Goal: Task Accomplishment & Management: Complete application form

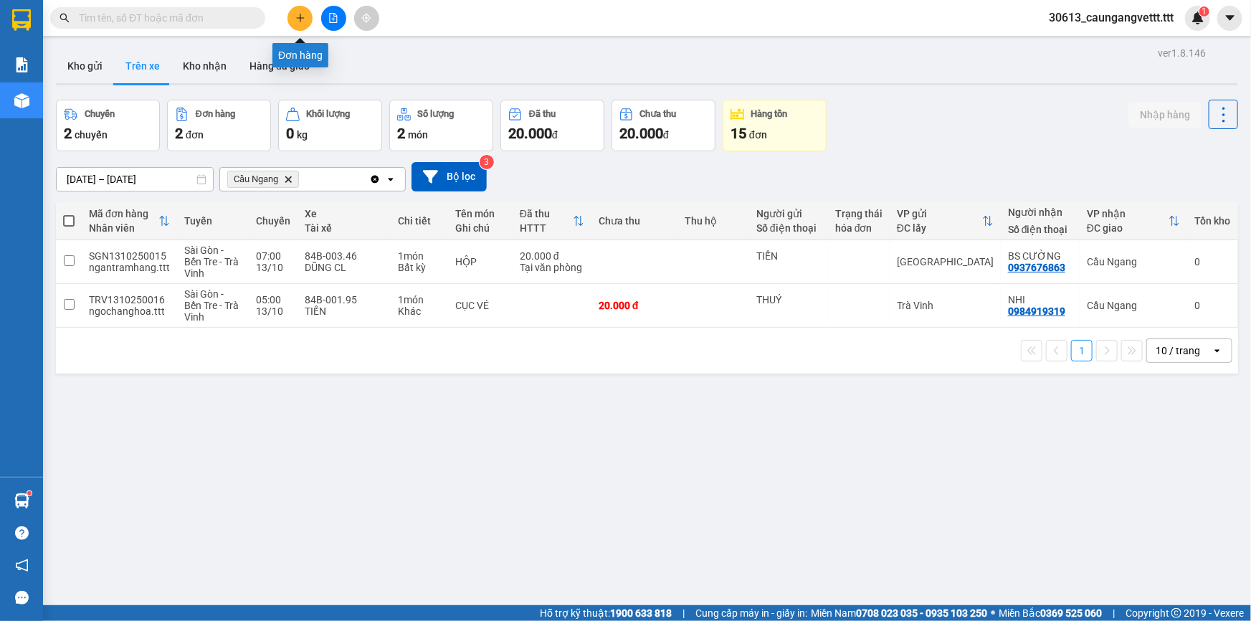
click at [298, 19] on icon "plus" at bounding box center [300, 18] width 10 height 10
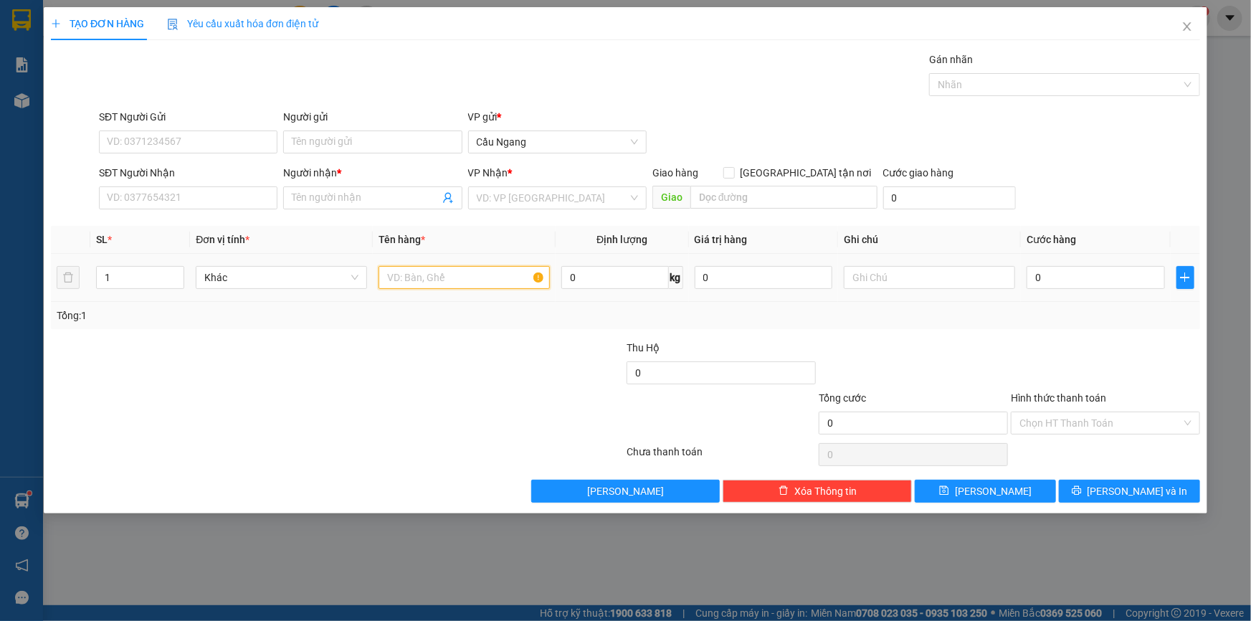
click at [415, 270] on input "text" at bounding box center [464, 277] width 171 height 23
type input "CPU"
click at [149, 189] on input "SĐT Người Nhận" at bounding box center [188, 197] width 179 height 23
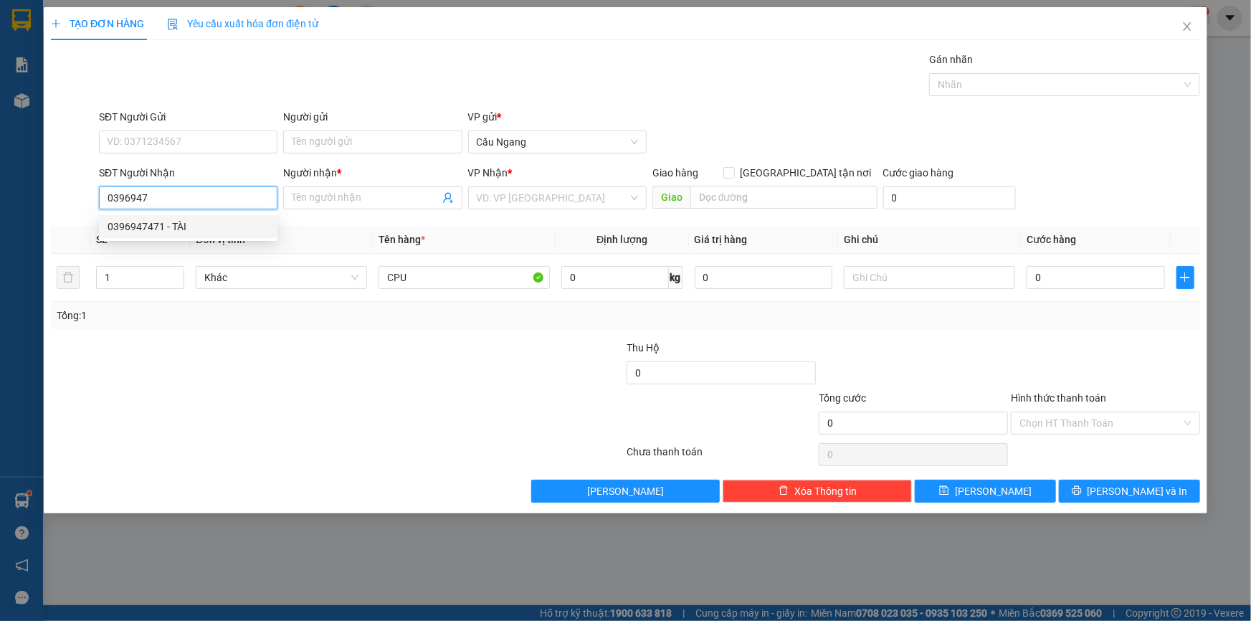
click at [174, 224] on div "0396947471 - TÀI" at bounding box center [188, 227] width 161 height 16
type input "0396947471"
type input "TÀI"
type input "0396947471"
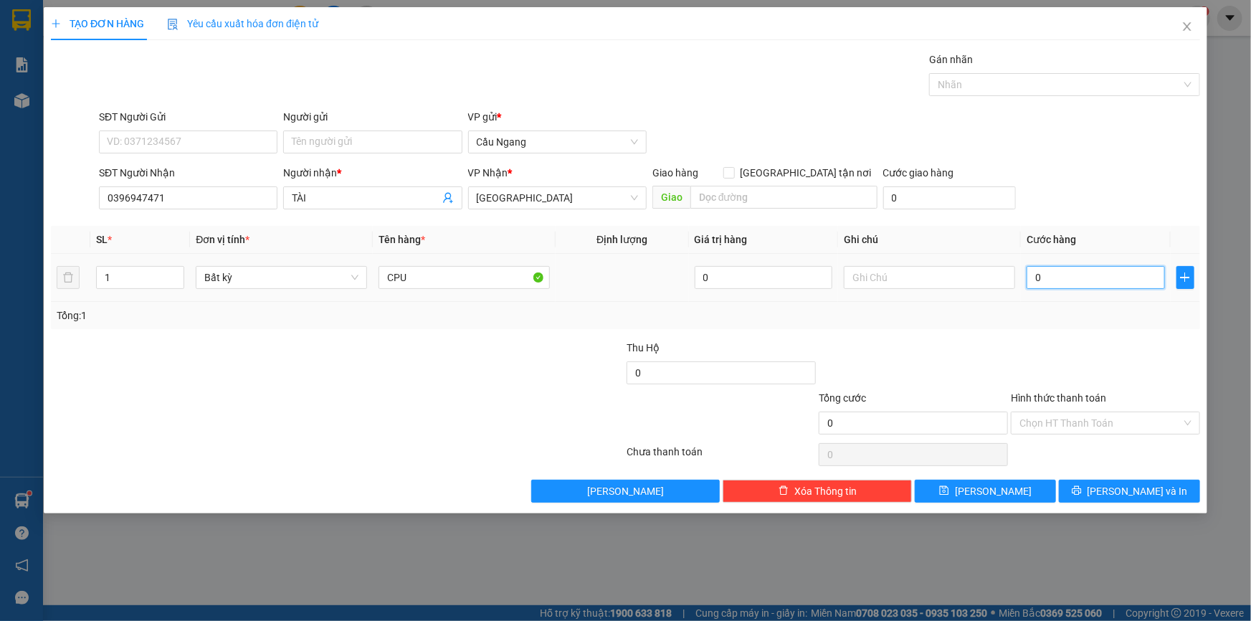
click at [1081, 278] on input "0" at bounding box center [1096, 277] width 138 height 23
type input "4"
type input "40"
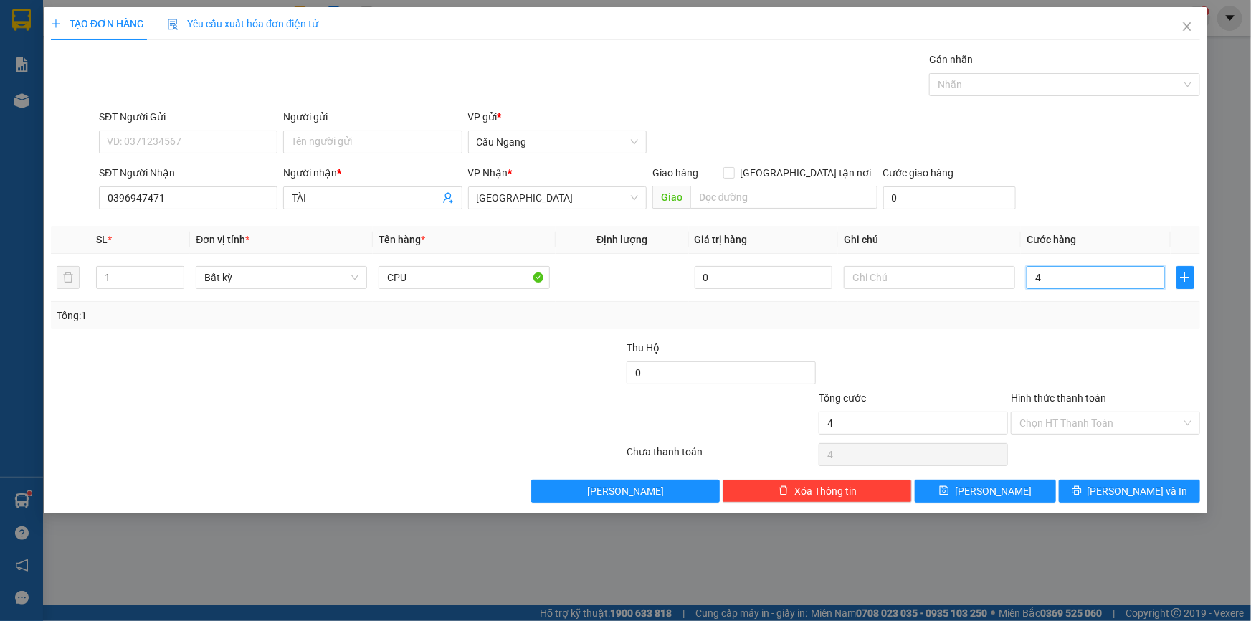
type input "40"
type input "400"
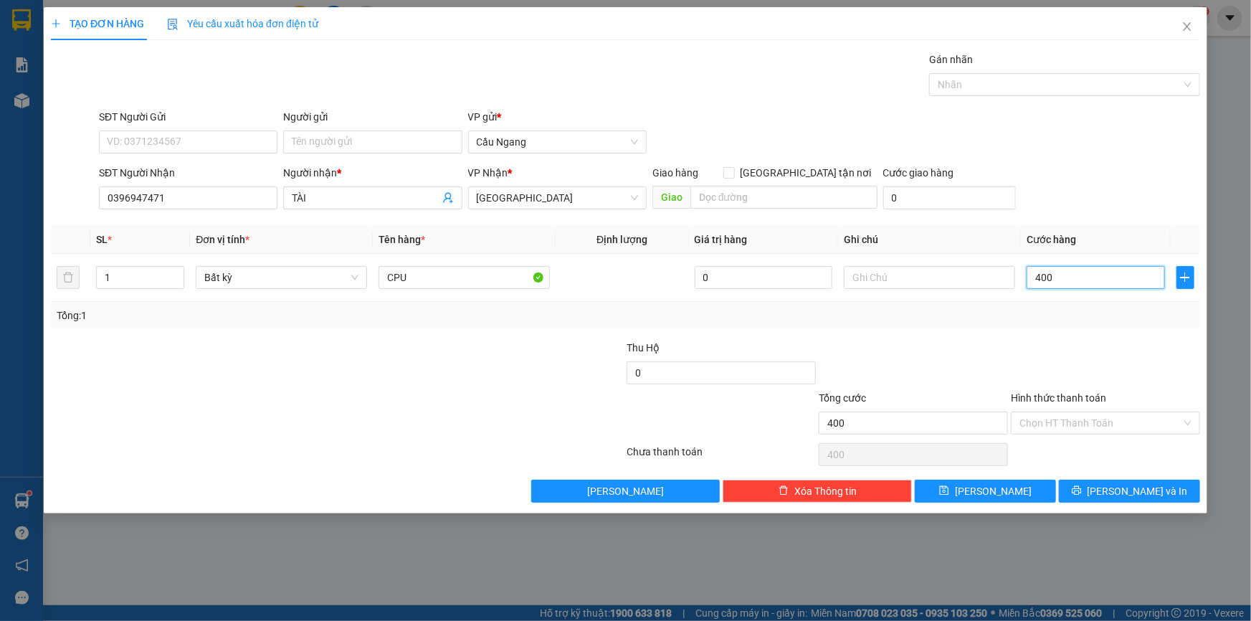
type input "4.000"
type input "40.000"
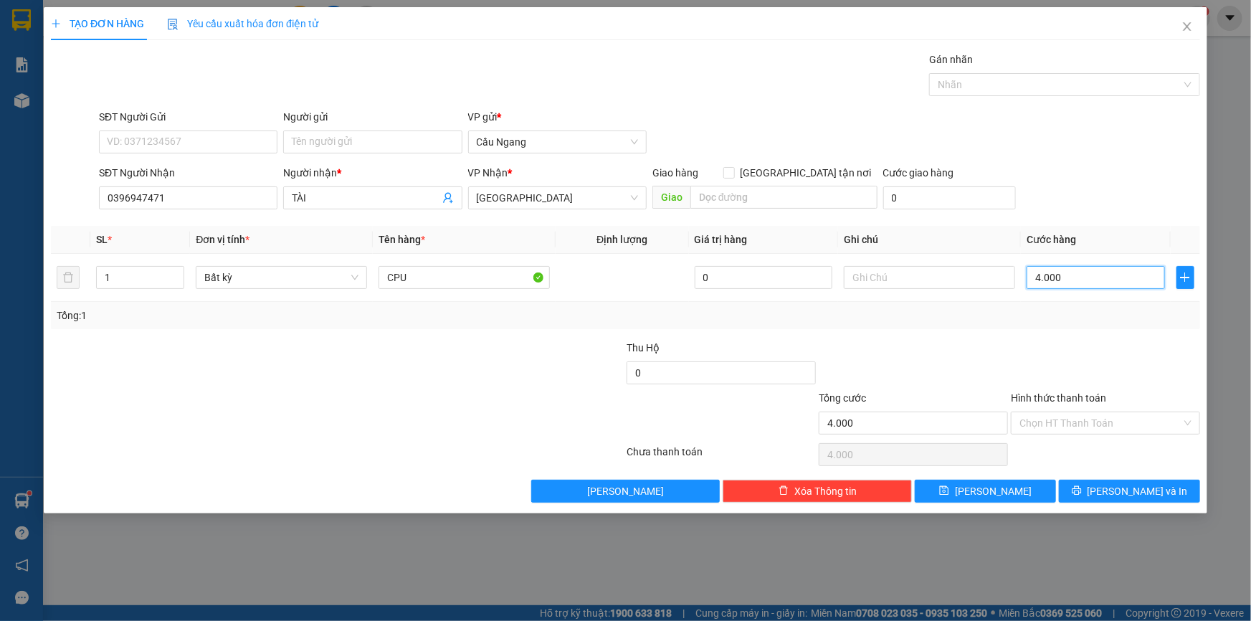
type input "40.000"
click at [1081, 493] on icon "printer" at bounding box center [1076, 490] width 9 height 9
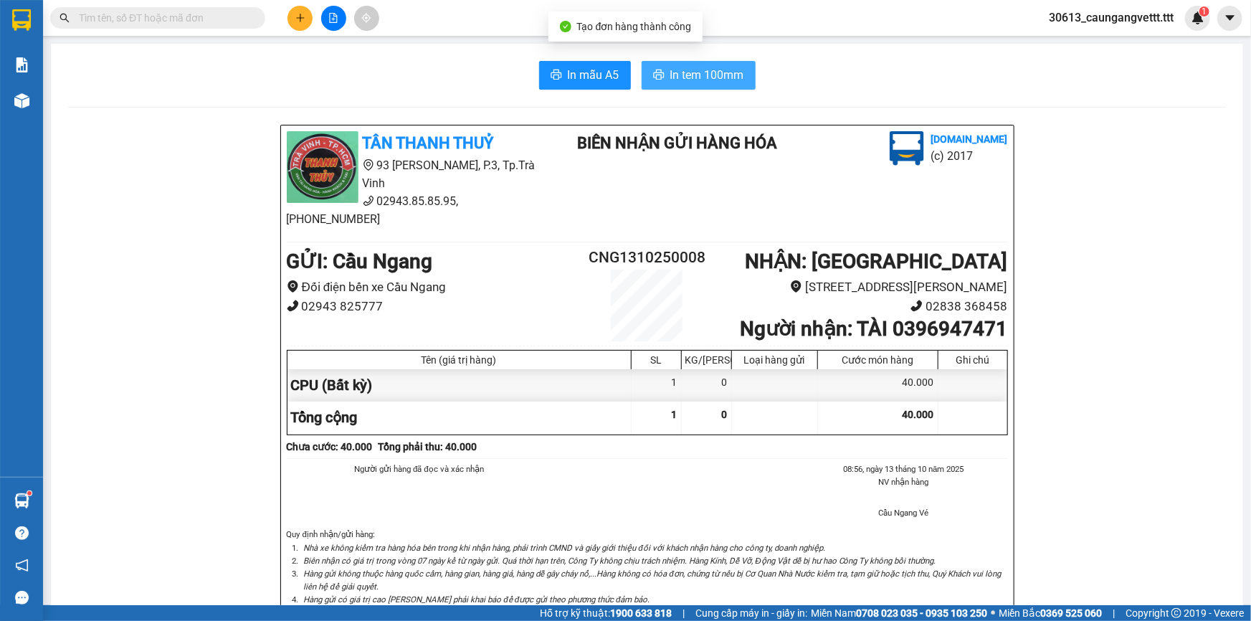
click at [698, 75] on span "In tem 100mm" at bounding box center [707, 75] width 74 height 18
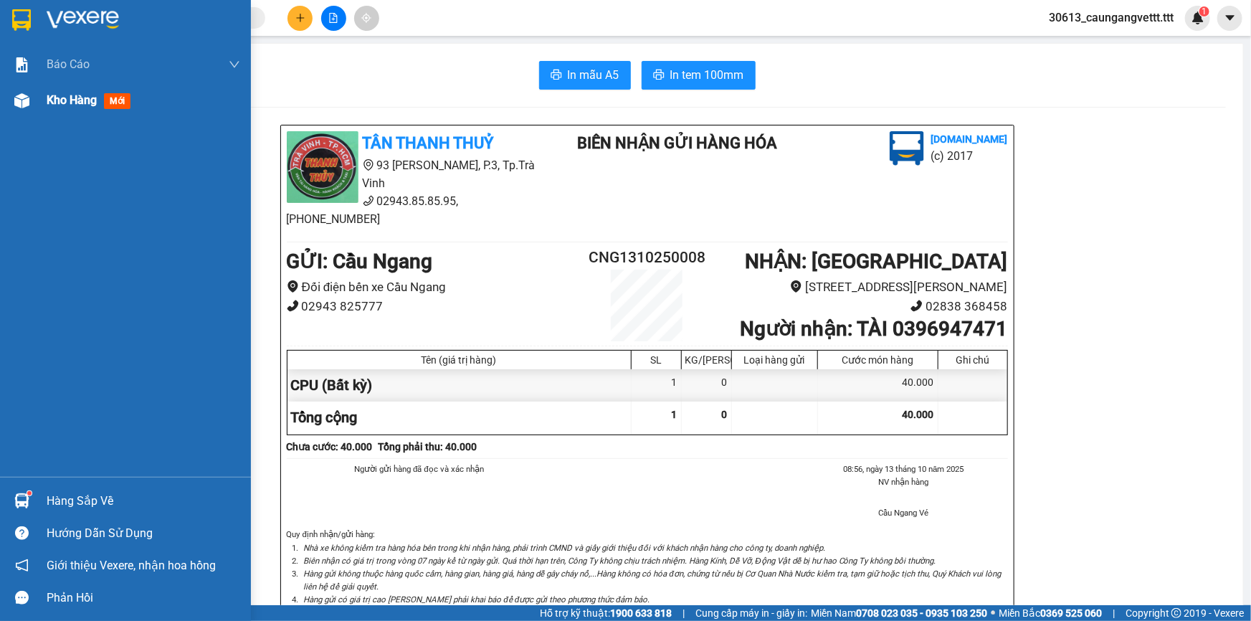
click at [49, 99] on span "Kho hàng" at bounding box center [72, 100] width 50 height 14
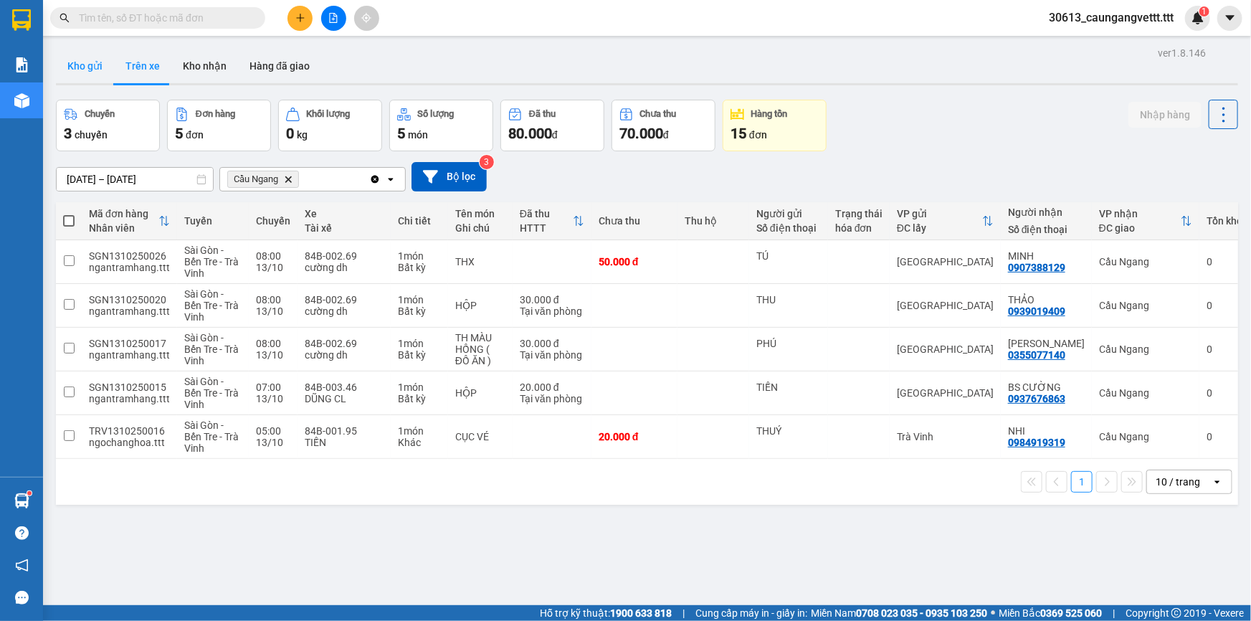
click at [86, 69] on button "Kho gửi" at bounding box center [85, 66] width 58 height 34
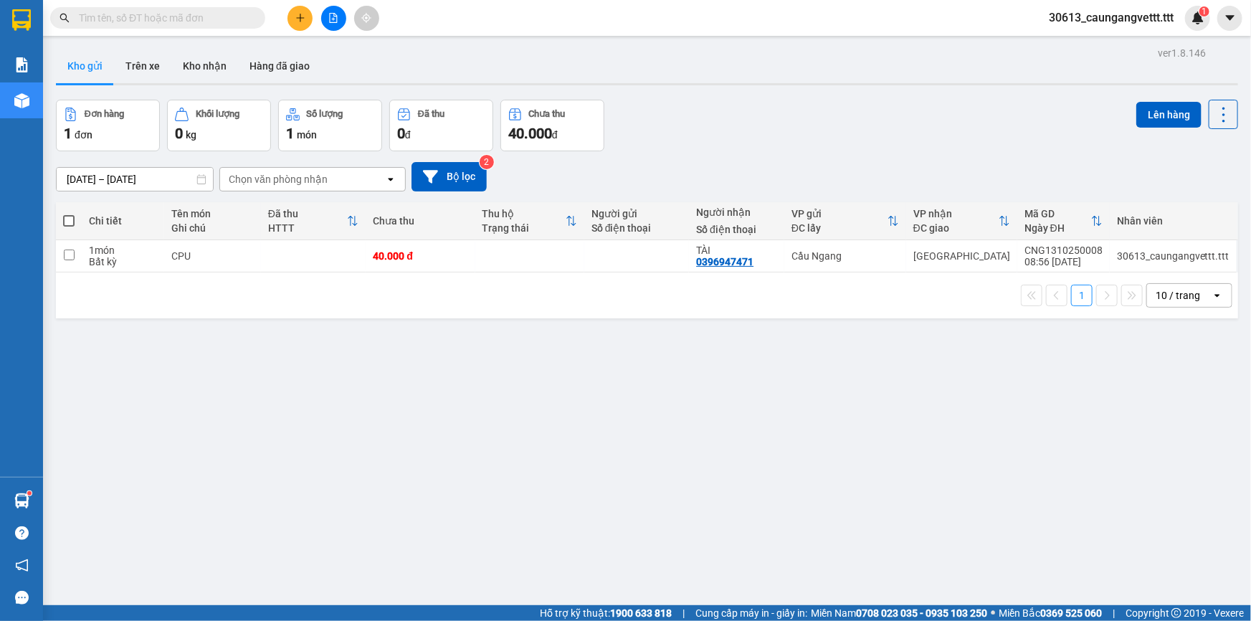
click at [67, 219] on span at bounding box center [68, 220] width 11 height 11
click at [69, 214] on input "checkbox" at bounding box center [69, 214] width 0 height 0
checkbox input "true"
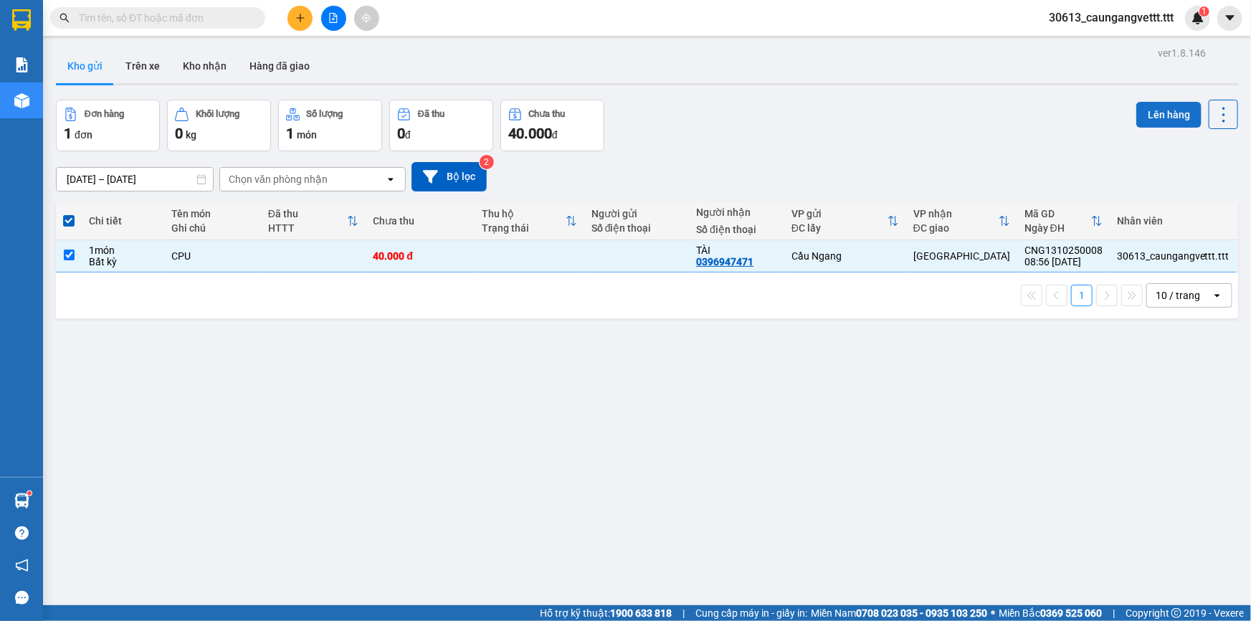
click at [1170, 113] on button "Lên hàng" at bounding box center [1169, 115] width 65 height 26
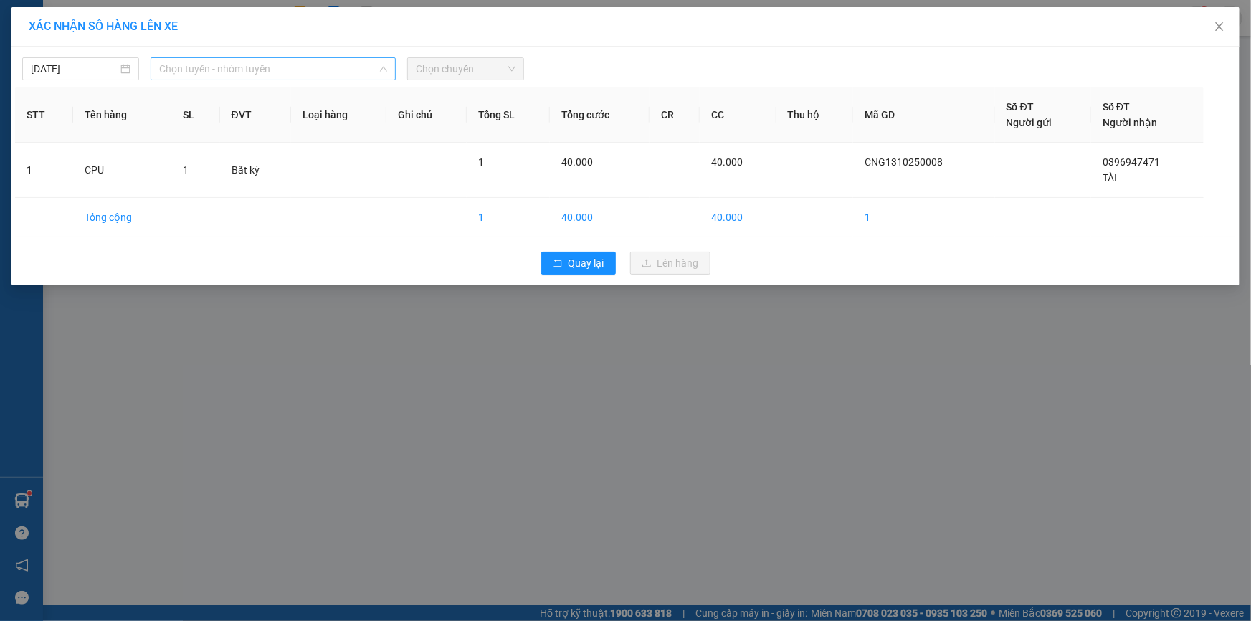
click at [316, 75] on span "Chọn tuyến - nhóm tuyến" at bounding box center [273, 69] width 228 height 22
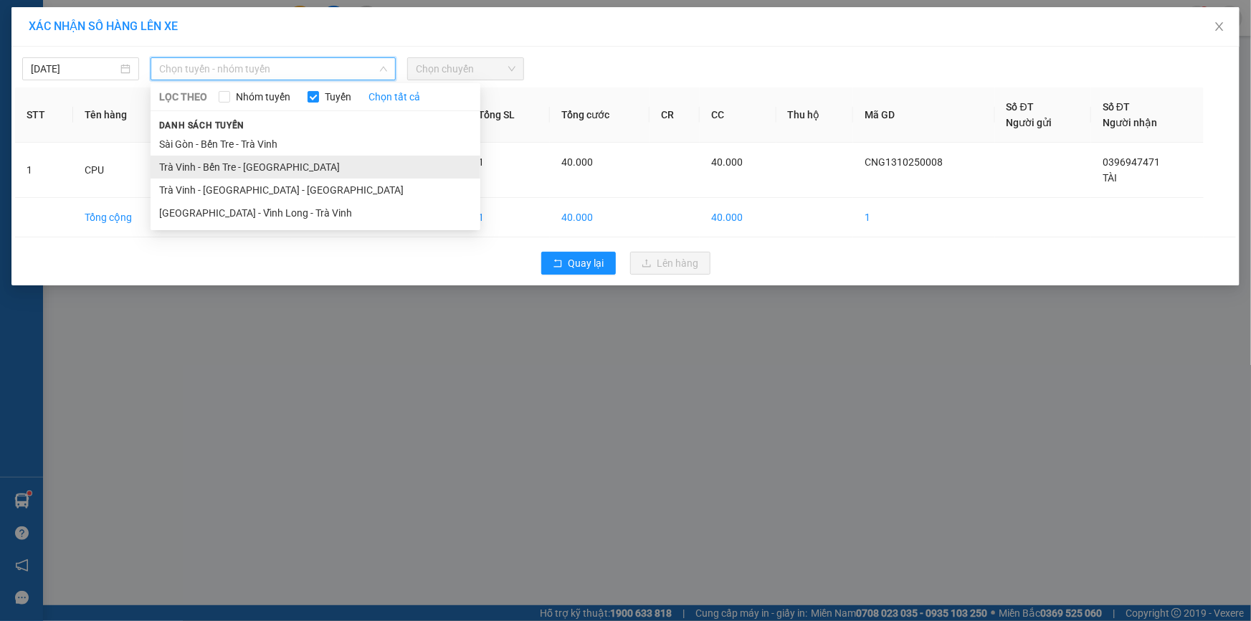
click at [264, 158] on li "Trà Vinh - Bến Tre - [GEOGRAPHIC_DATA]" at bounding box center [316, 167] width 330 height 23
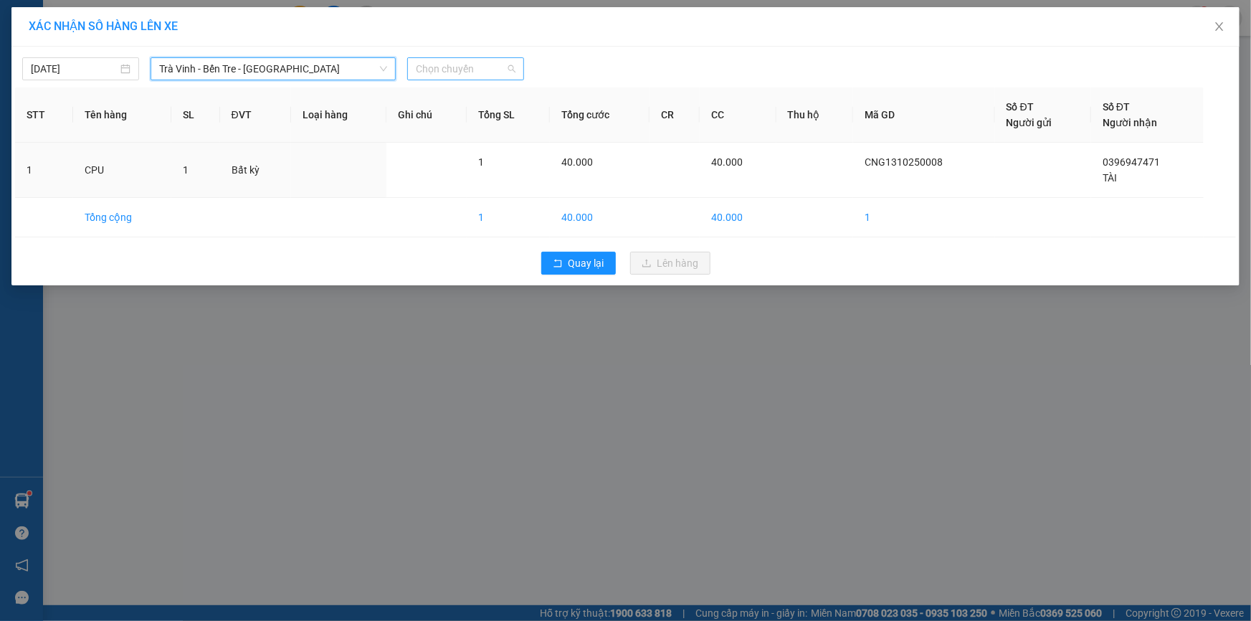
click at [475, 67] on span "Chọn chuyến" at bounding box center [466, 69] width 100 height 22
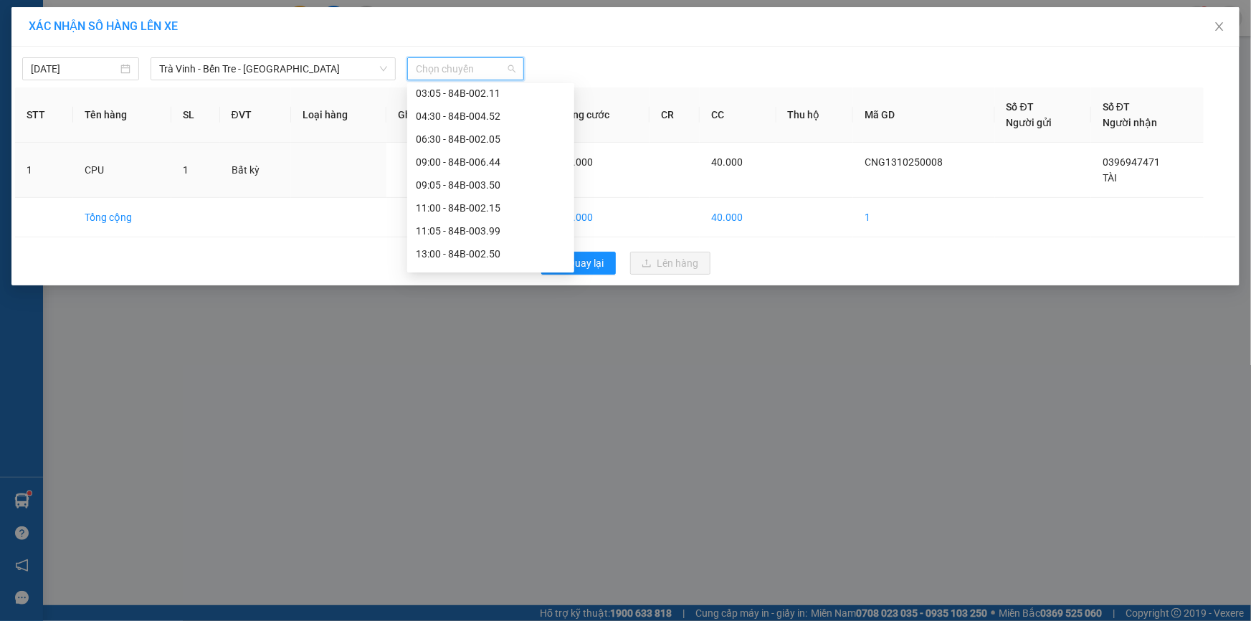
scroll to position [174, 0]
click at [455, 200] on div "11:00 - 84B-002.15" at bounding box center [491, 199] width 150 height 16
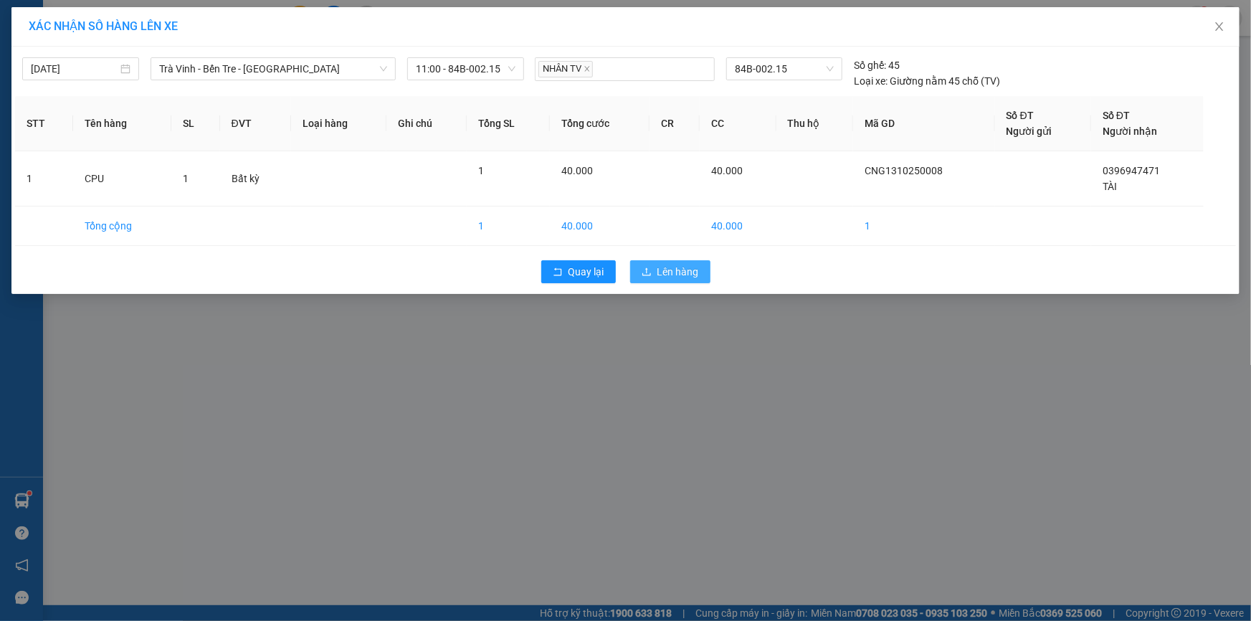
click at [653, 272] on button "Lên hàng" at bounding box center [670, 271] width 80 height 23
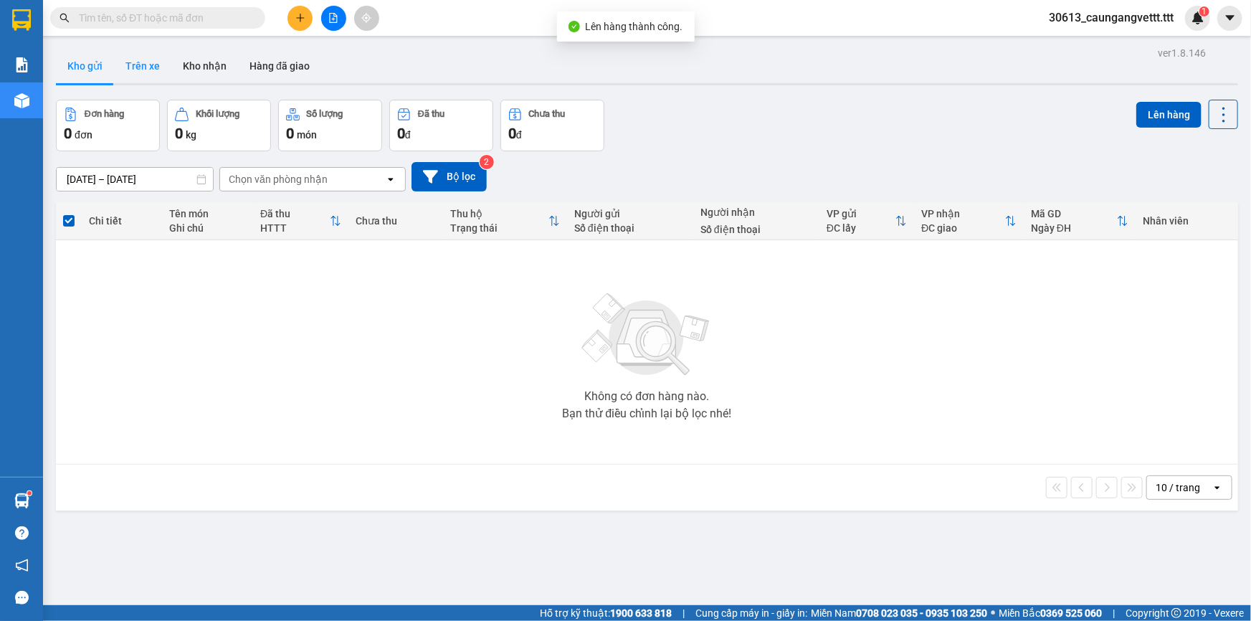
click at [131, 65] on button "Trên xe" at bounding box center [142, 66] width 57 height 34
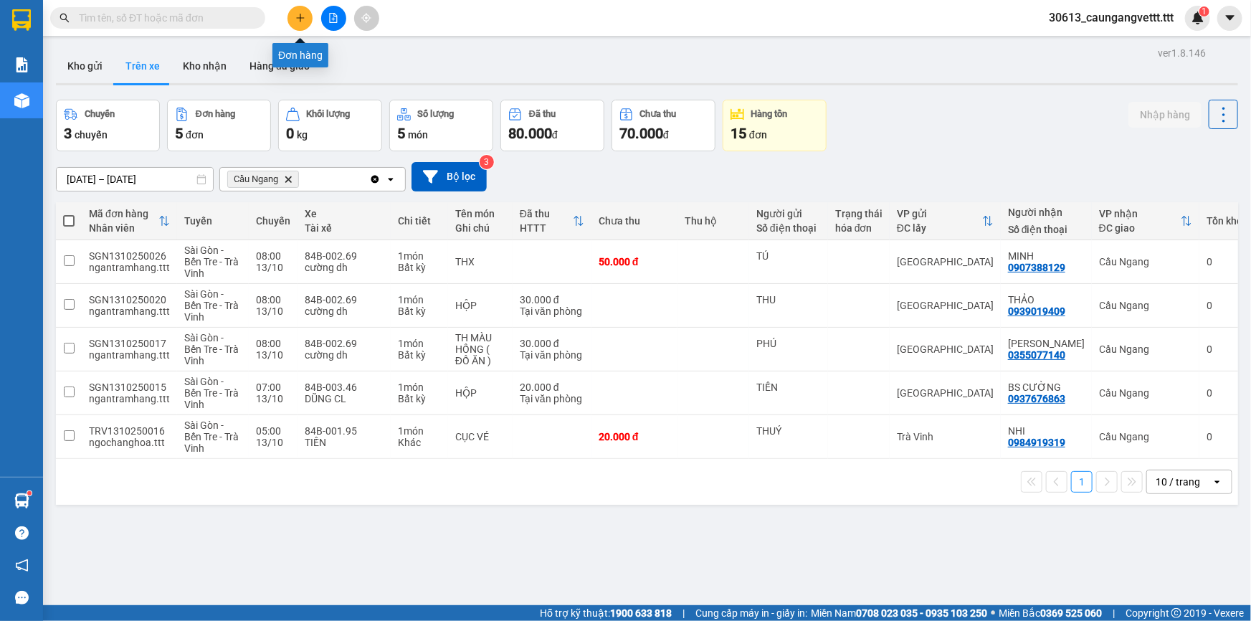
click at [299, 19] on icon "plus" at bounding box center [300, 18] width 10 height 10
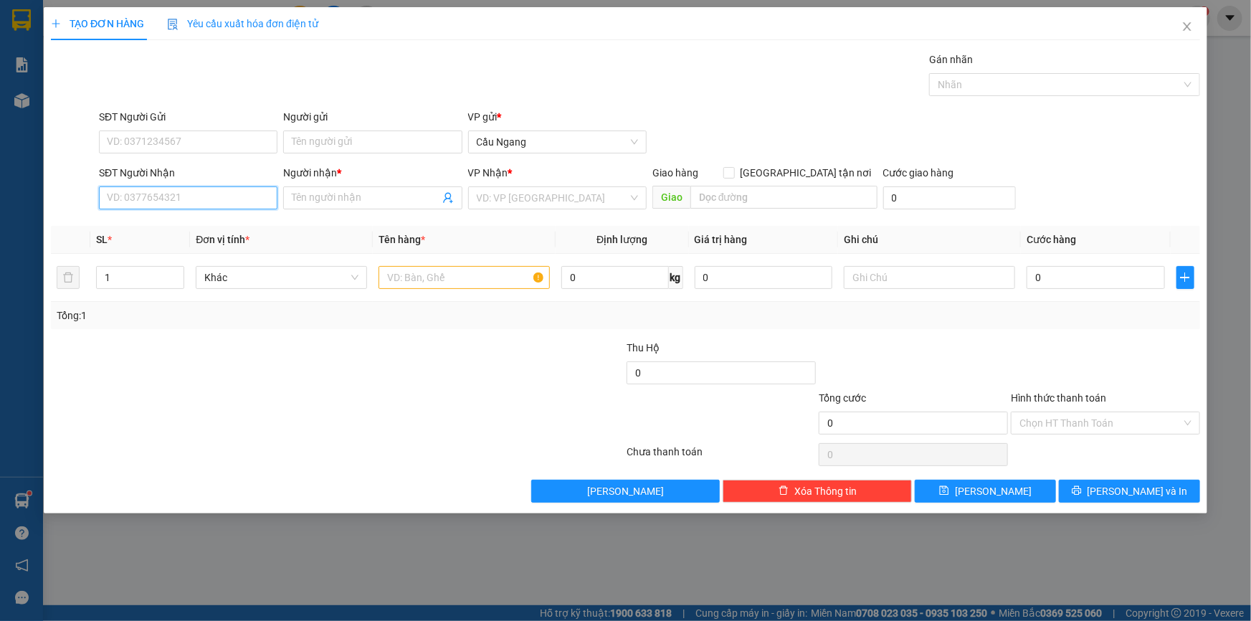
click at [229, 199] on input "SĐT Người Nhận" at bounding box center [188, 197] width 179 height 23
type input "0901384630"
click at [353, 199] on input "Người nhận *" at bounding box center [365, 198] width 147 height 16
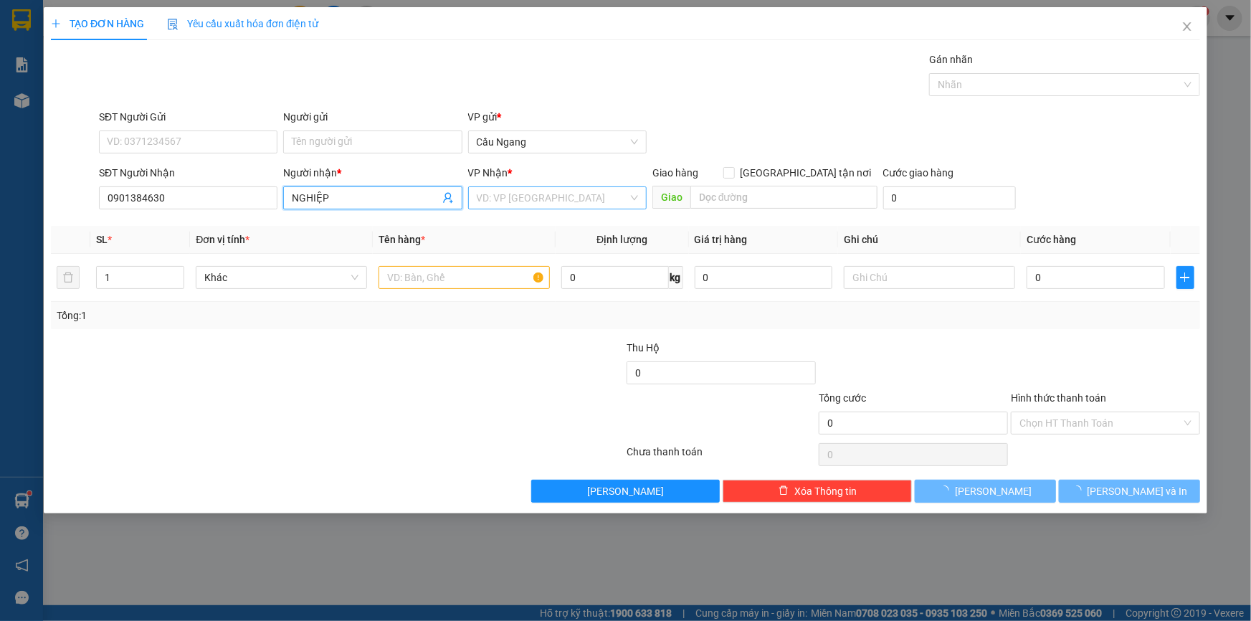
type input "NGHIỆP"
click at [524, 196] on input "search" at bounding box center [552, 198] width 151 height 22
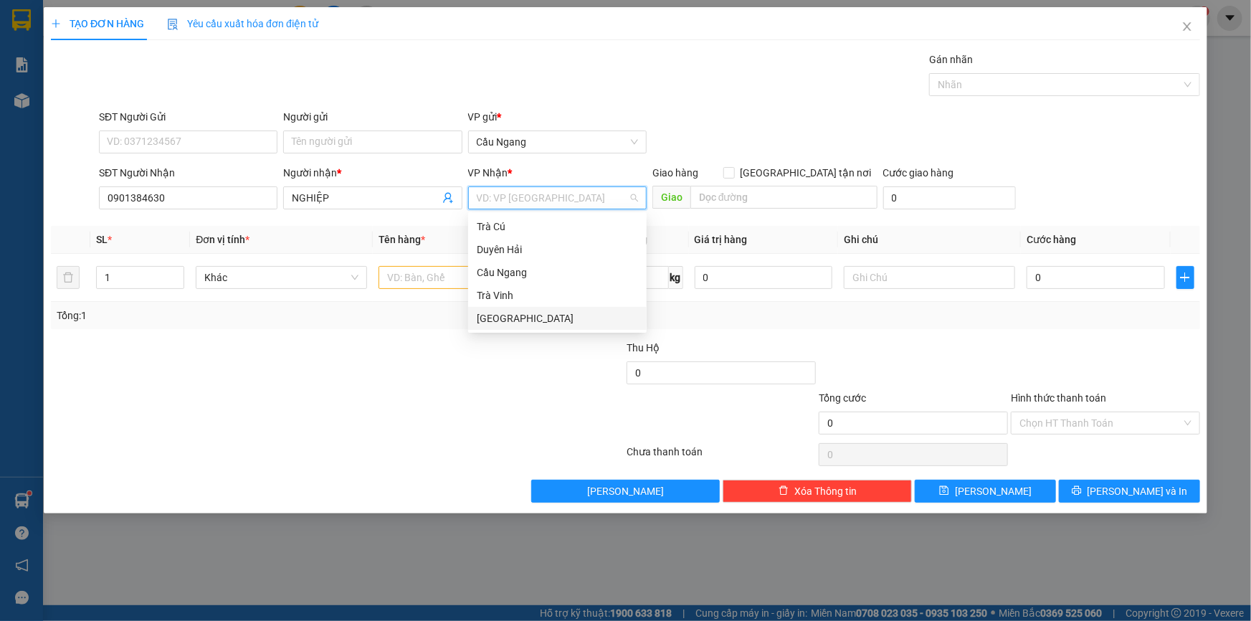
click at [513, 321] on div "[GEOGRAPHIC_DATA]" at bounding box center [557, 318] width 161 height 16
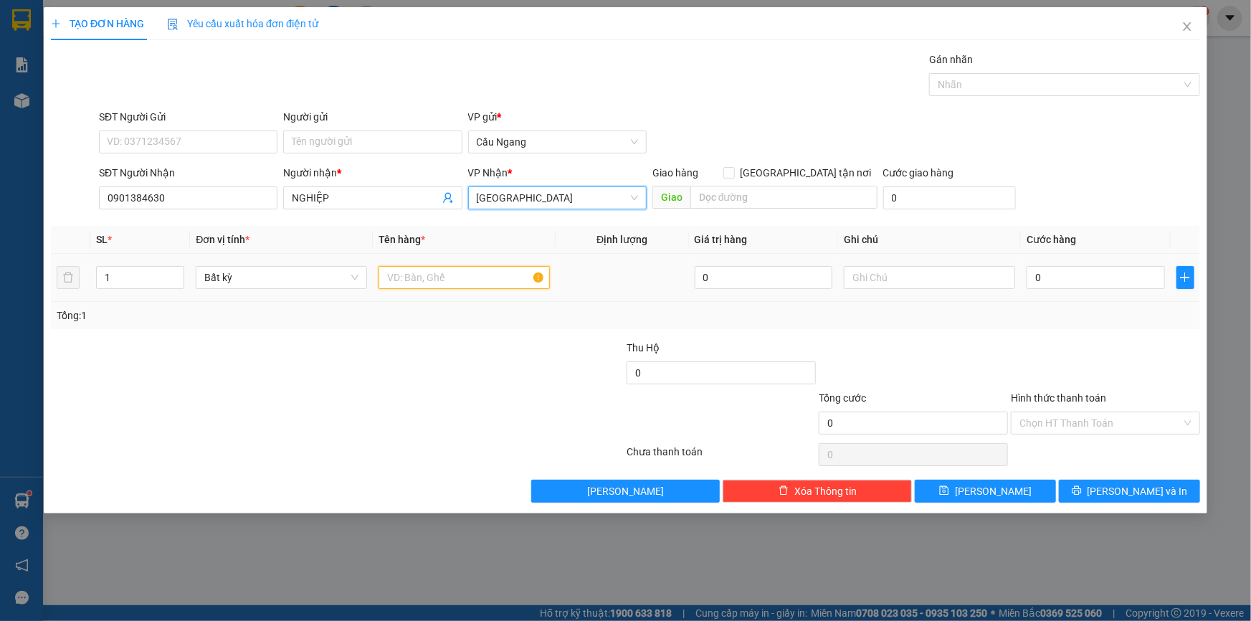
click at [421, 277] on input "text" at bounding box center [464, 277] width 171 height 23
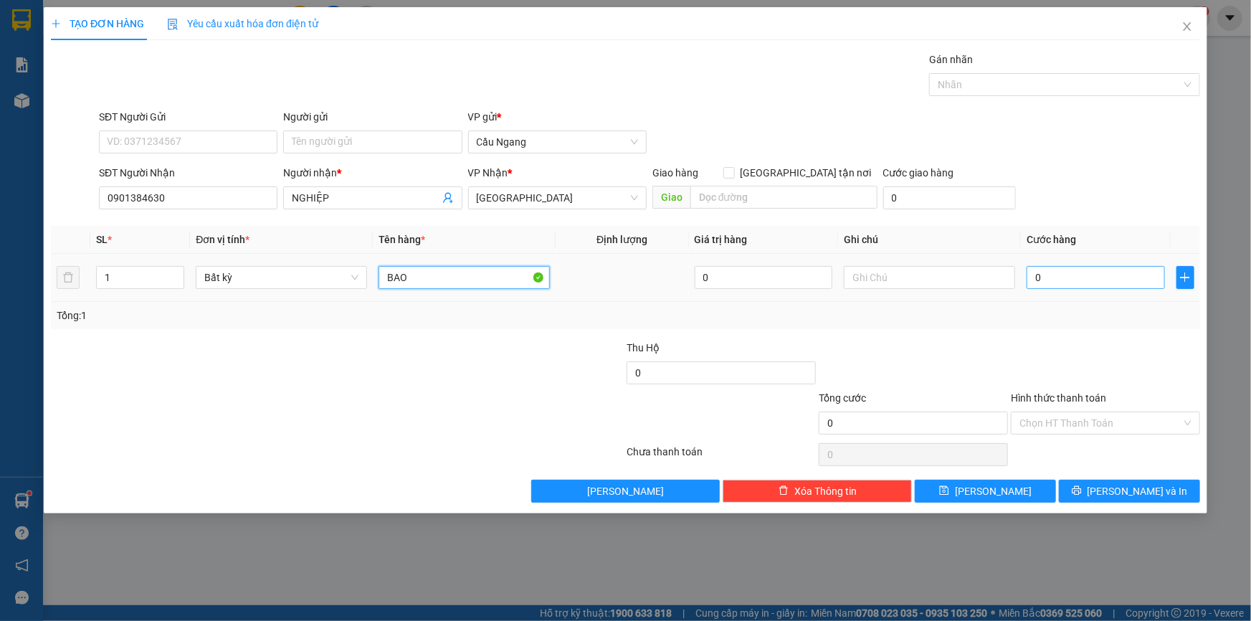
type input "BAO"
click at [1081, 272] on input "0" at bounding box center [1096, 277] width 138 height 23
type input "3"
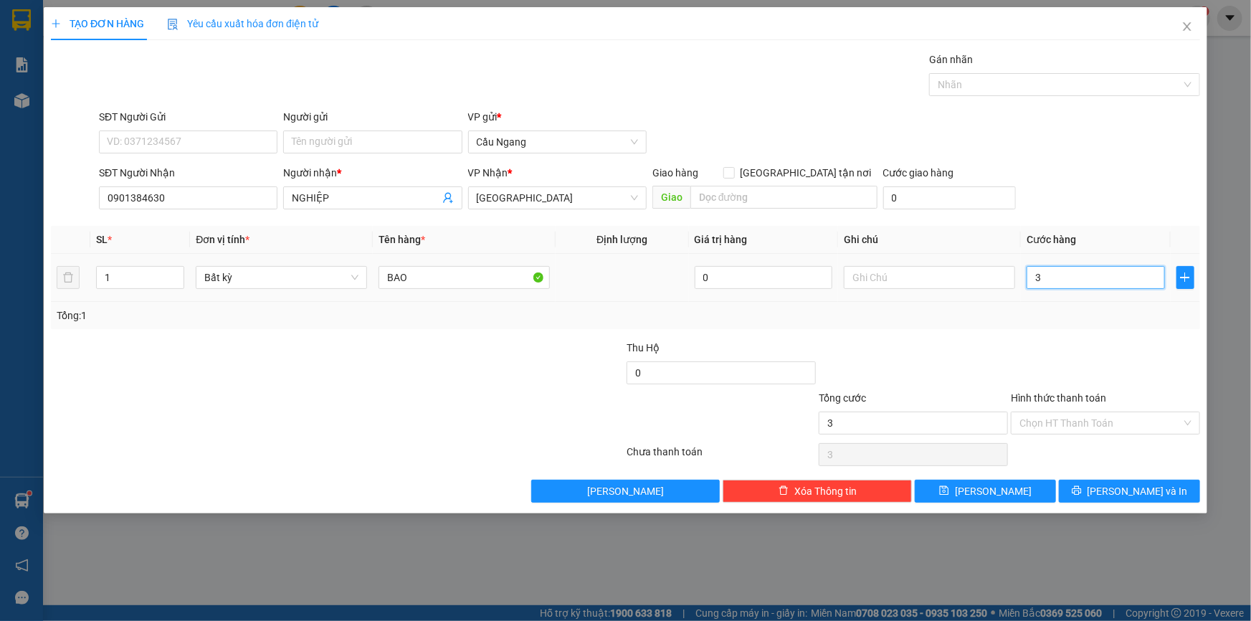
type input "30"
type input "300"
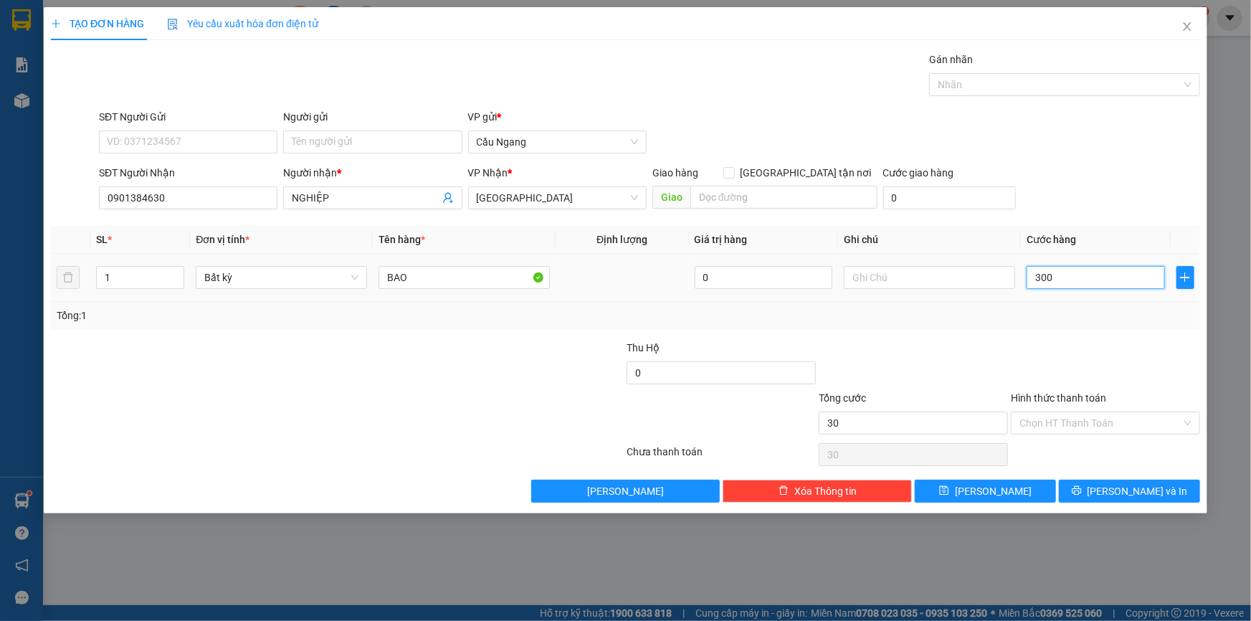
type input "300"
type input "3.000"
type input "30.000"
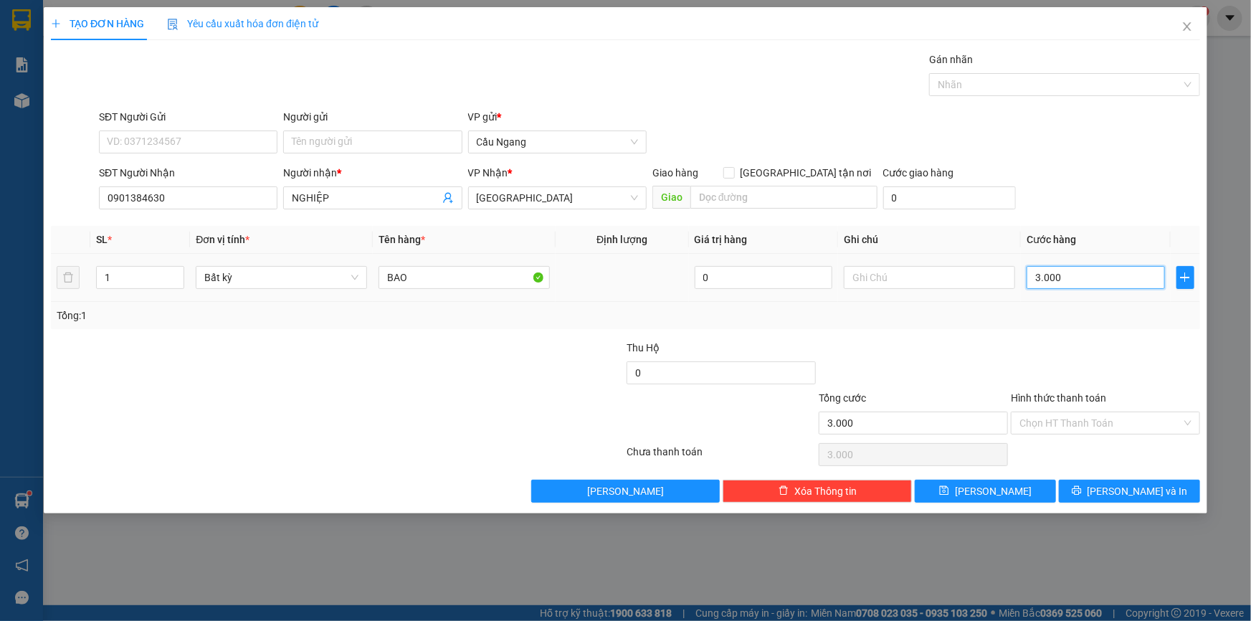
type input "30.000"
click at [1071, 424] on input "Hình thức thanh toán" at bounding box center [1101, 423] width 162 height 22
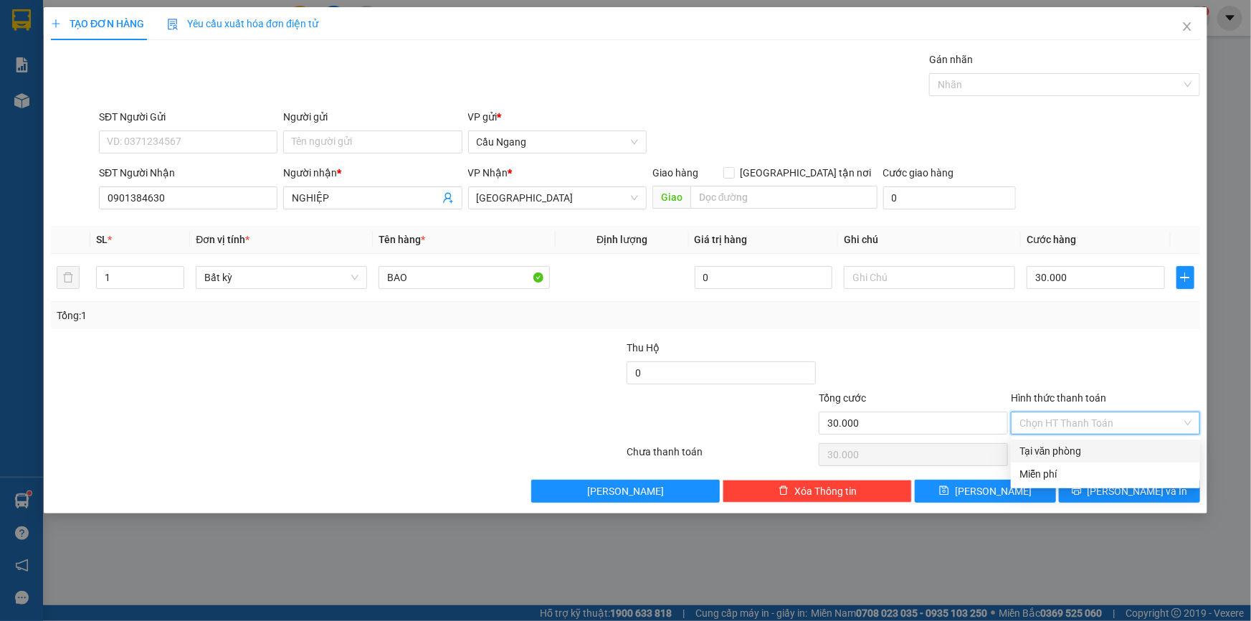
click at [1033, 457] on div "Tại văn phòng" at bounding box center [1106, 451] width 172 height 16
type input "0"
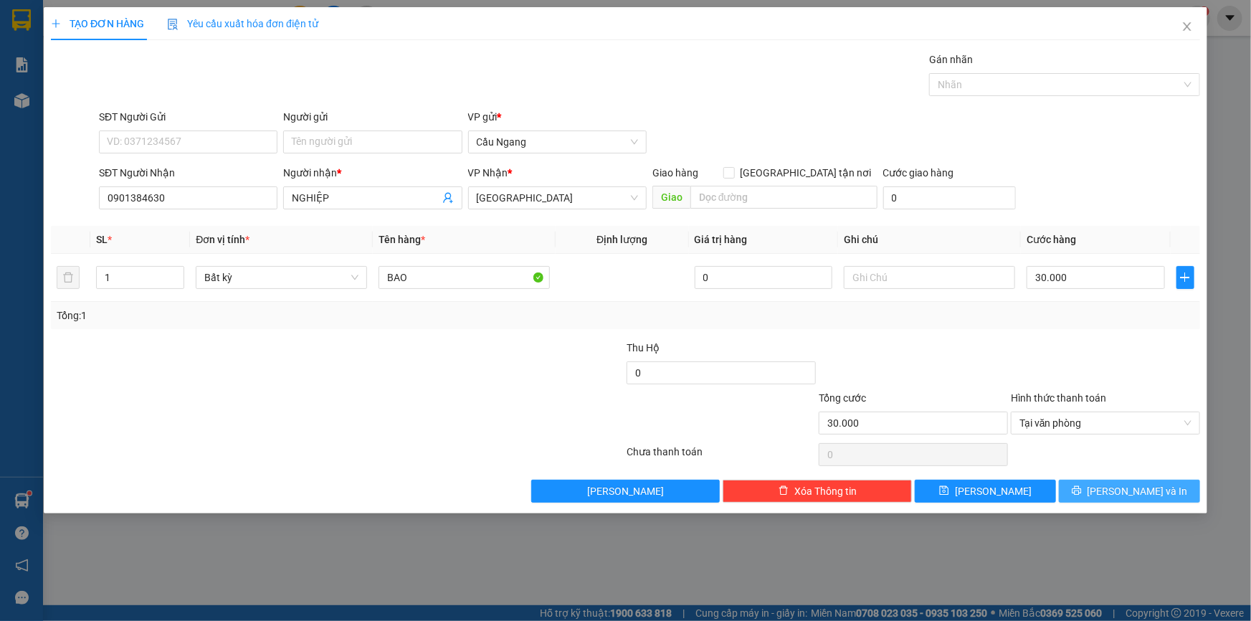
click at [1120, 488] on span "[PERSON_NAME] và In" at bounding box center [1138, 491] width 100 height 16
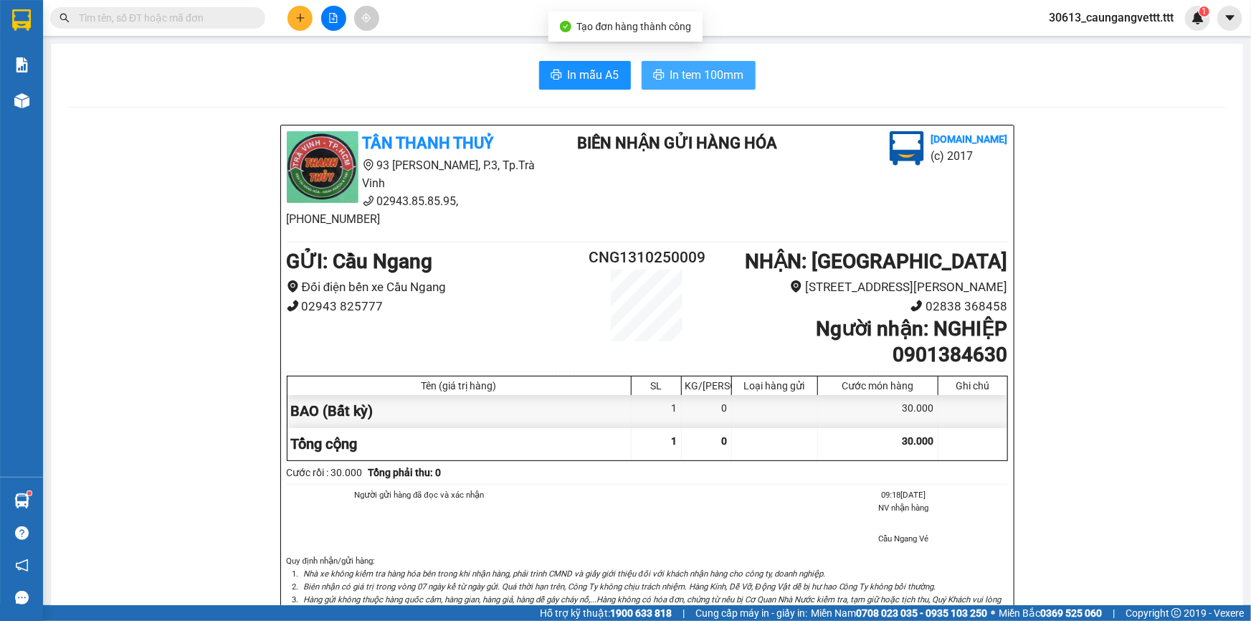
click at [702, 73] on span "In tem 100mm" at bounding box center [707, 75] width 74 height 18
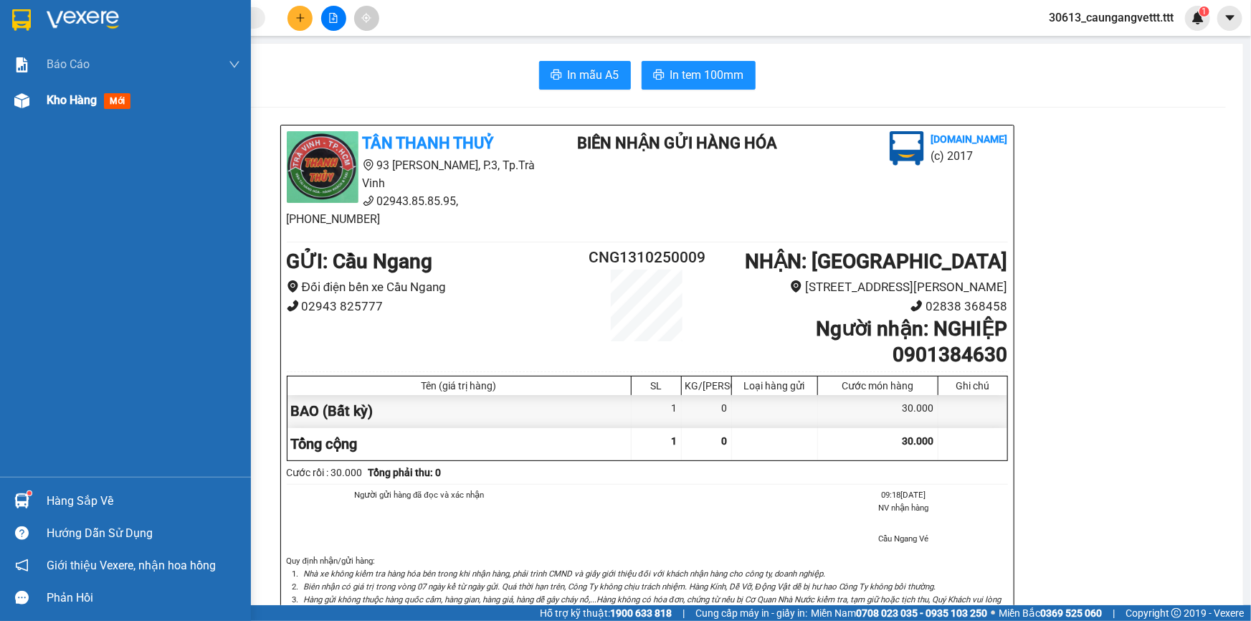
click at [62, 100] on span "Kho hàng" at bounding box center [72, 100] width 50 height 14
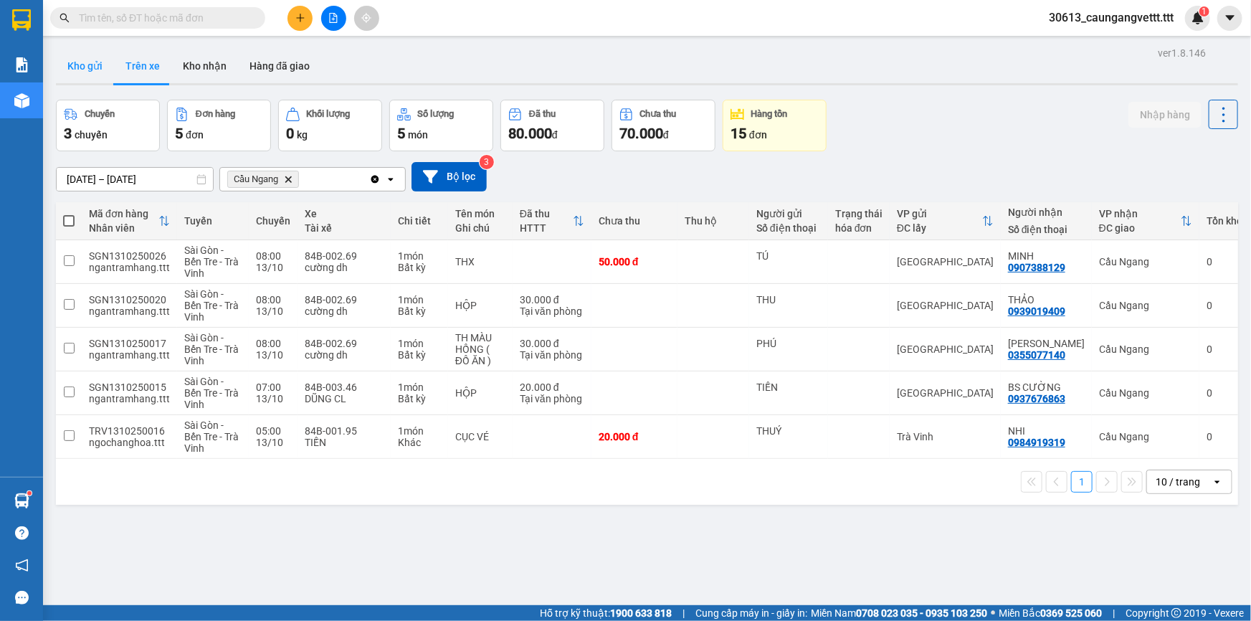
click at [88, 67] on button "Kho gửi" at bounding box center [85, 66] width 58 height 34
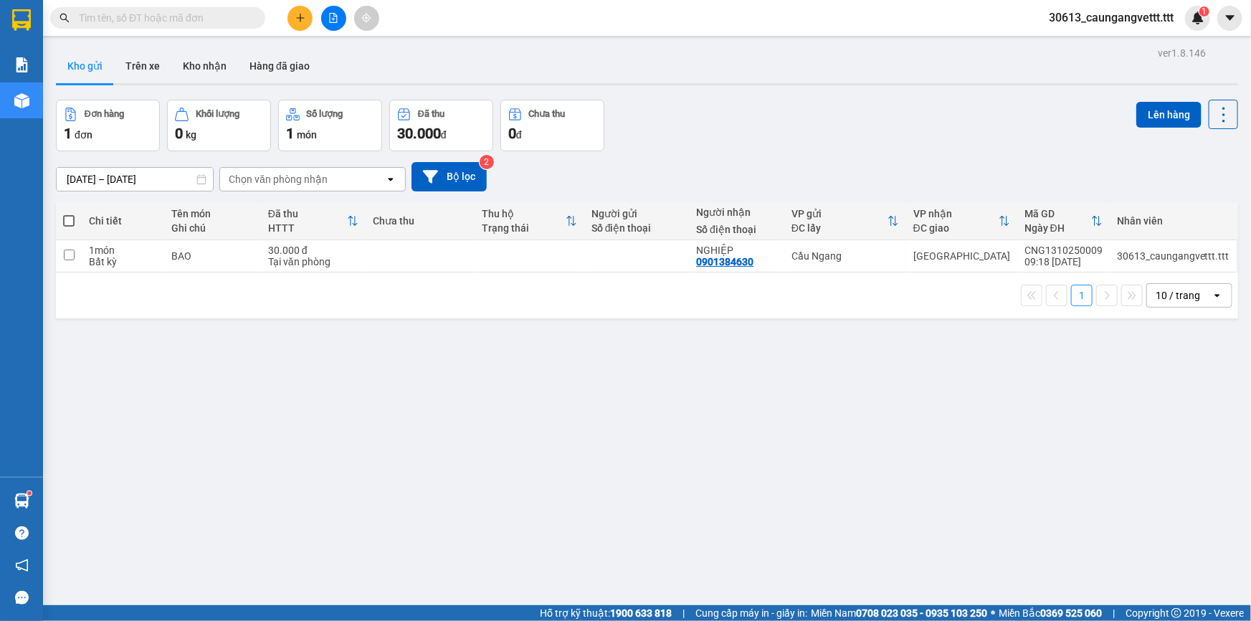
click at [71, 217] on span at bounding box center [68, 220] width 11 height 11
click at [69, 214] on input "checkbox" at bounding box center [69, 214] width 0 height 0
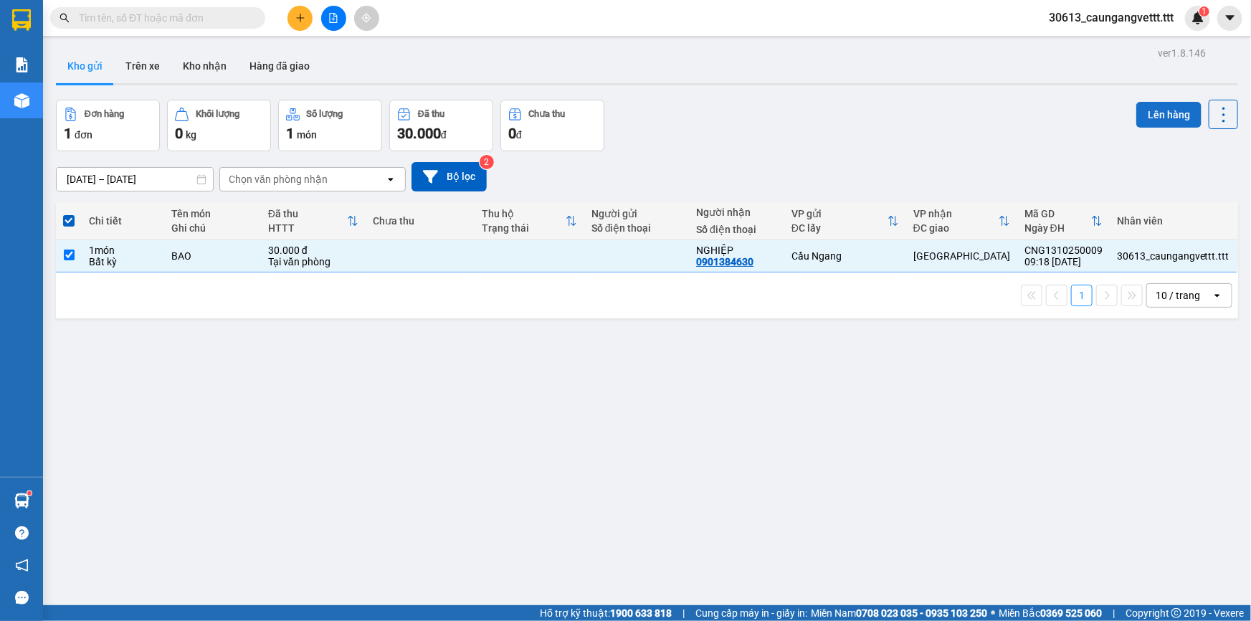
click at [1160, 115] on button "Lên hàng" at bounding box center [1169, 115] width 65 height 26
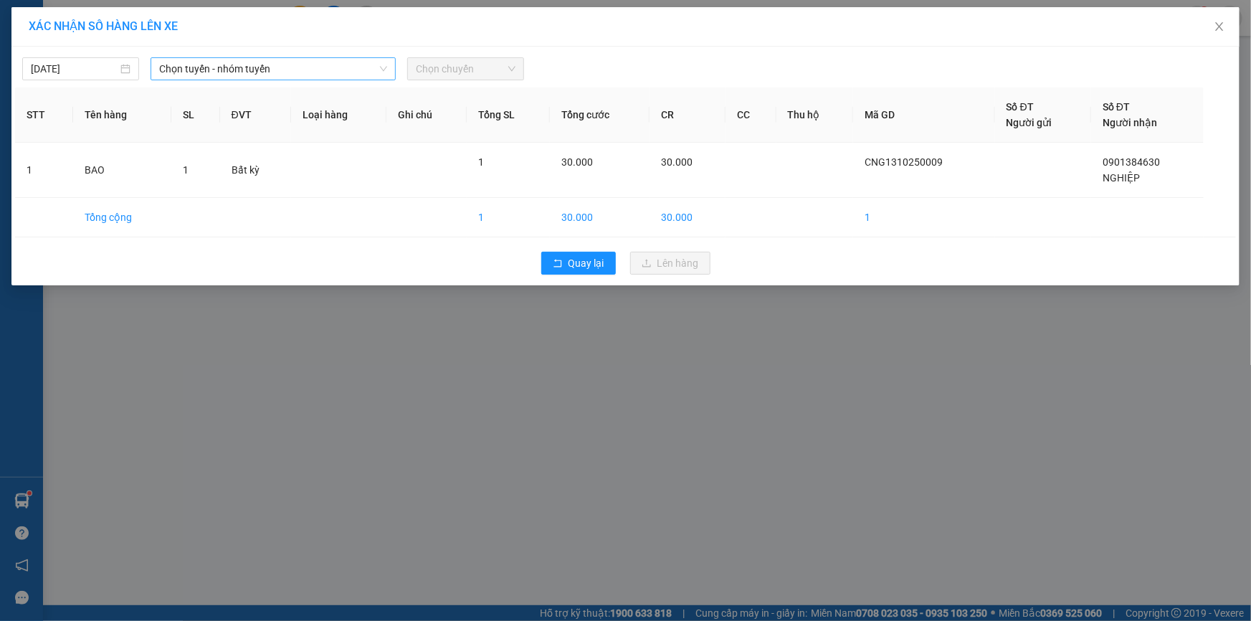
click at [328, 67] on span "Chọn tuyến - nhóm tuyến" at bounding box center [273, 69] width 228 height 22
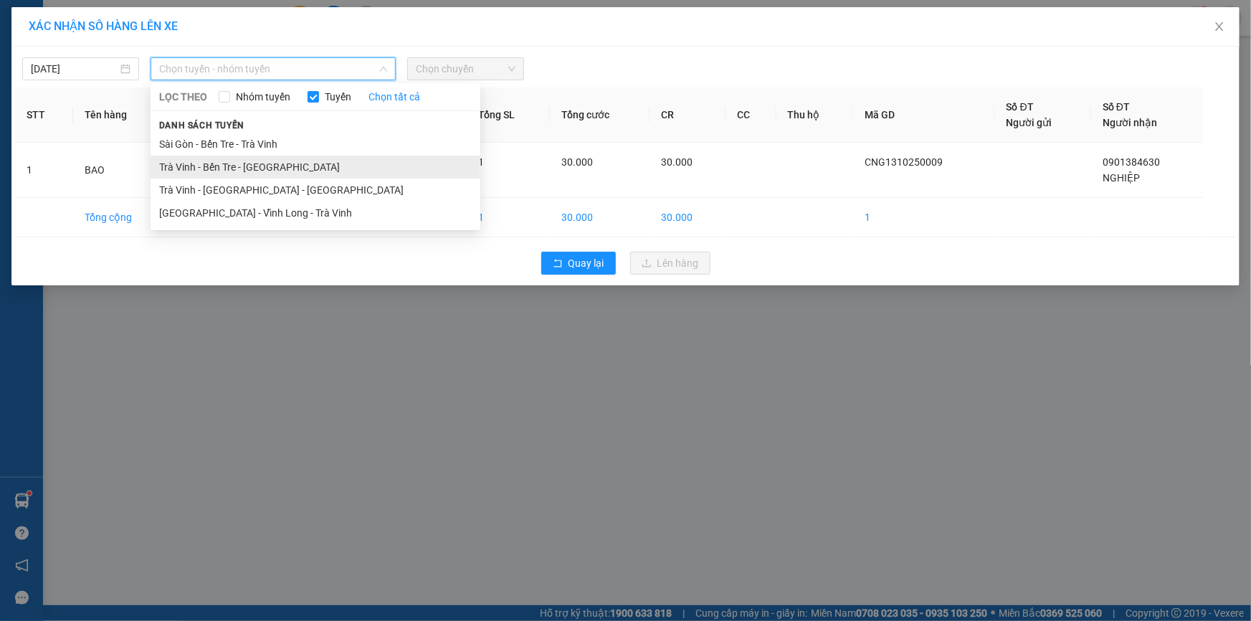
click at [226, 169] on li "Trà Vinh - Bến Tre - [GEOGRAPHIC_DATA]" at bounding box center [316, 167] width 330 height 23
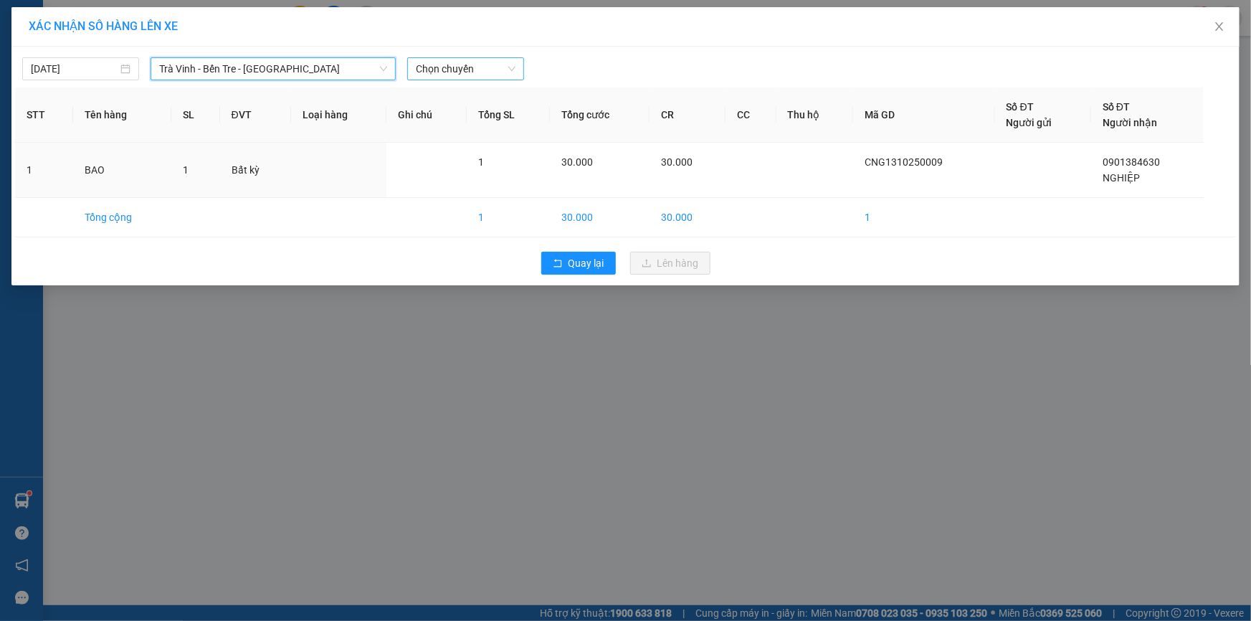
click at [465, 77] on span "Chọn chuyến" at bounding box center [466, 69] width 100 height 22
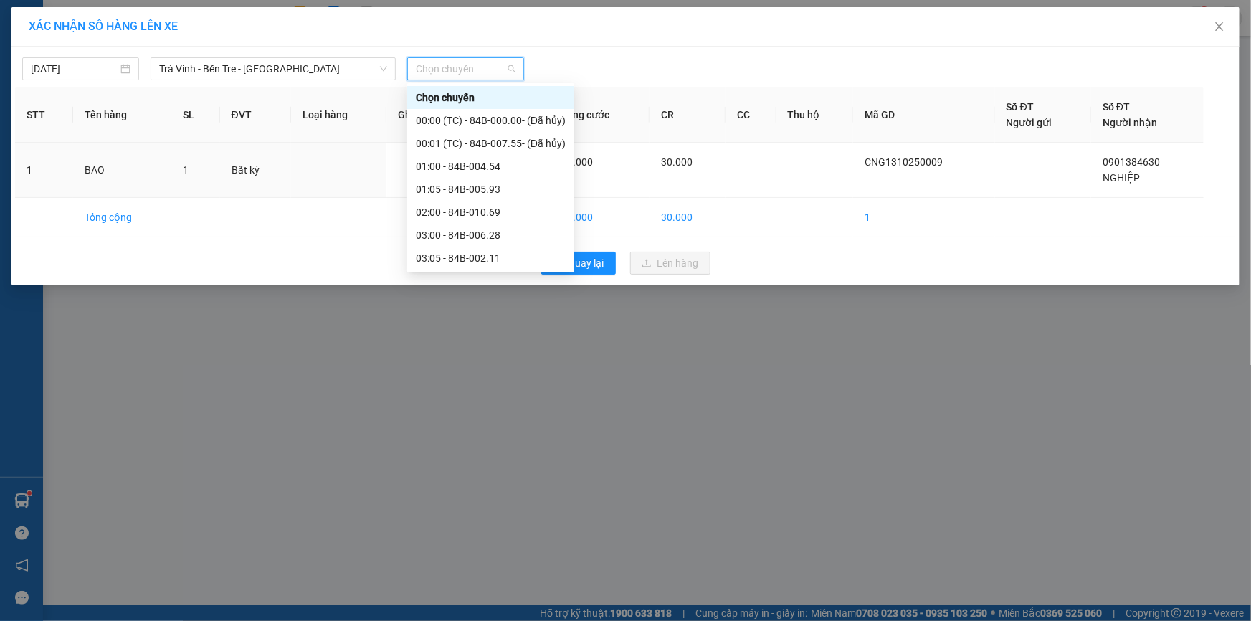
click at [458, 365] on div "11:00 - 84B-002.15" at bounding box center [491, 373] width 150 height 16
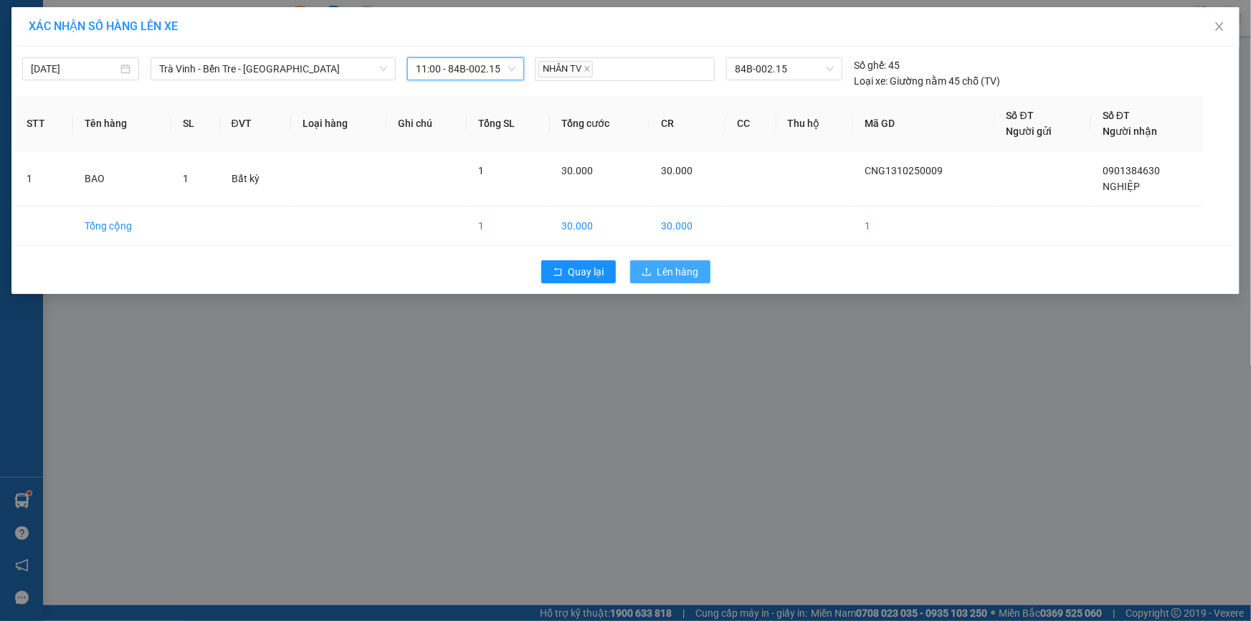
click at [653, 267] on button "Lên hàng" at bounding box center [670, 271] width 80 height 23
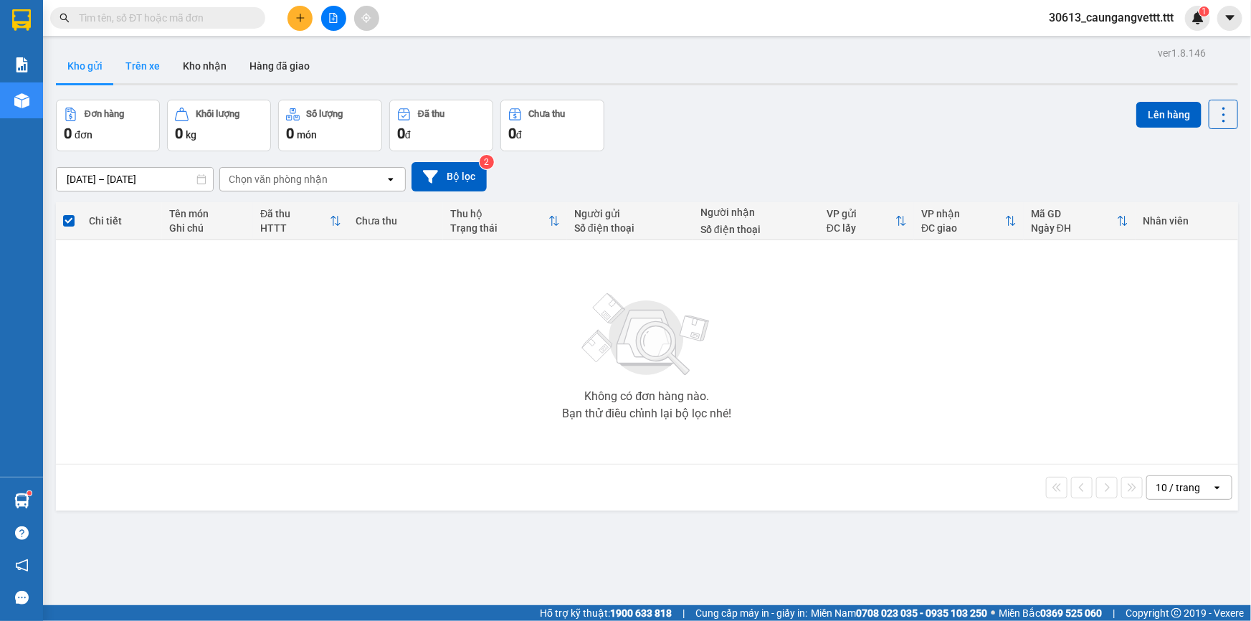
click at [150, 70] on button "Trên xe" at bounding box center [142, 66] width 57 height 34
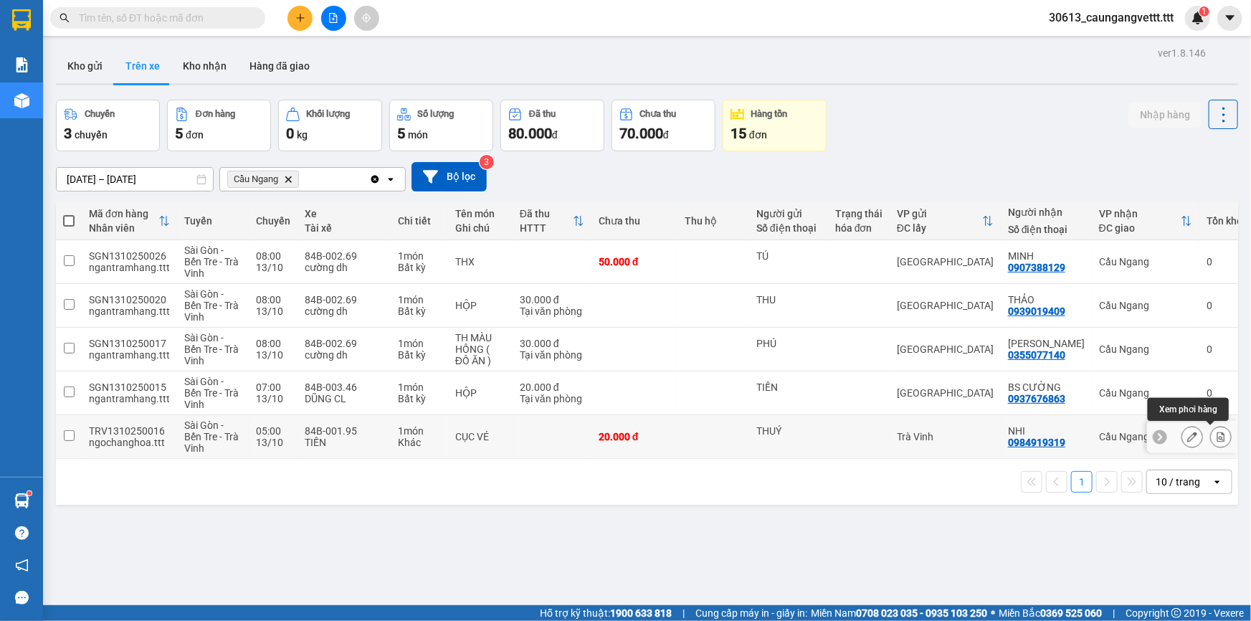
click at [1216, 437] on icon at bounding box center [1221, 437] width 10 height 10
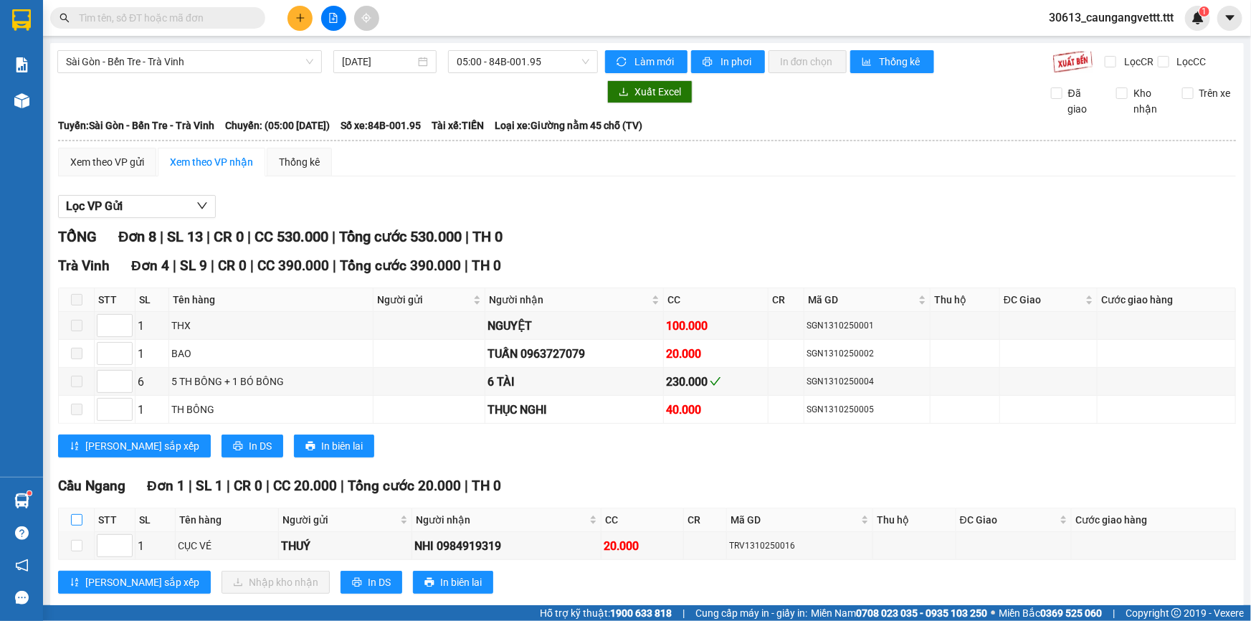
click at [71, 516] on input "checkbox" at bounding box center [76, 519] width 11 height 11
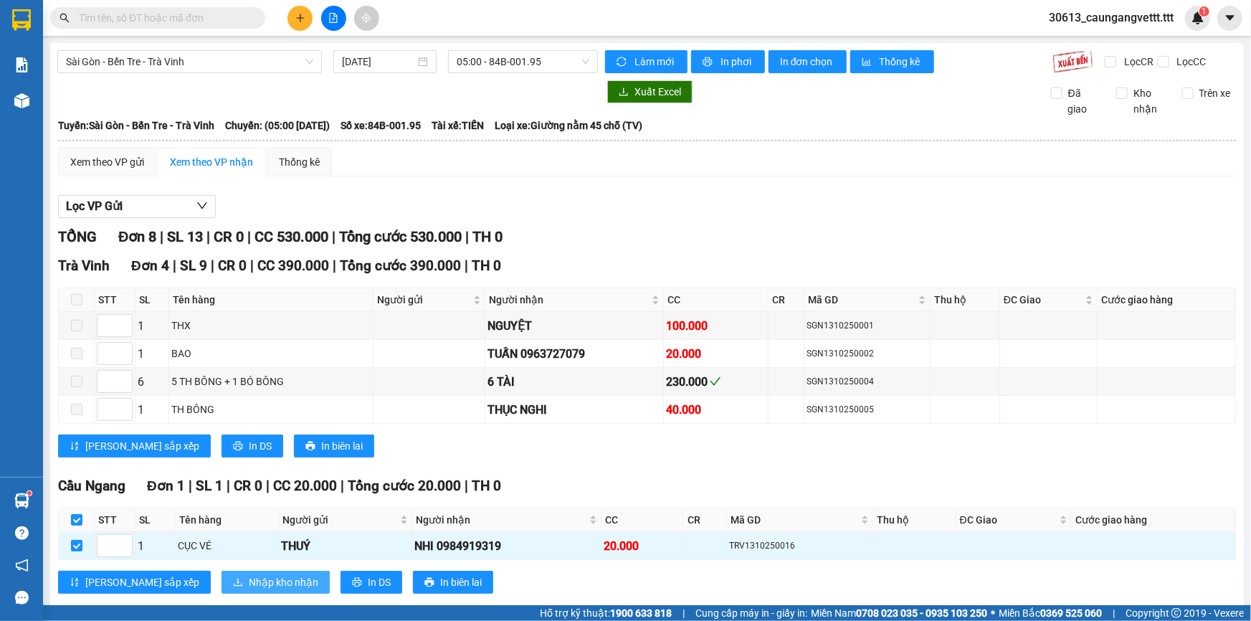
click at [222, 576] on button "Nhập kho nhận" at bounding box center [276, 582] width 108 height 23
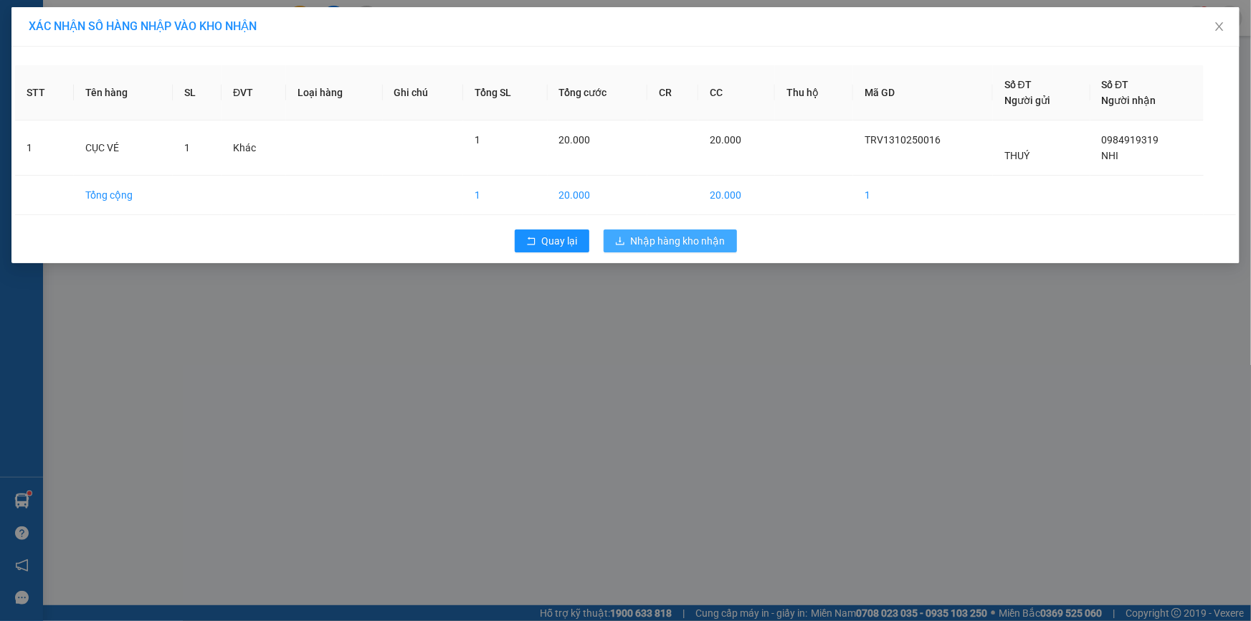
click at [671, 240] on span "Nhập hàng kho nhận" at bounding box center [678, 241] width 95 height 16
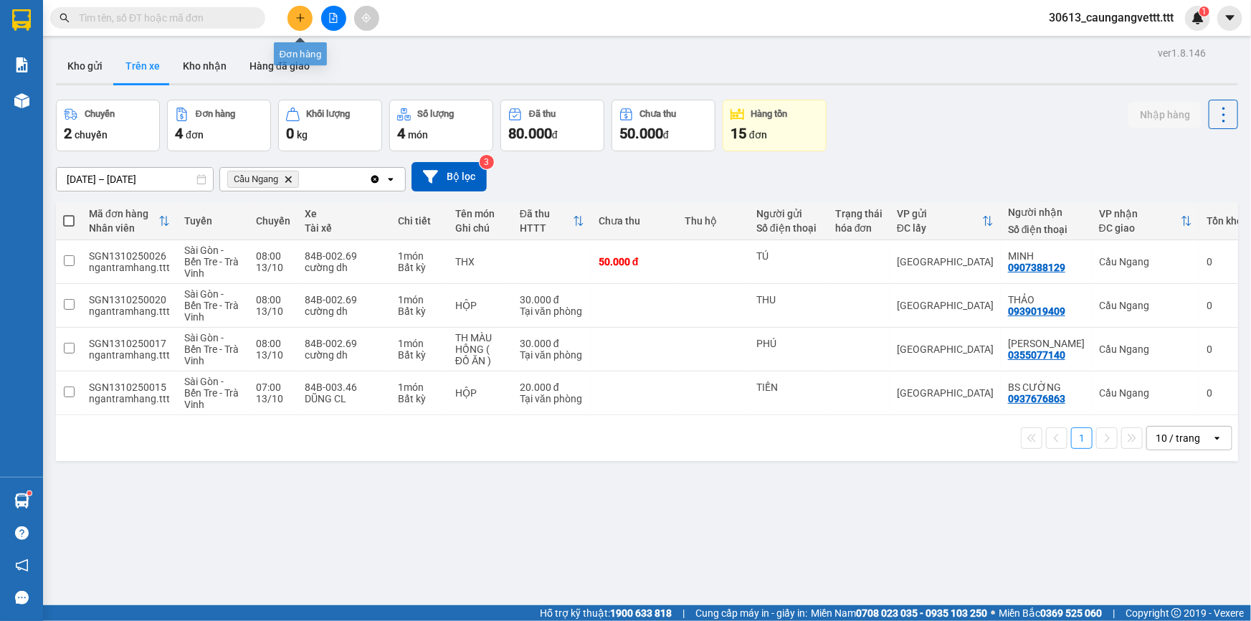
click at [303, 16] on icon "plus" at bounding box center [300, 18] width 10 height 10
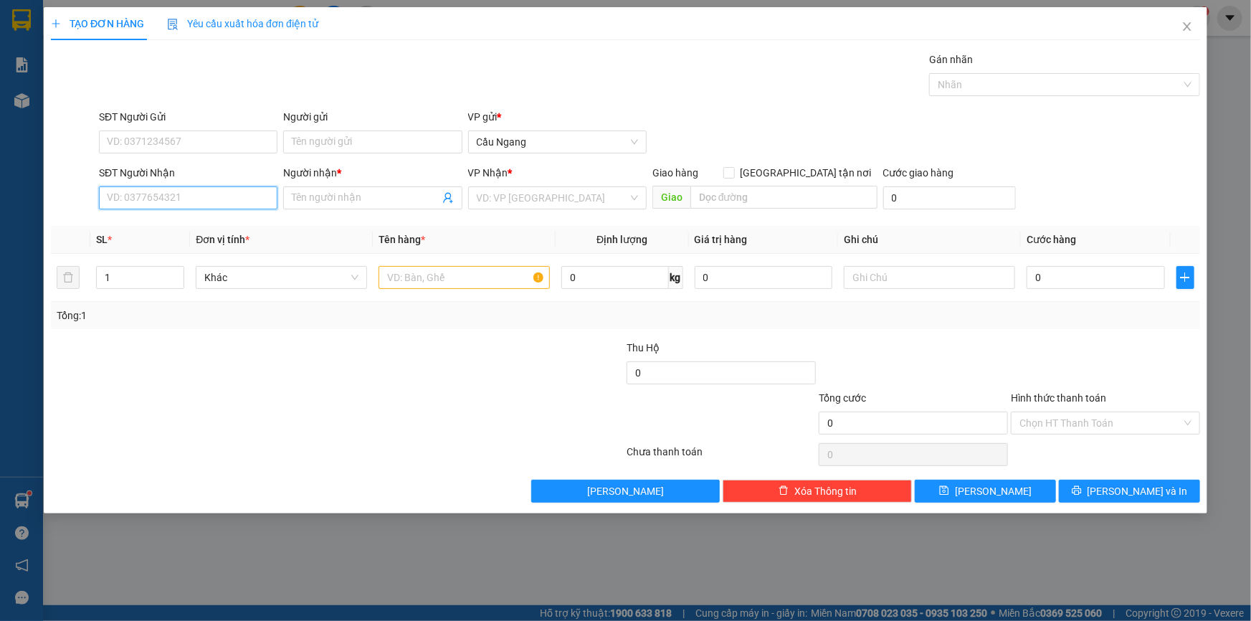
click at [169, 198] on input "SĐT Người Nhận" at bounding box center [188, 197] width 179 height 23
type input "0961371211"
click at [170, 229] on div "0961371211 - XUYÊN" at bounding box center [188, 227] width 161 height 16
type input "XUYÊN"
type input "0961371211"
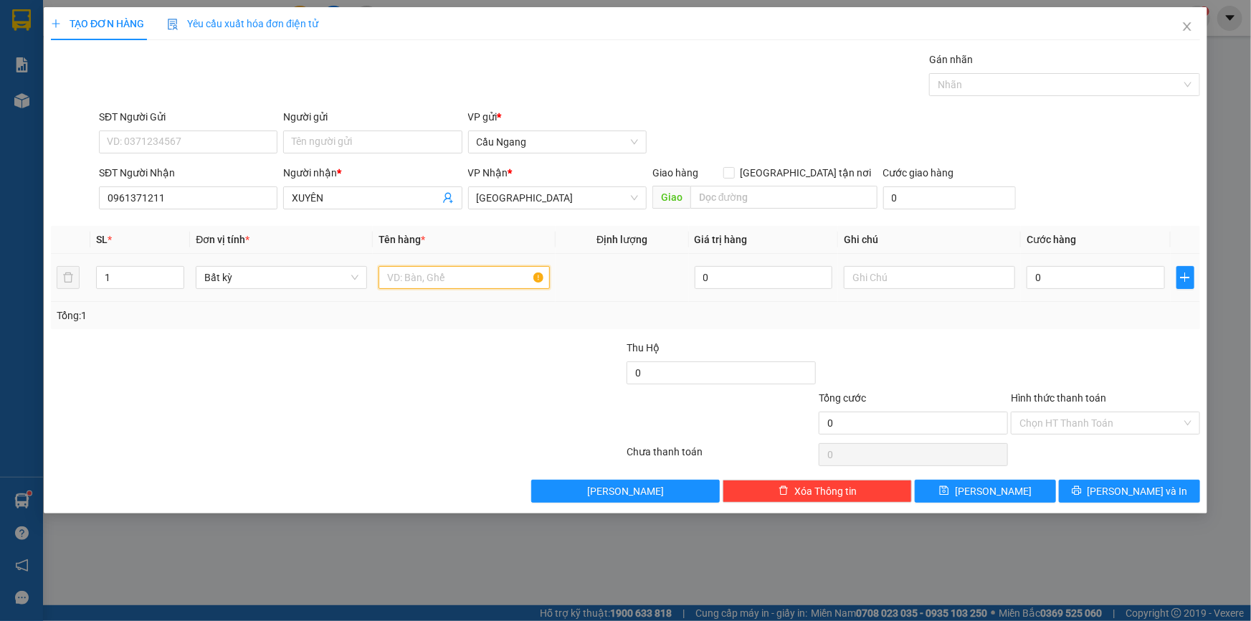
click at [455, 266] on input "text" at bounding box center [464, 277] width 171 height 23
type input "THÙNG XOP"
click at [1089, 279] on input "0" at bounding box center [1096, 277] width 138 height 23
type input "3"
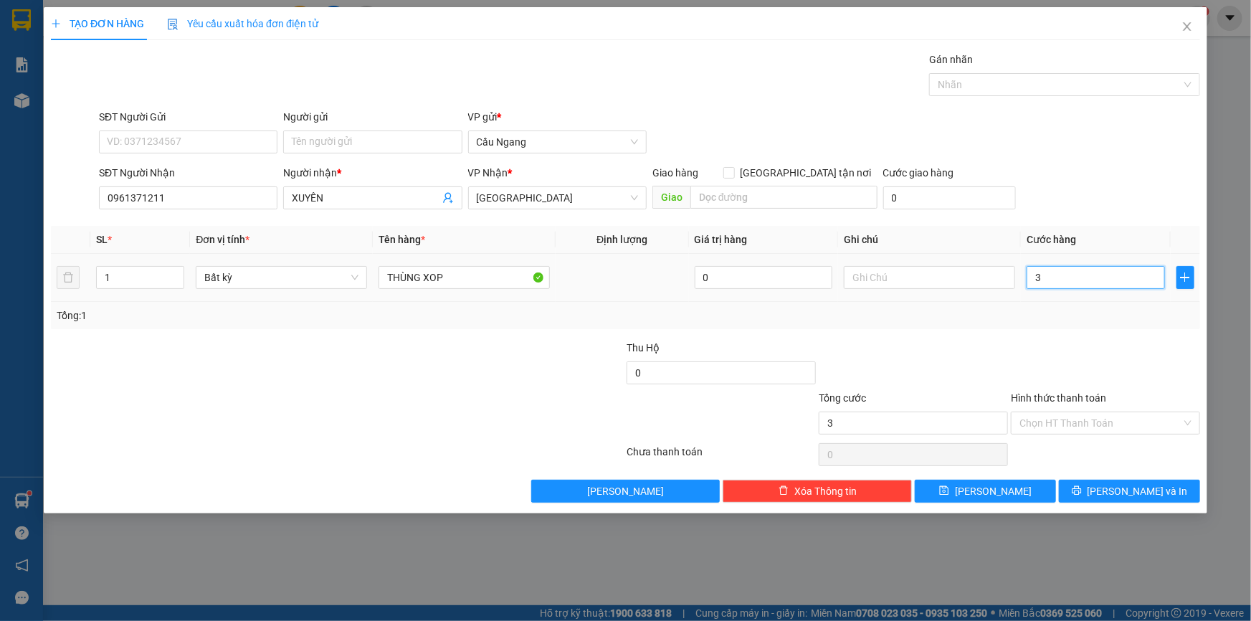
type input "3"
type input "30"
type input "300"
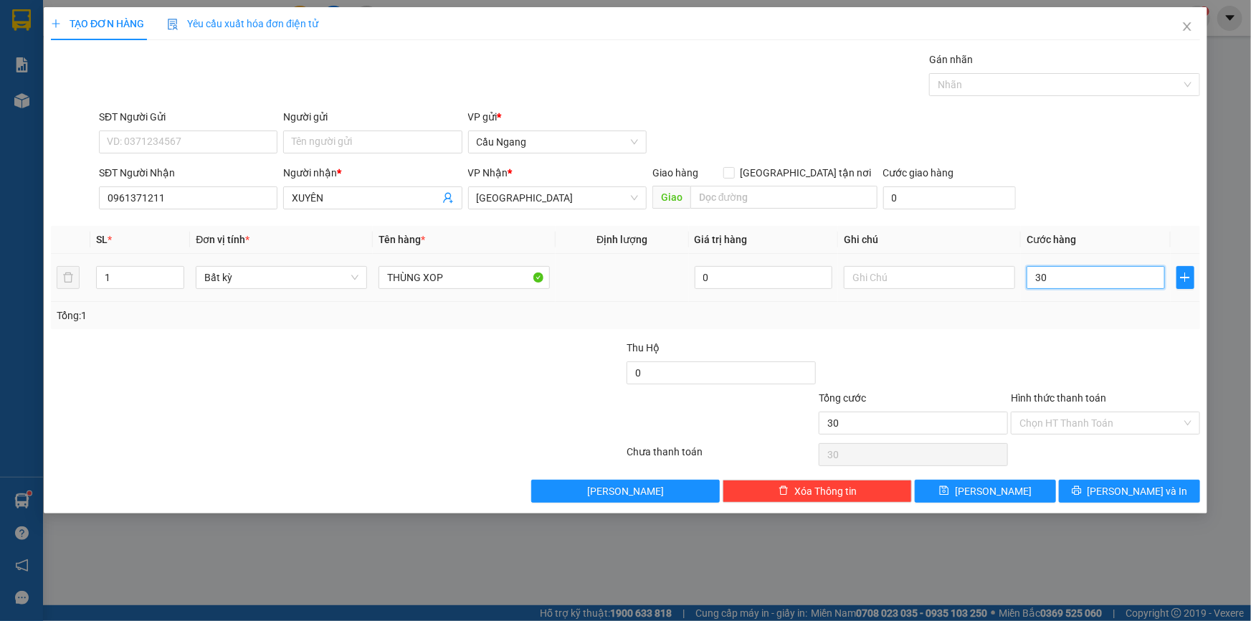
type input "300"
type input "3.000"
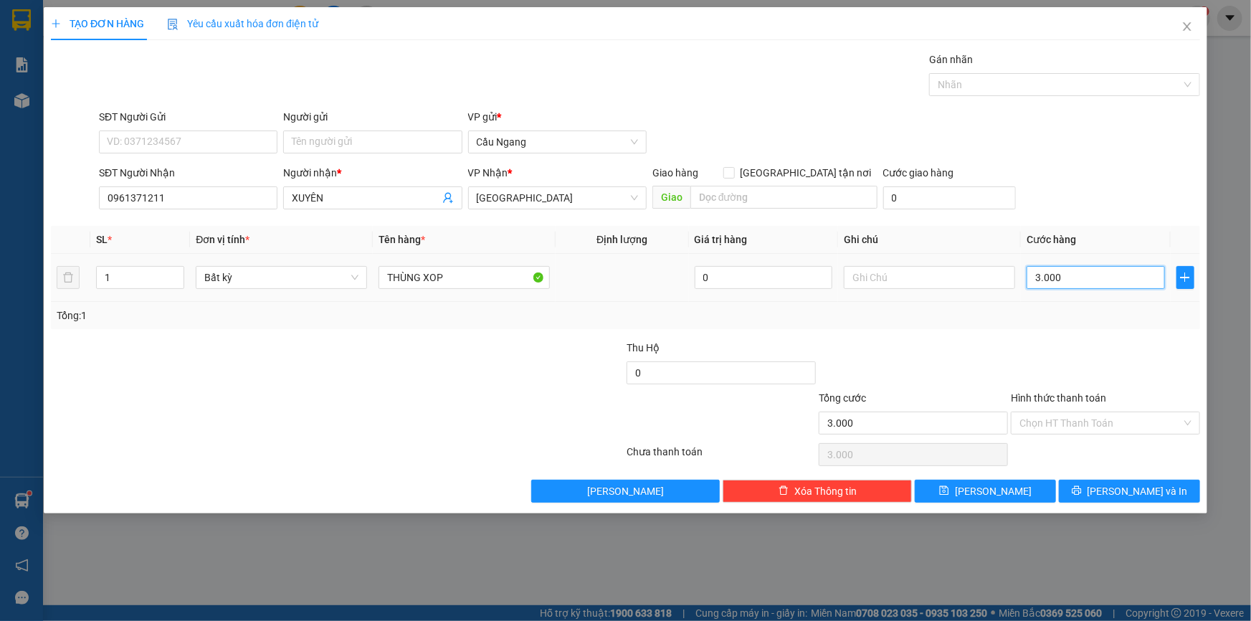
type input "30.000"
click at [1114, 490] on button "[PERSON_NAME] và In" at bounding box center [1129, 491] width 141 height 23
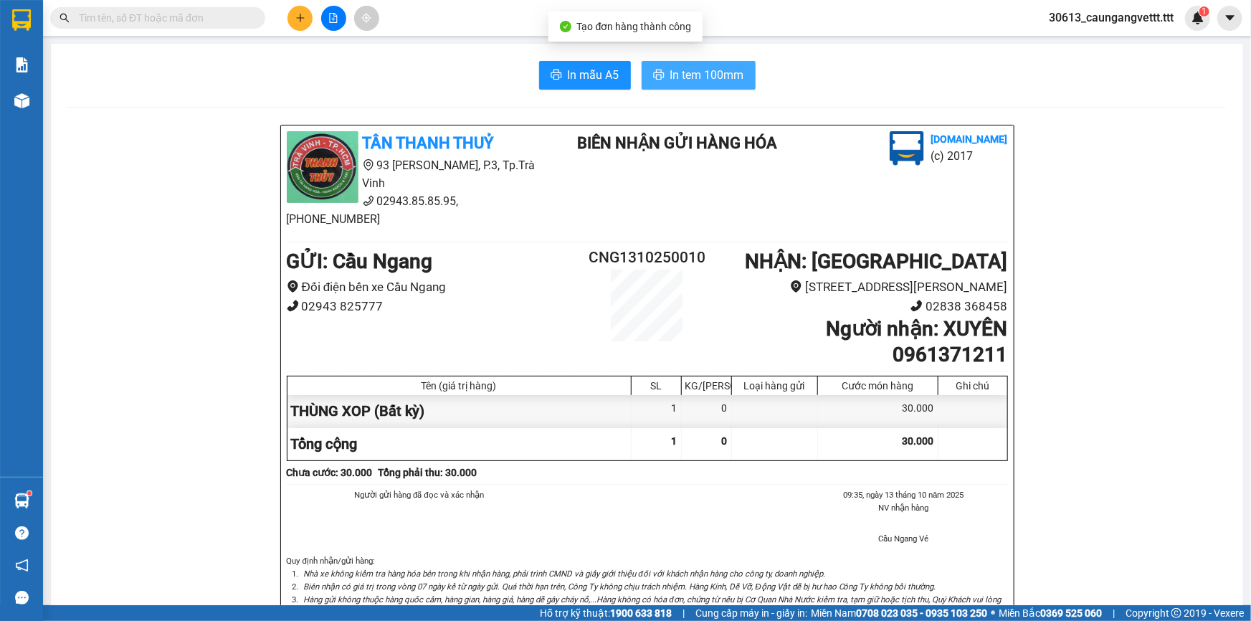
click at [713, 72] on span "In tem 100mm" at bounding box center [707, 75] width 74 height 18
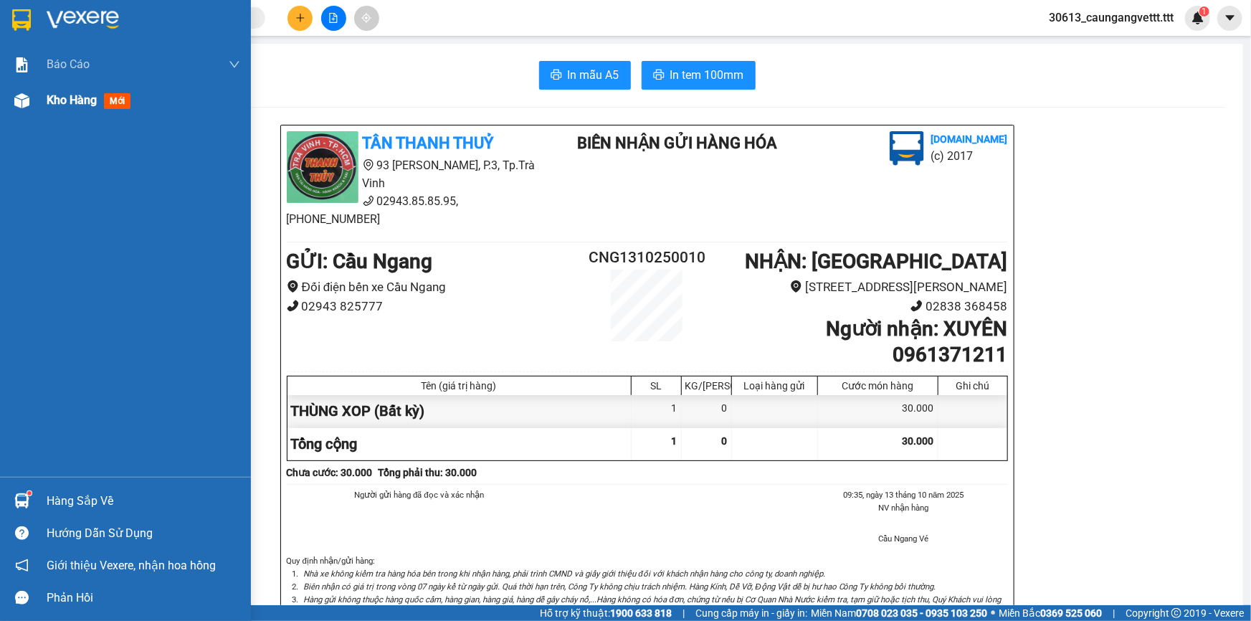
click at [64, 100] on span "Kho hàng" at bounding box center [72, 100] width 50 height 14
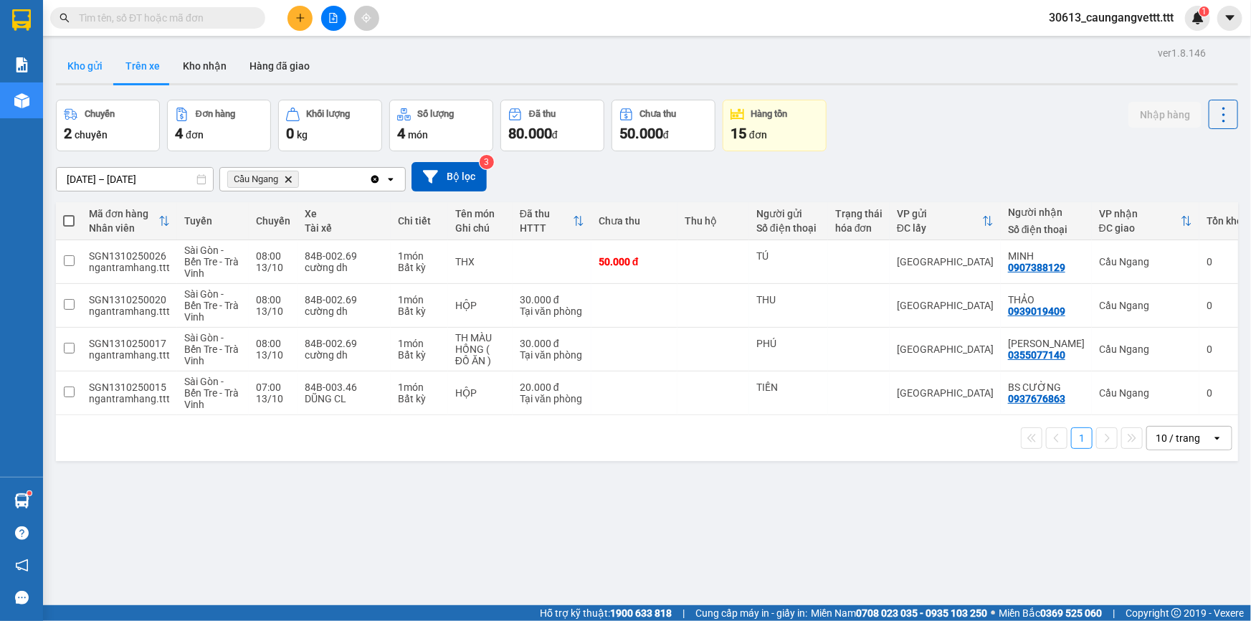
click at [83, 65] on button "Kho gửi" at bounding box center [85, 66] width 58 height 34
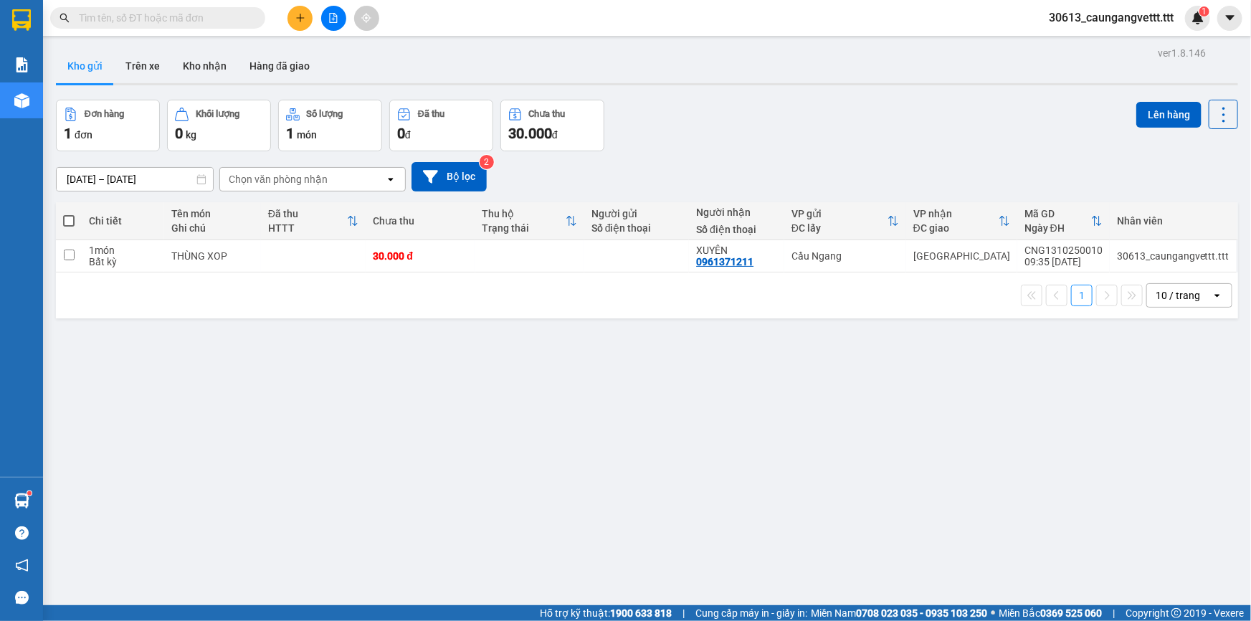
click at [66, 222] on span at bounding box center [68, 220] width 11 height 11
click at [69, 214] on input "checkbox" at bounding box center [69, 214] width 0 height 0
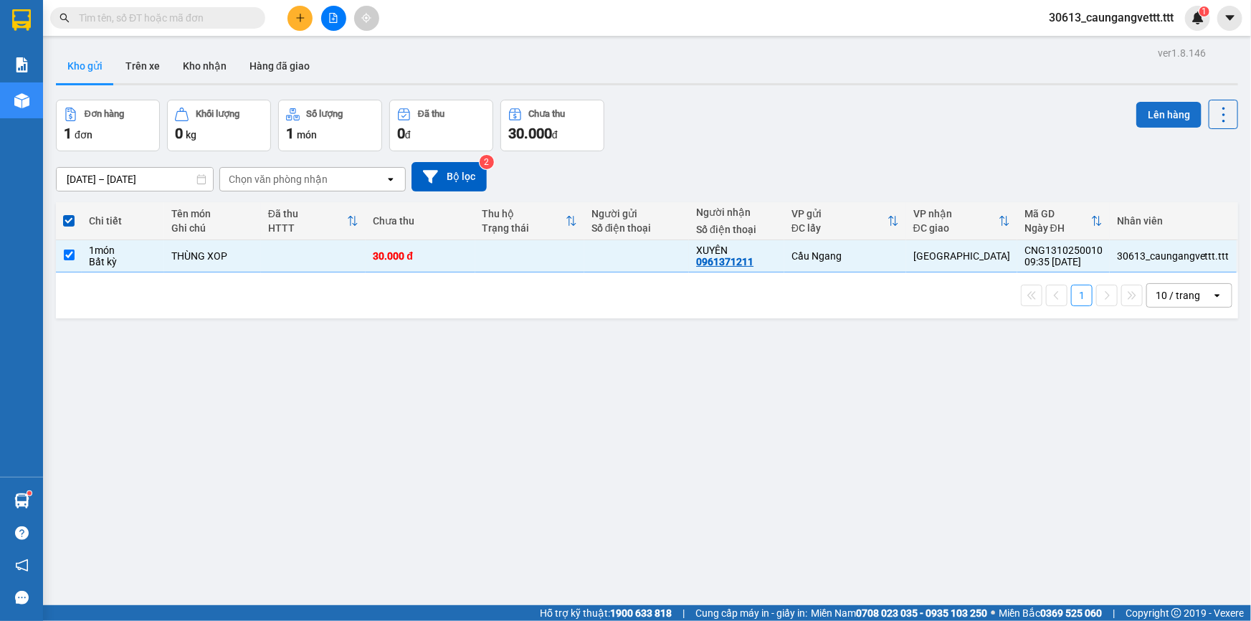
click at [1167, 115] on button "Lên hàng" at bounding box center [1169, 115] width 65 height 26
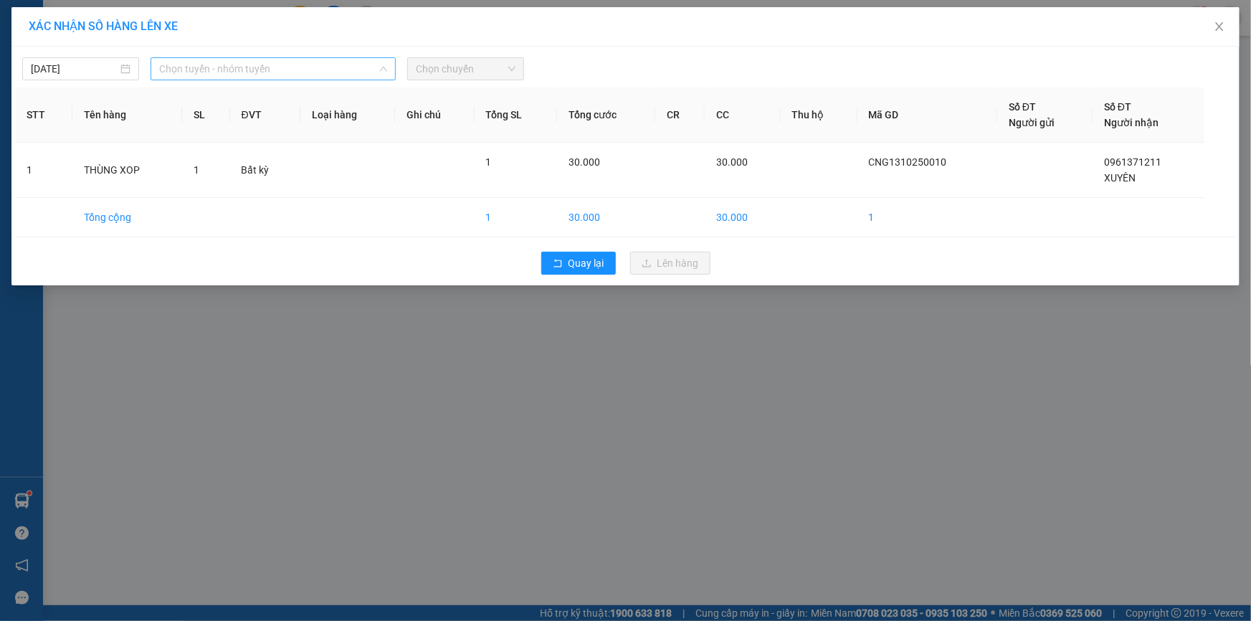
click at [337, 68] on span "Chọn tuyến - nhóm tuyến" at bounding box center [273, 69] width 228 height 22
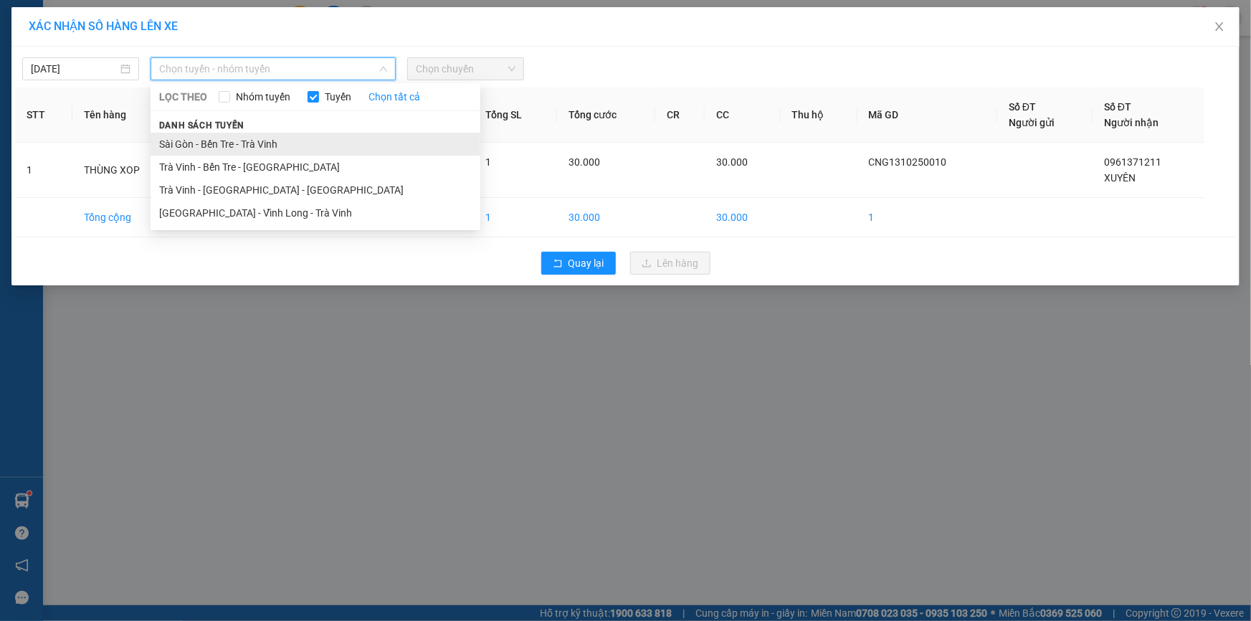
click at [270, 143] on li "Sài Gòn - Bến Tre - Trà Vinh" at bounding box center [316, 144] width 330 height 23
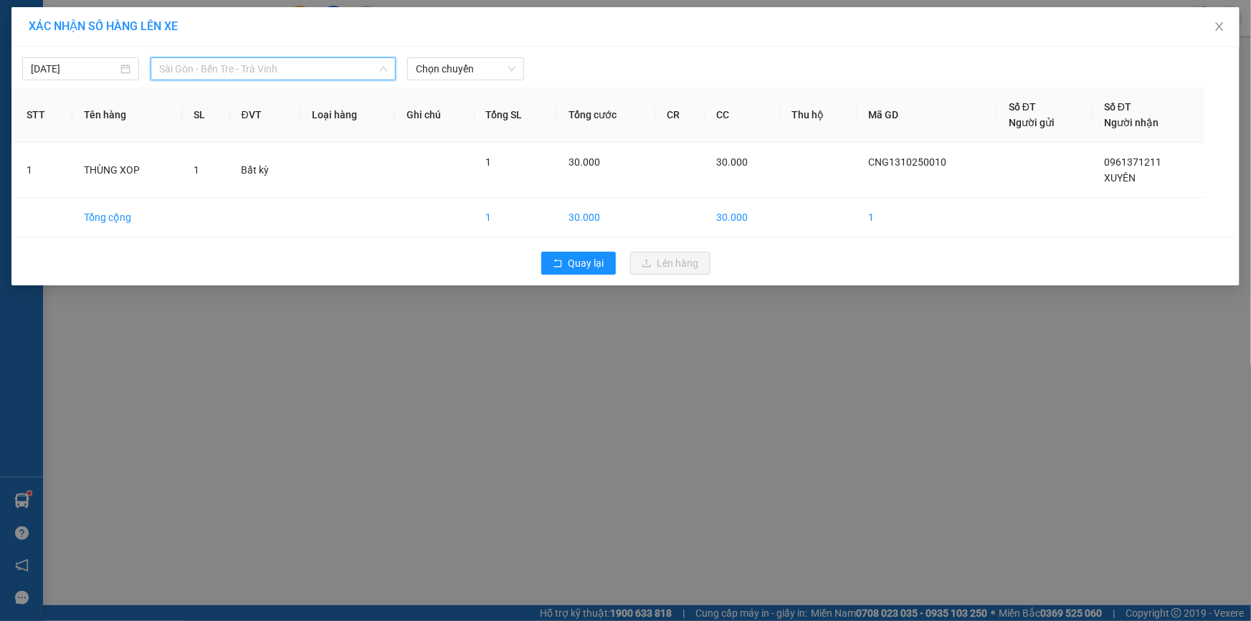
click at [288, 71] on span "Sài Gòn - Bến Tre - Trà Vinh" at bounding box center [273, 69] width 228 height 22
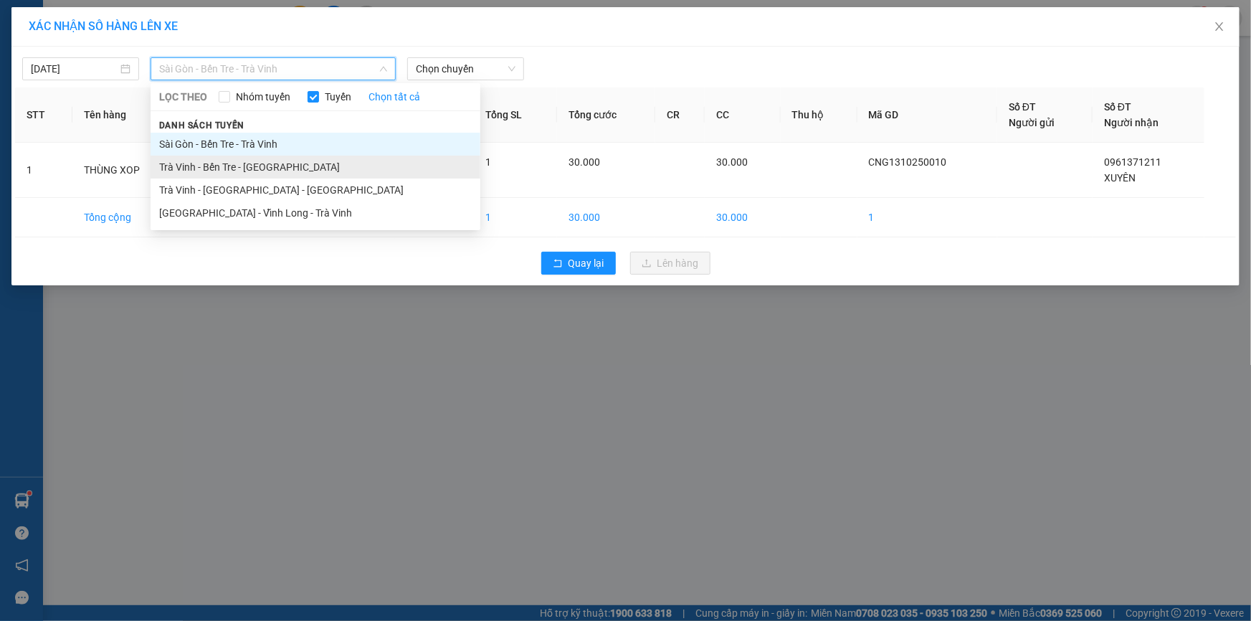
click at [246, 166] on li "Trà Vinh - Bến Tre - [GEOGRAPHIC_DATA]" at bounding box center [316, 167] width 330 height 23
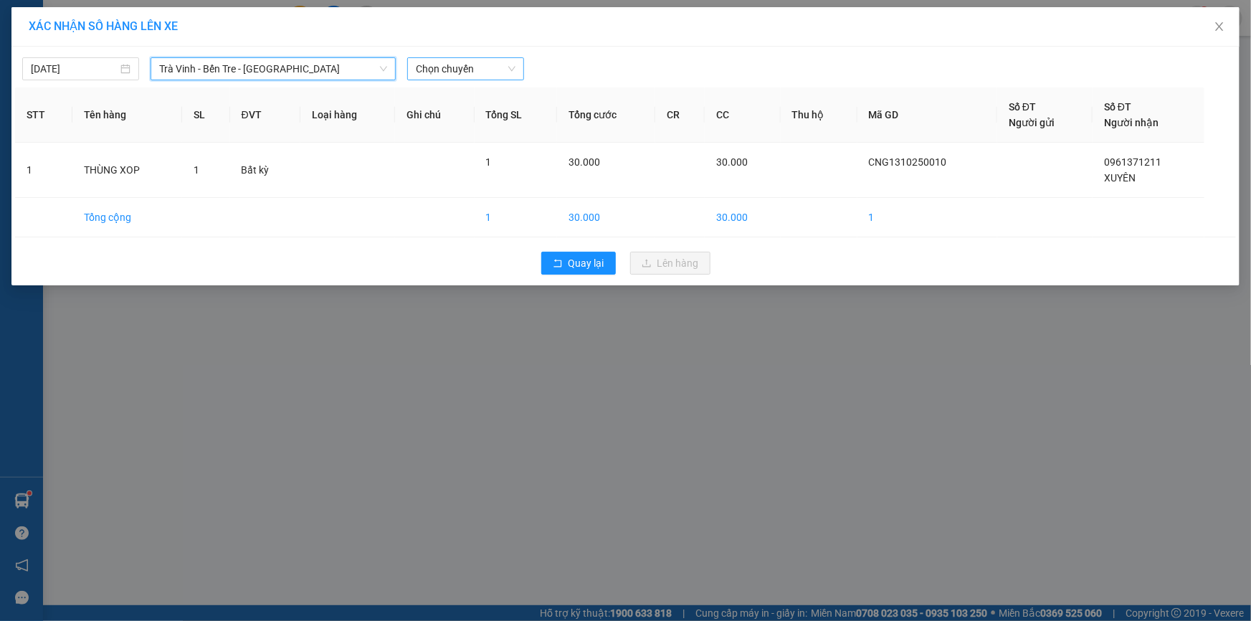
click at [495, 65] on span "Chọn chuyến" at bounding box center [466, 69] width 100 height 22
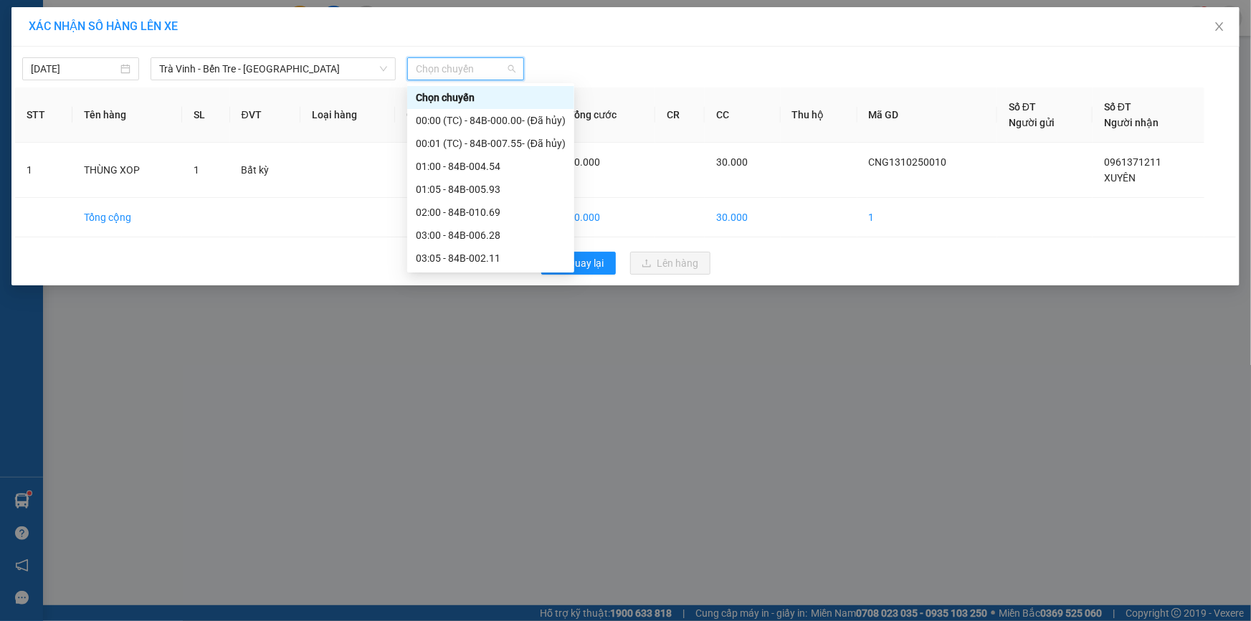
click at [455, 365] on div "11:00 - 84B-002.15" at bounding box center [491, 373] width 150 height 16
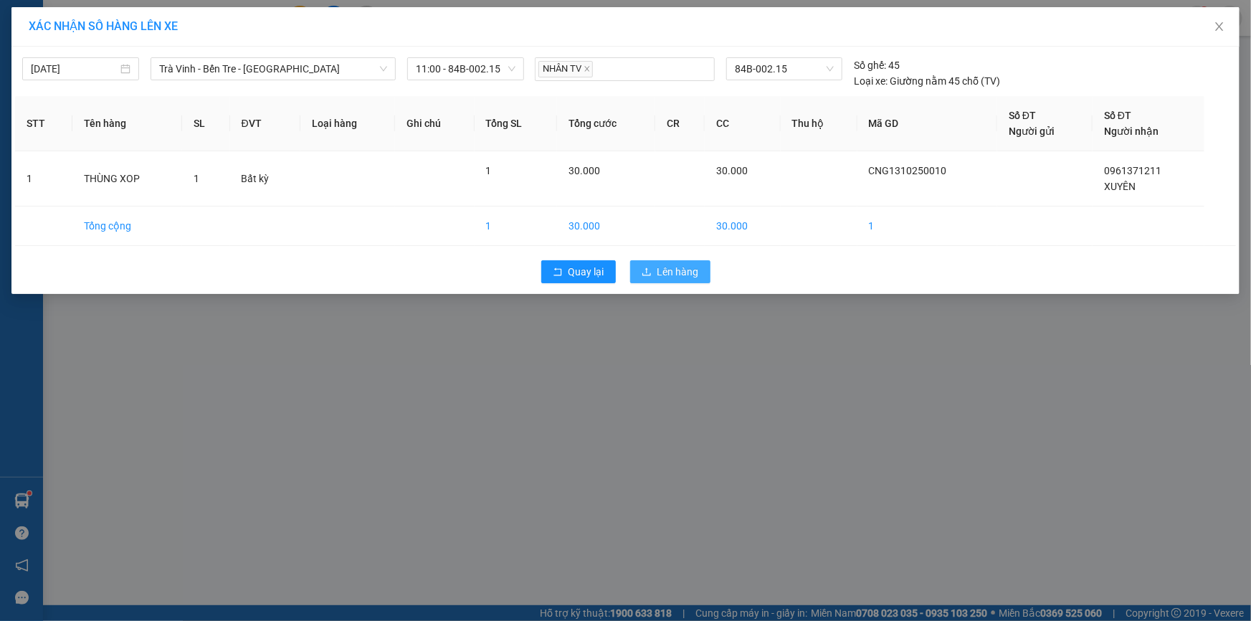
click at [674, 267] on span "Lên hàng" at bounding box center [679, 272] width 42 height 16
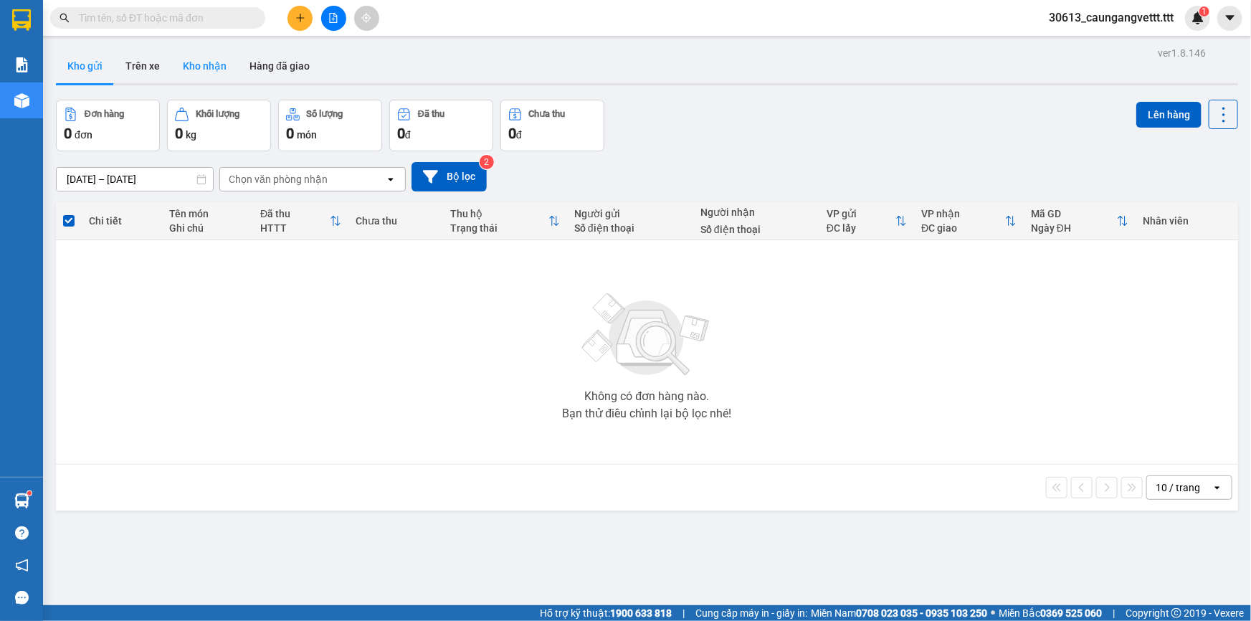
click at [201, 65] on button "Kho nhận" at bounding box center [204, 66] width 67 height 34
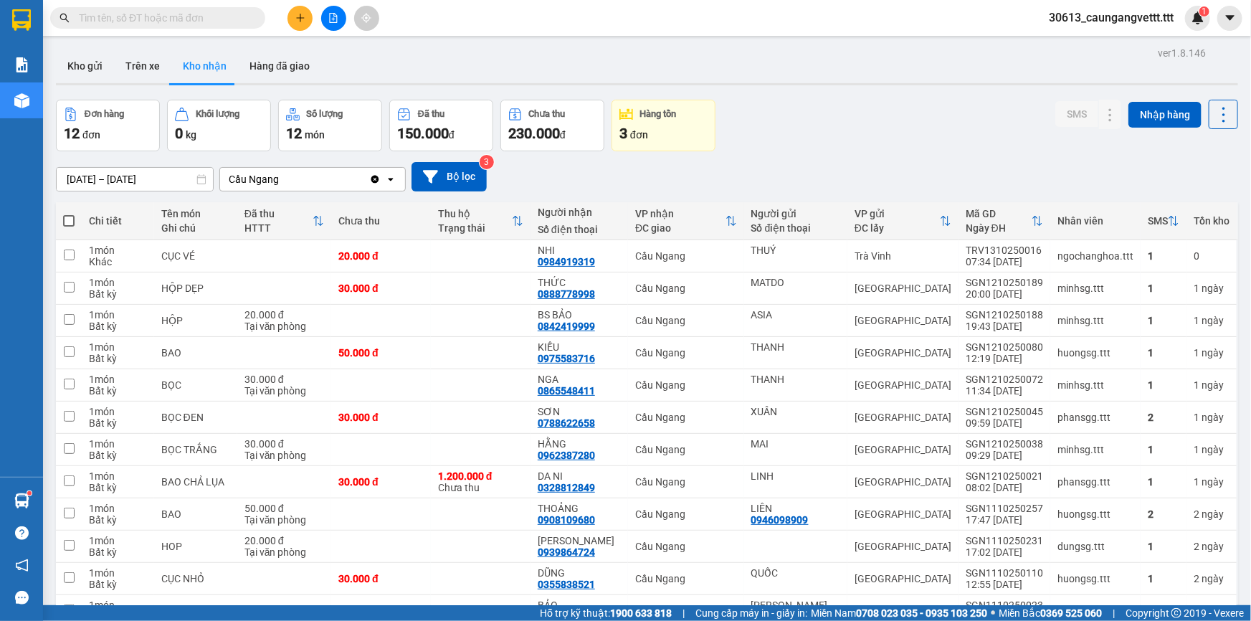
click at [208, 13] on input "text" at bounding box center [163, 18] width 169 height 16
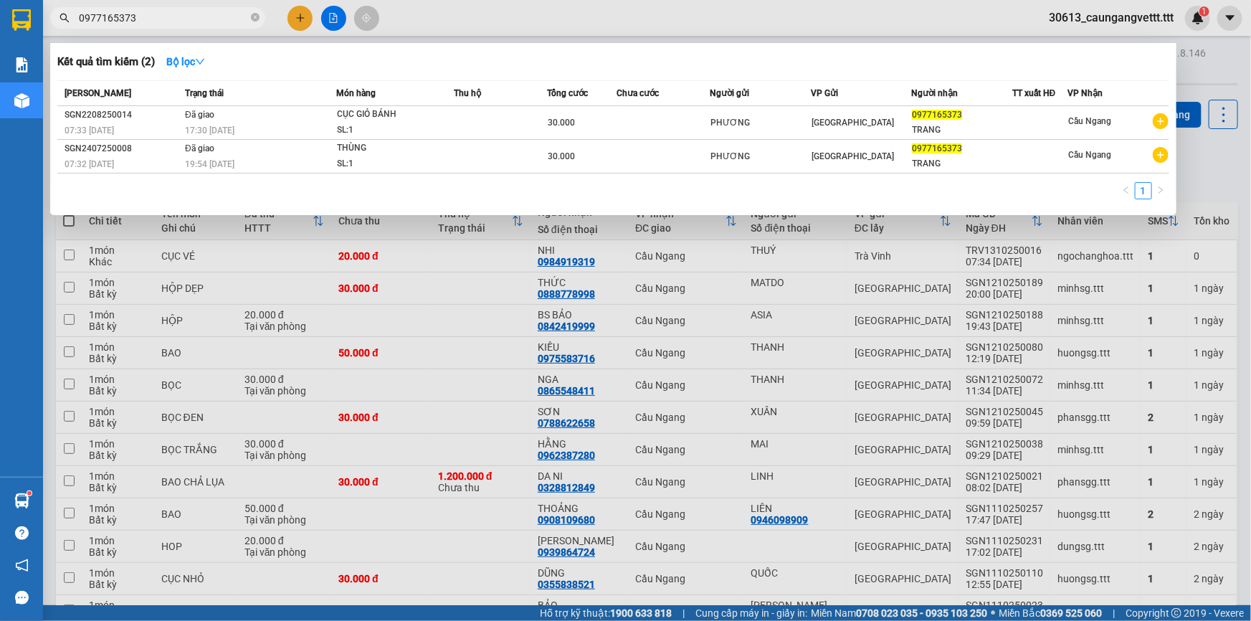
type input "0977165373"
click at [1210, 78] on div at bounding box center [625, 310] width 1251 height 621
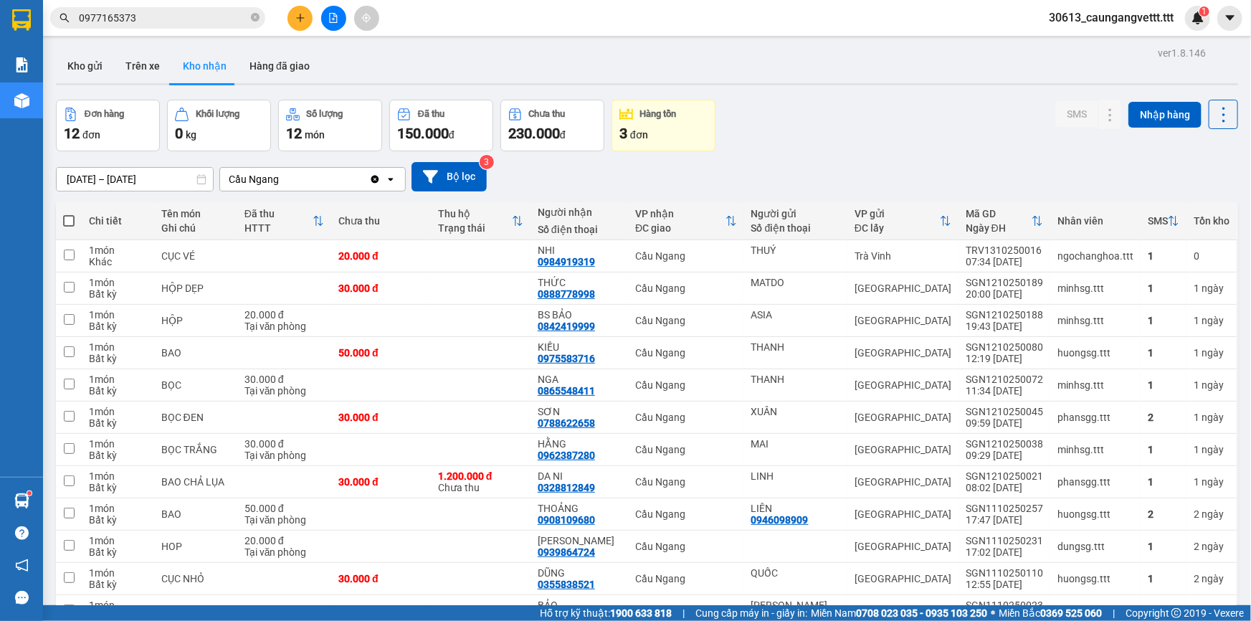
click at [178, 19] on input "0977165373" at bounding box center [163, 18] width 169 height 16
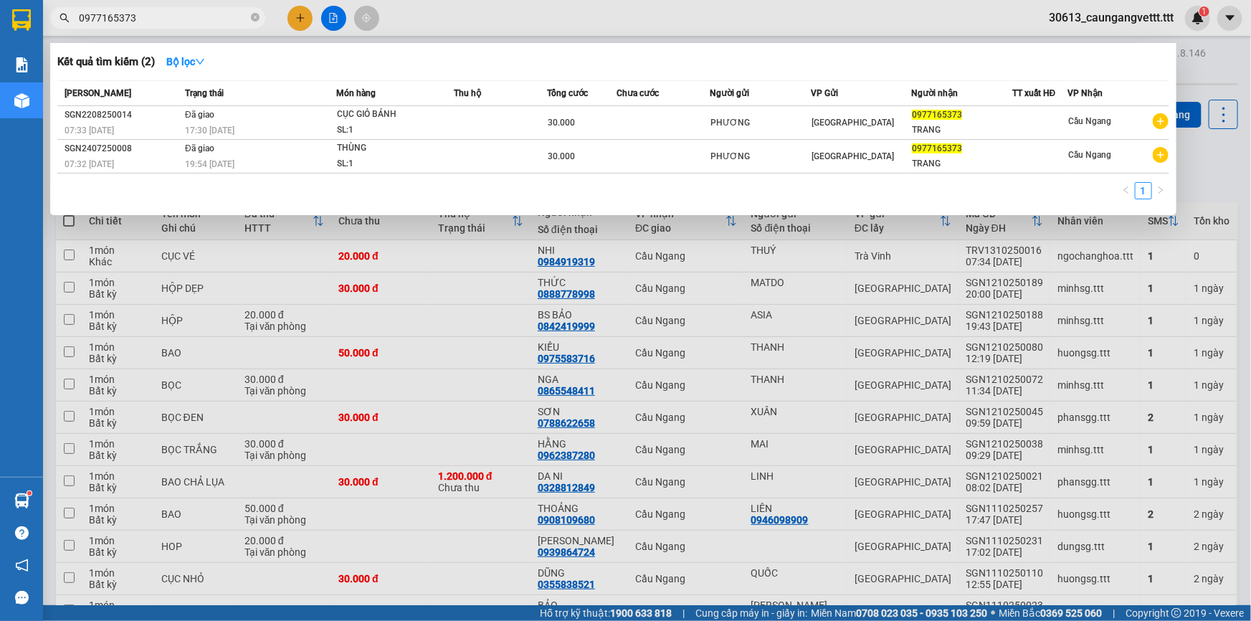
click at [1206, 85] on div at bounding box center [625, 310] width 1251 height 621
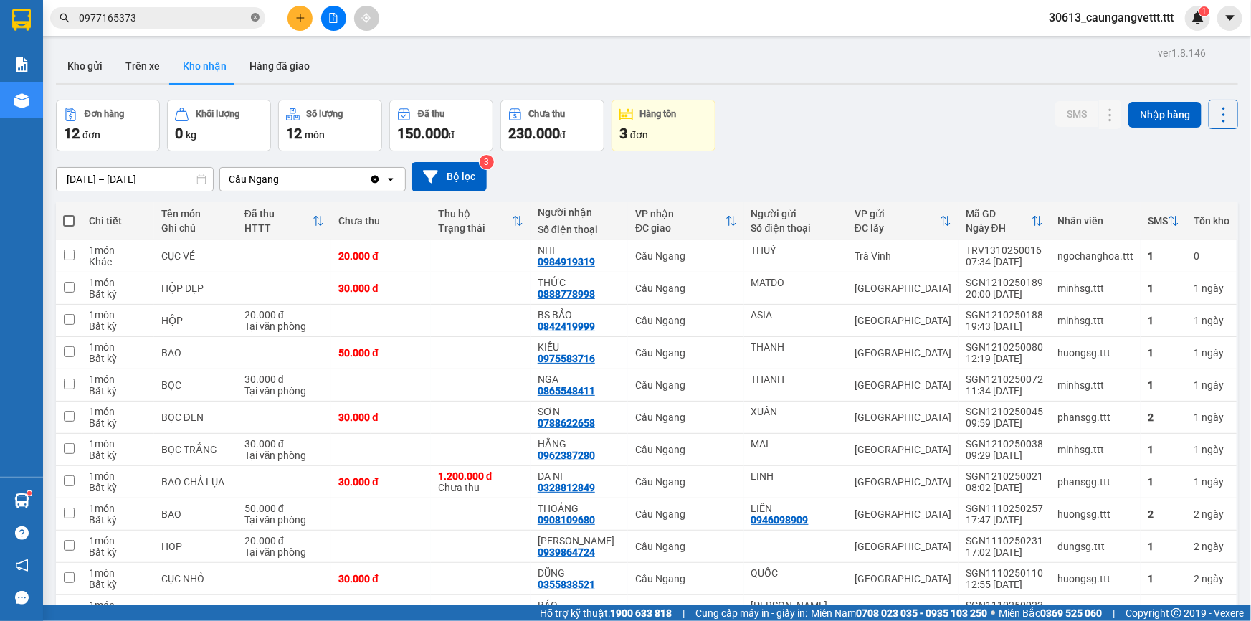
click at [255, 15] on icon "close-circle" at bounding box center [255, 17] width 9 height 9
click at [1077, 477] on icon at bounding box center [1082, 482] width 10 height 10
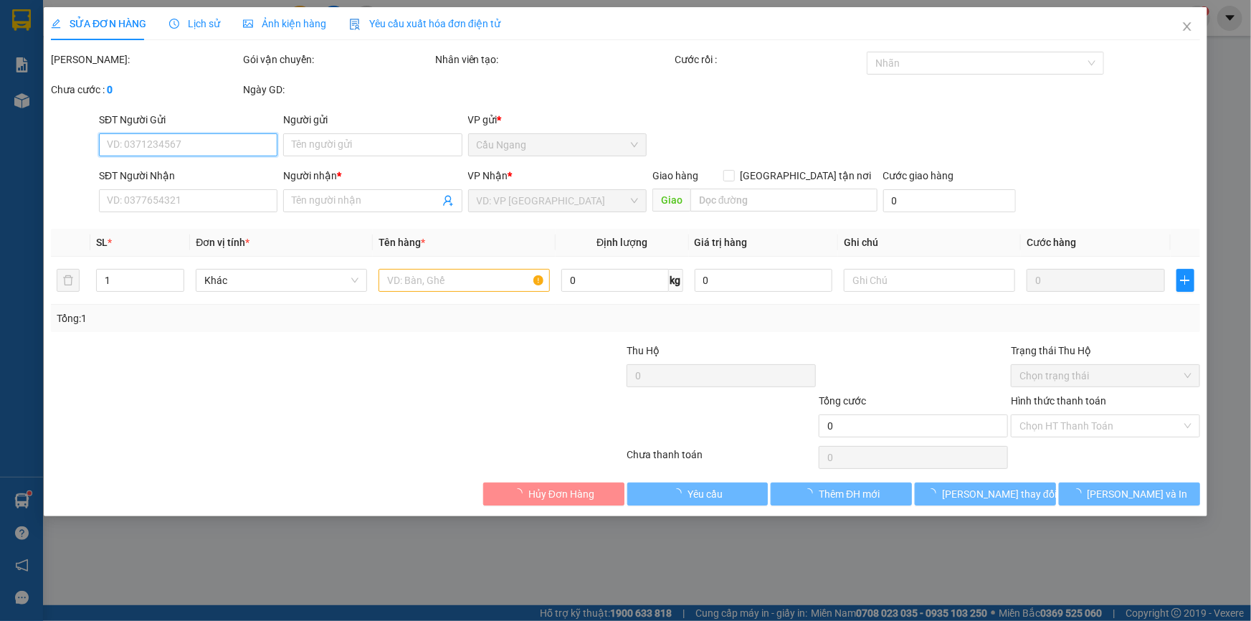
type input "LINH"
type input "0328812849"
type input "DA NI"
type input "1.200.000"
type input "30.000"
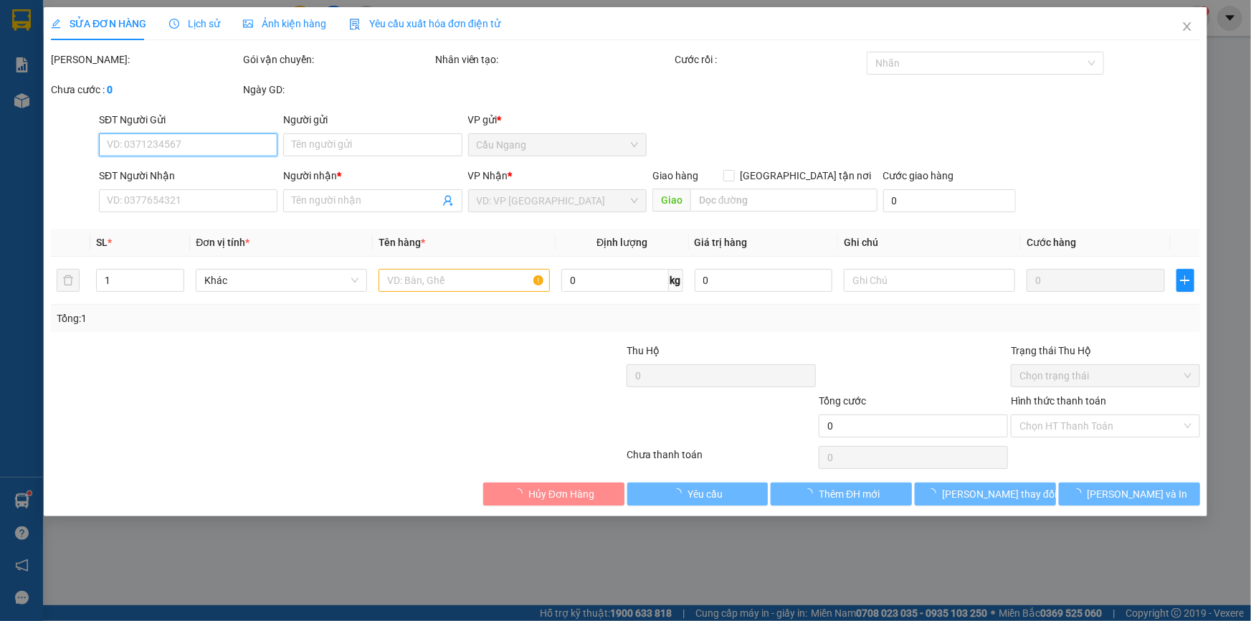
type input "30.000"
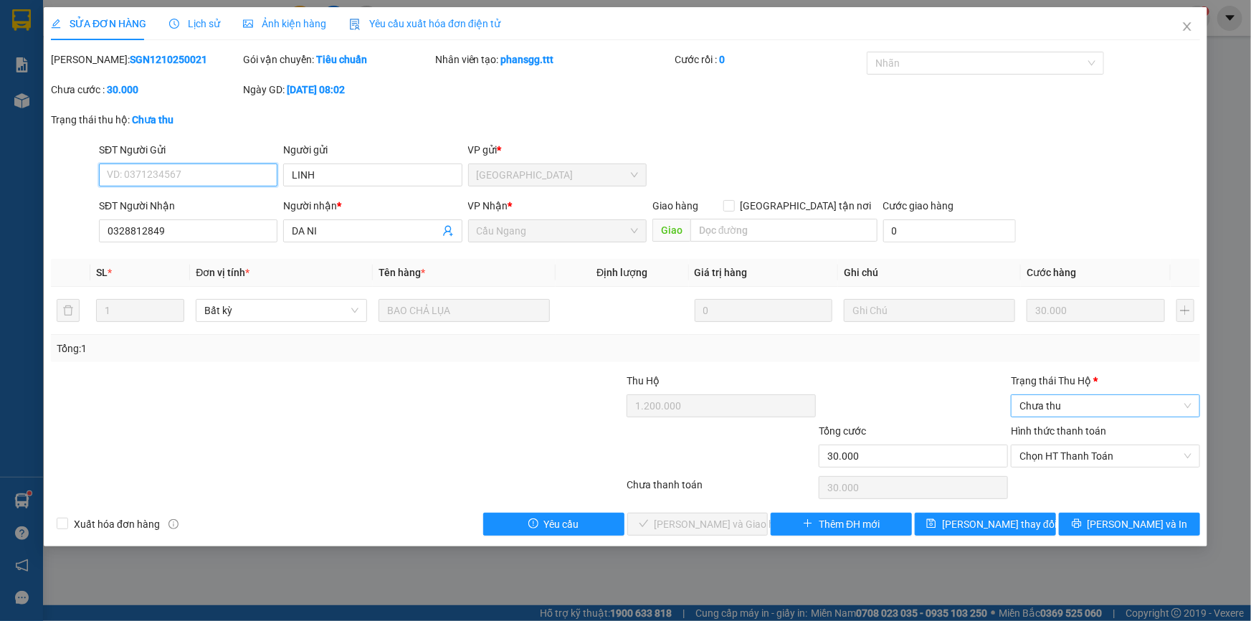
click at [1059, 400] on span "Chưa thu" at bounding box center [1106, 406] width 172 height 22
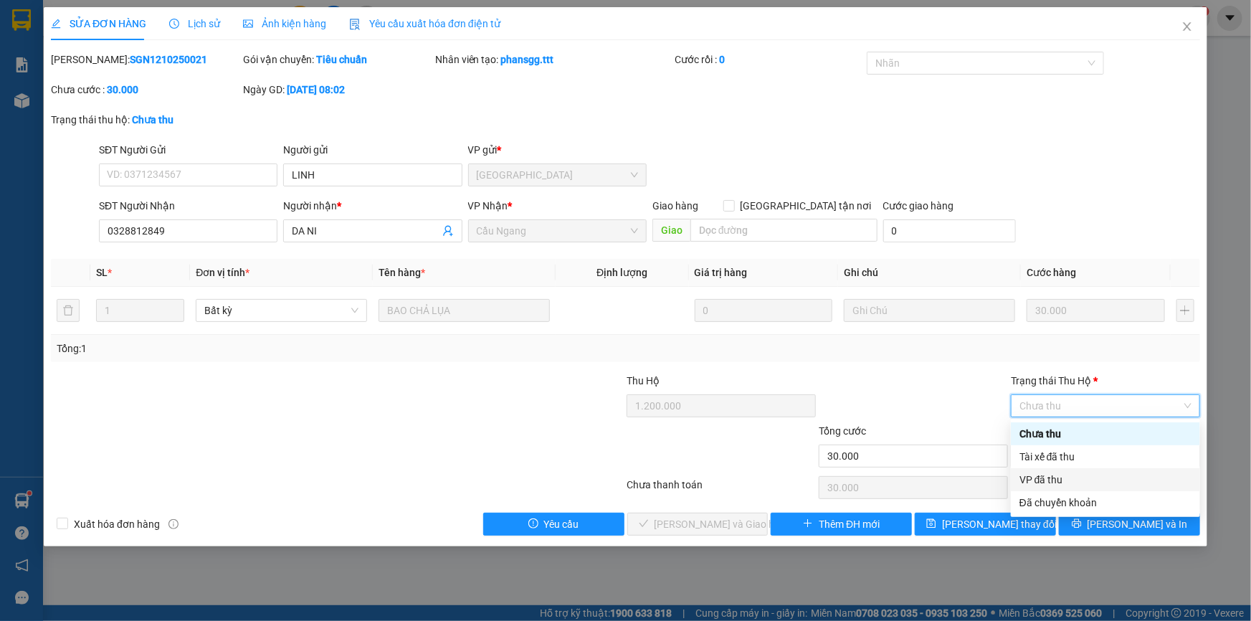
click at [1054, 479] on div "VP đã thu" at bounding box center [1106, 480] width 172 height 16
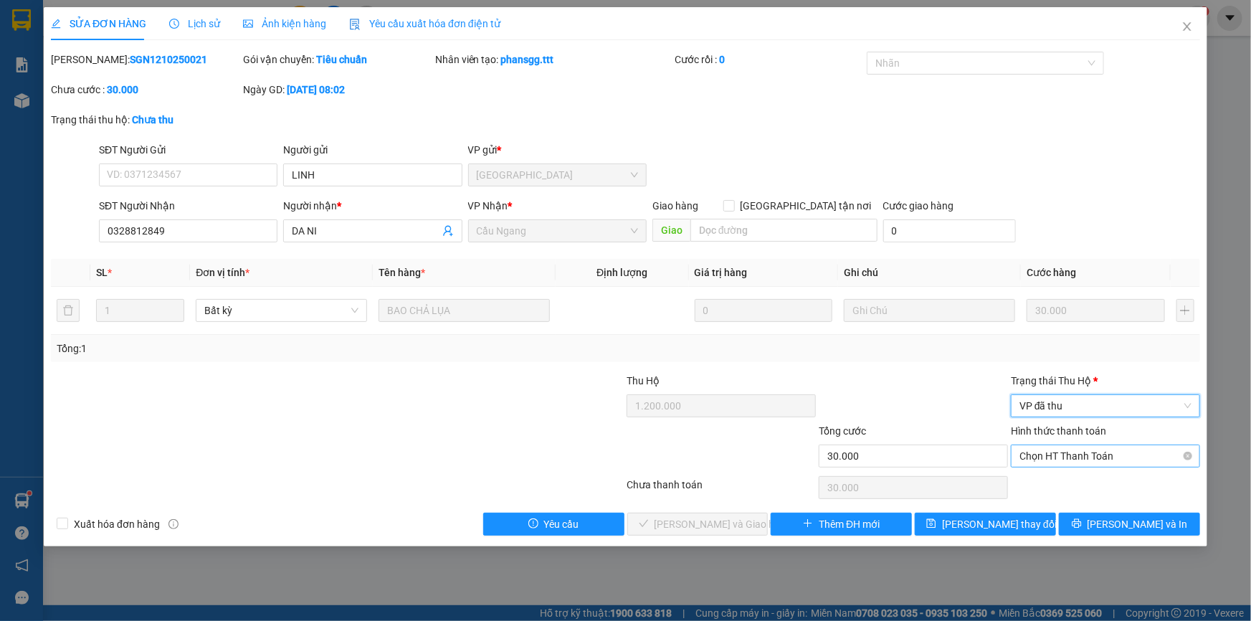
click at [1048, 454] on span "Chọn HT Thanh Toán" at bounding box center [1106, 456] width 172 height 22
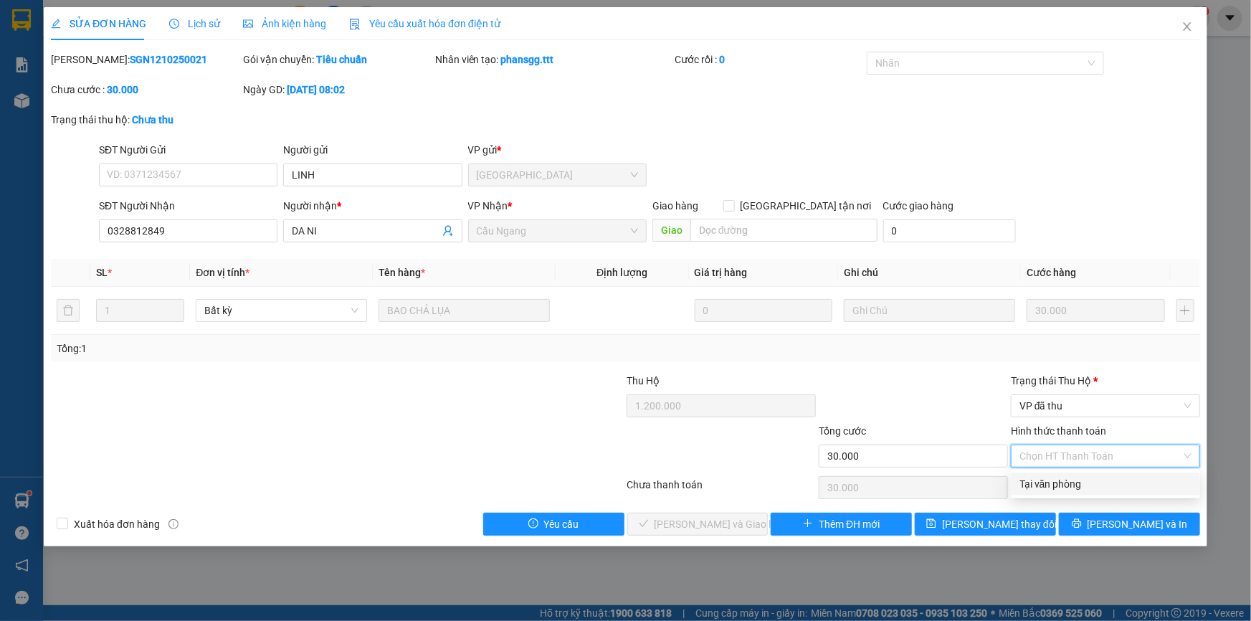
click at [1053, 480] on div "Tại văn phòng" at bounding box center [1106, 484] width 172 height 16
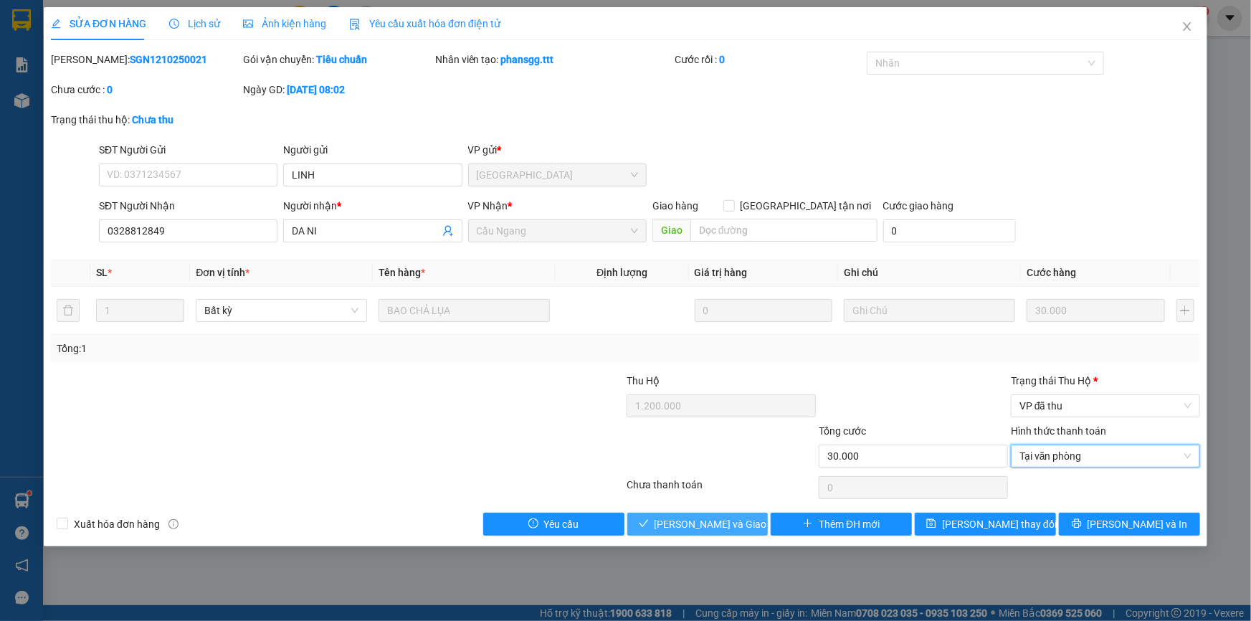
click at [724, 523] on span "[PERSON_NAME] và Giao hàng" at bounding box center [724, 524] width 138 height 16
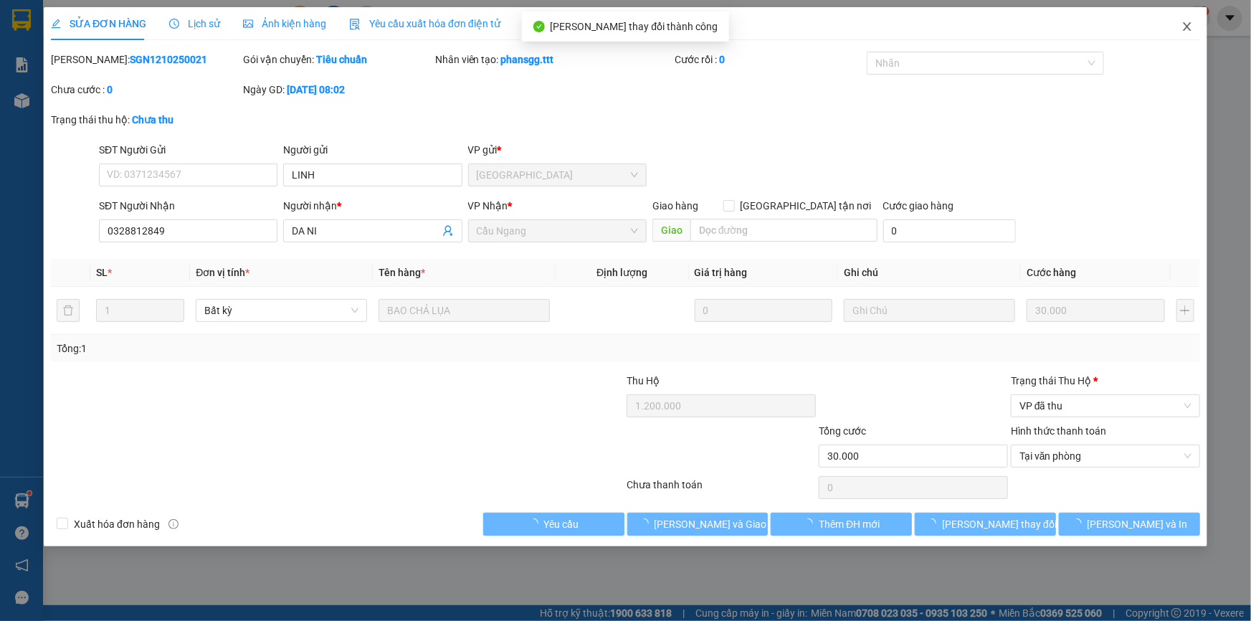
click at [1187, 29] on icon "close" at bounding box center [1187, 26] width 8 height 9
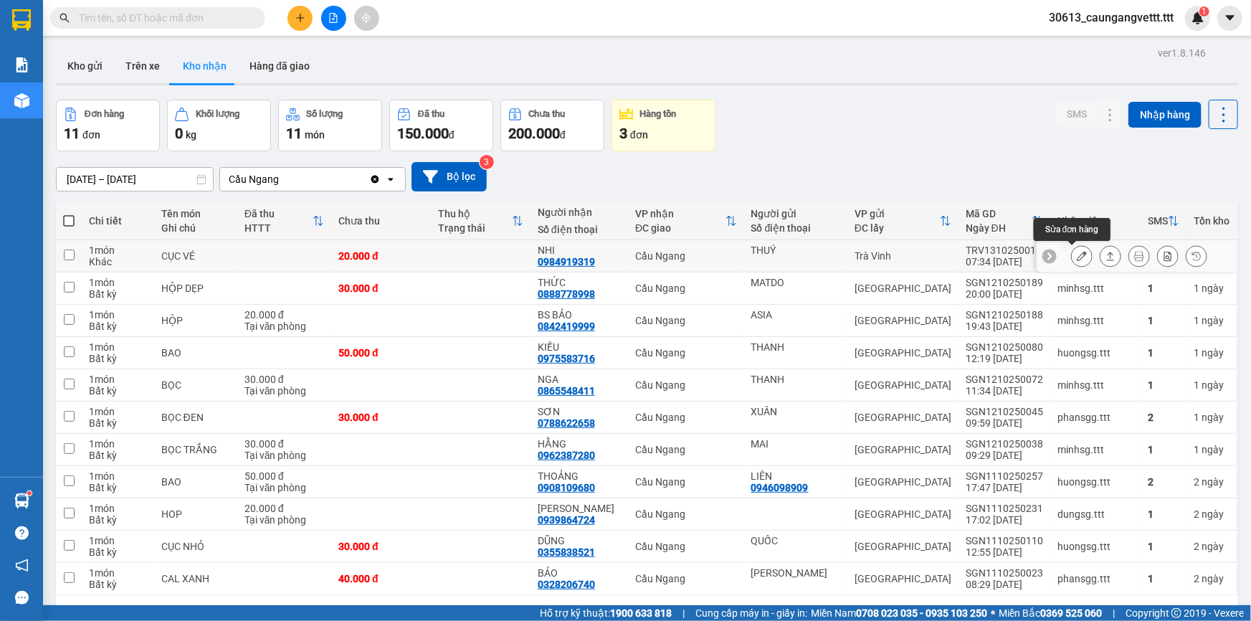
click at [1077, 257] on icon at bounding box center [1082, 256] width 10 height 10
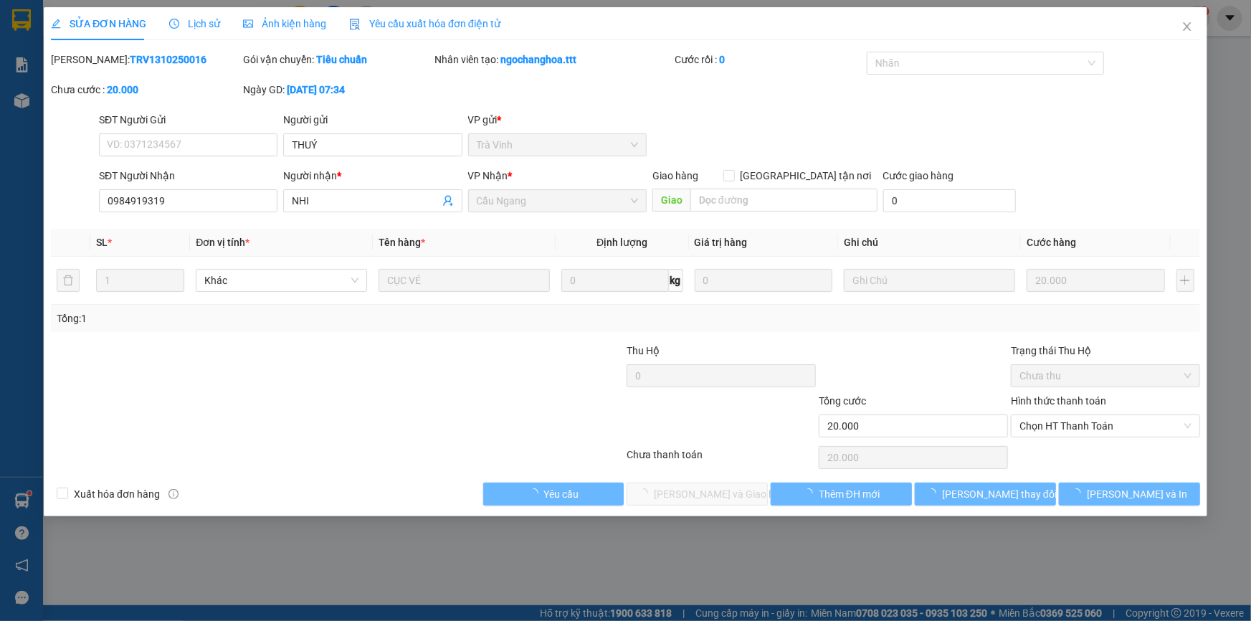
type input "THUÝ"
type input "0984919319"
type input "NHI"
type input "20.000"
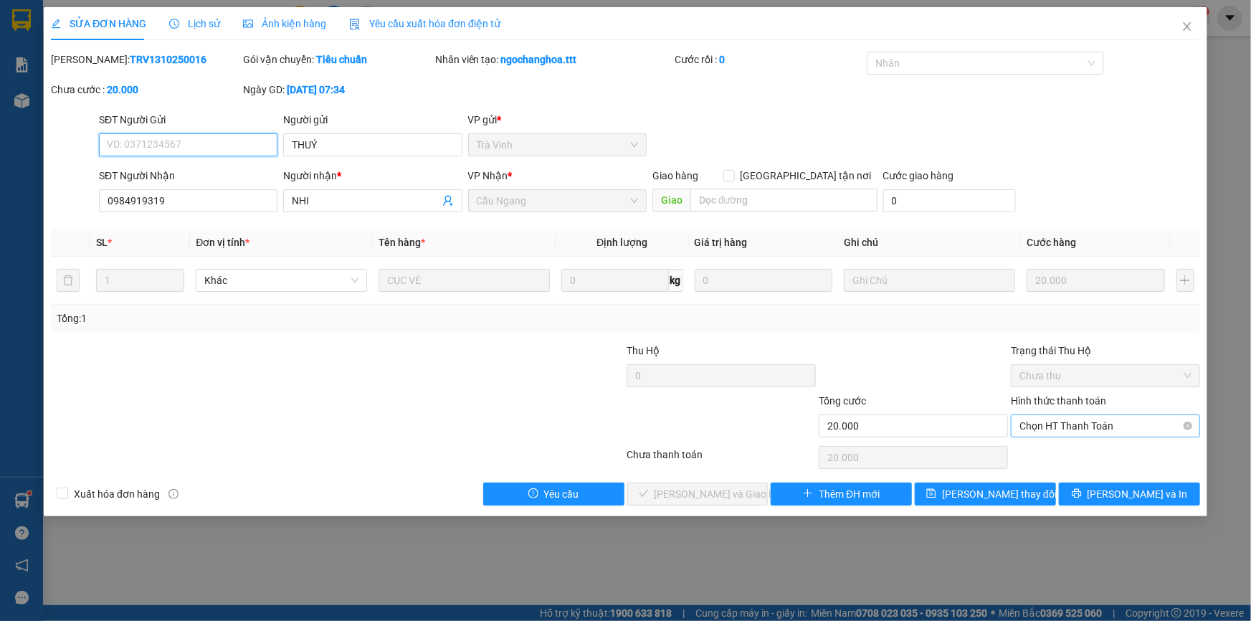
click at [1056, 425] on span "Chọn HT Thanh Toán" at bounding box center [1106, 426] width 172 height 22
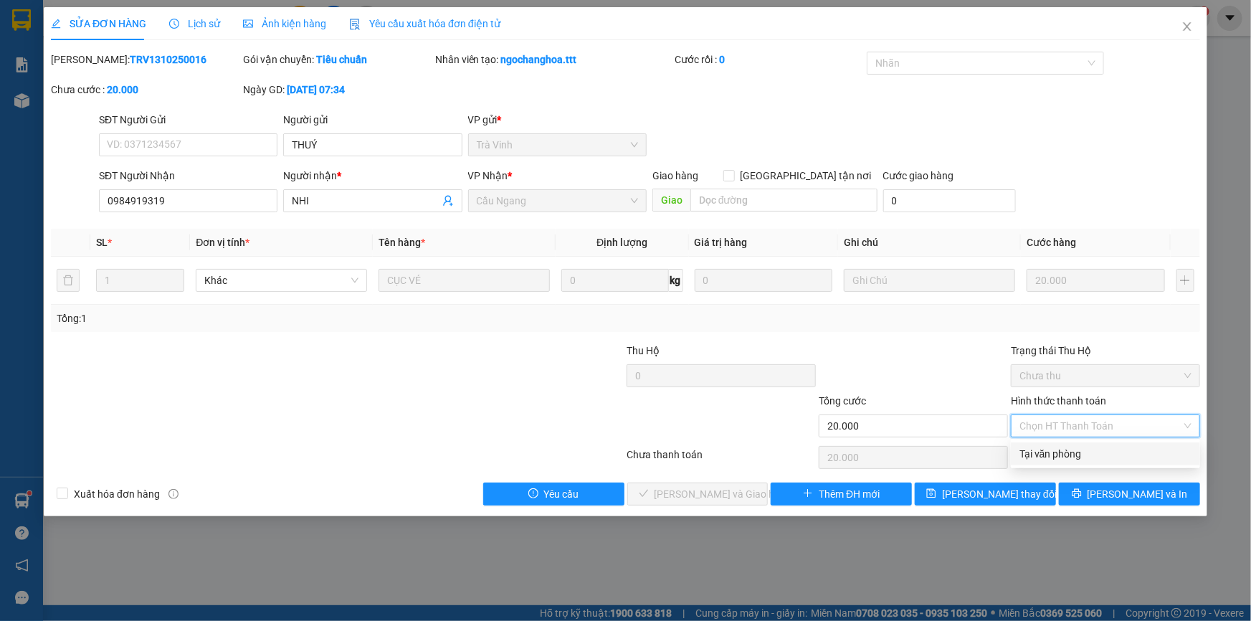
click at [1061, 455] on div "Tại văn phòng" at bounding box center [1106, 454] width 172 height 16
type input "0"
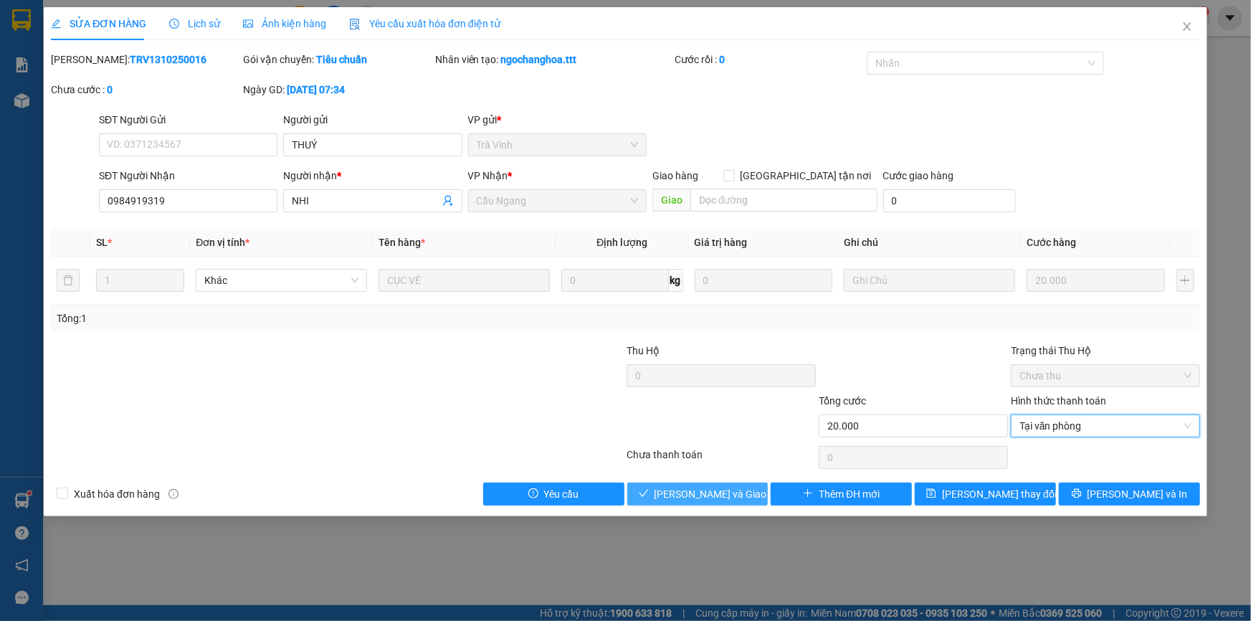
click at [721, 490] on span "[PERSON_NAME] và Giao hàng" at bounding box center [724, 494] width 138 height 16
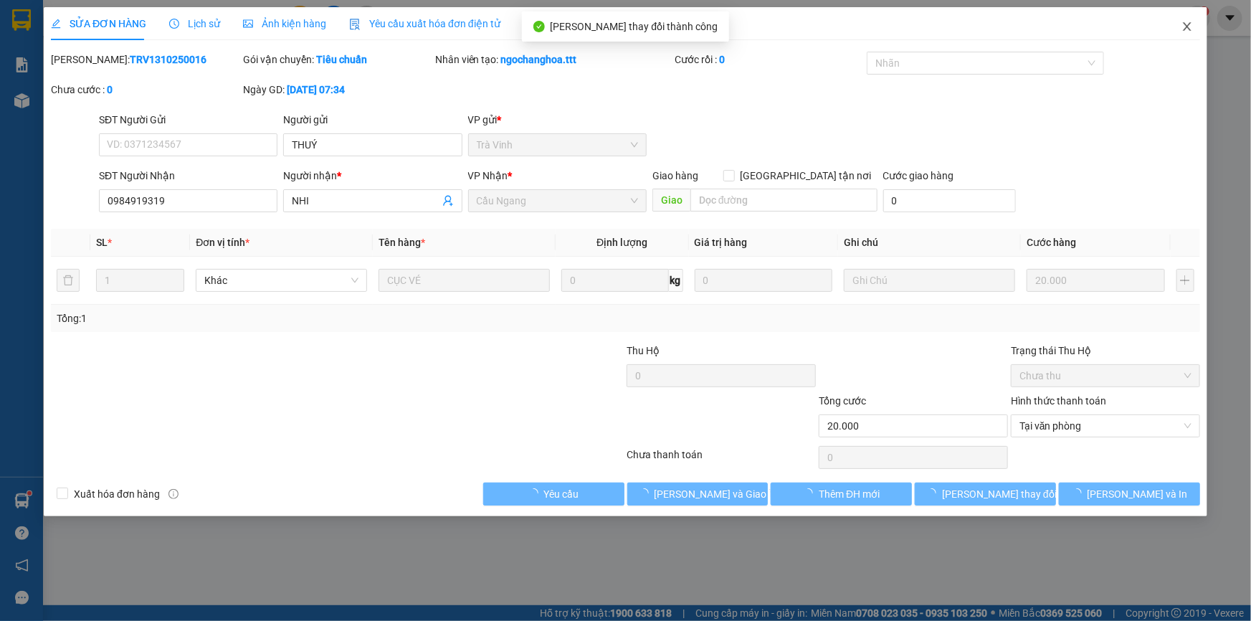
click at [1190, 29] on icon "close" at bounding box center [1187, 26] width 11 height 11
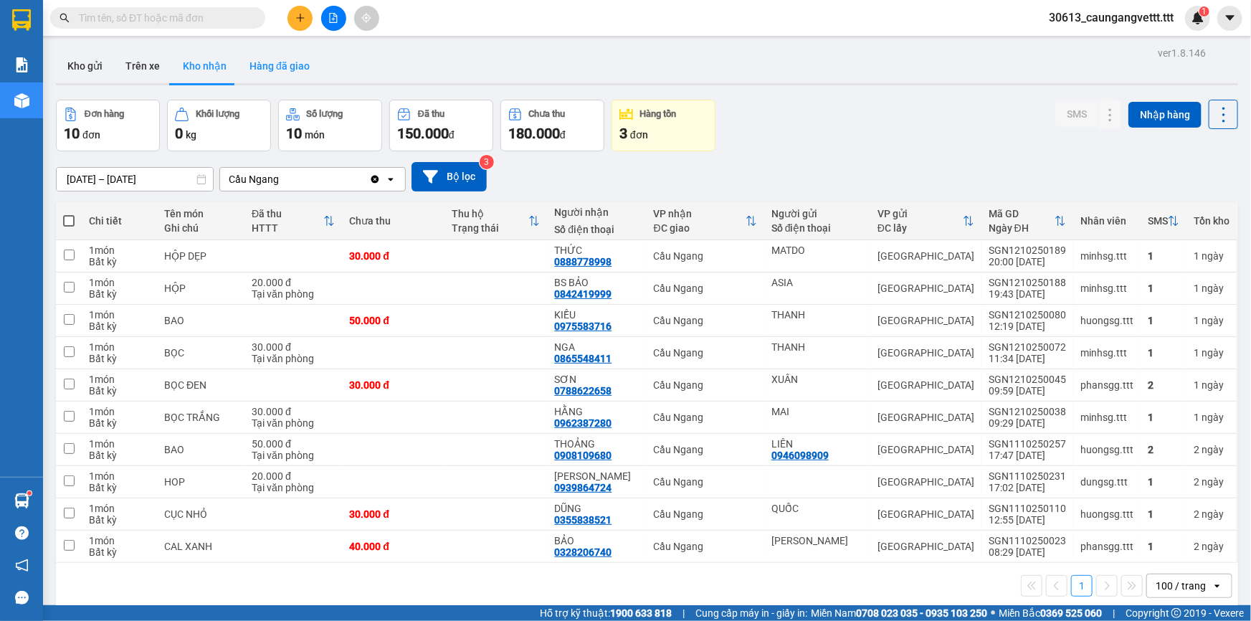
click at [272, 70] on button "Hàng đã giao" at bounding box center [279, 66] width 83 height 34
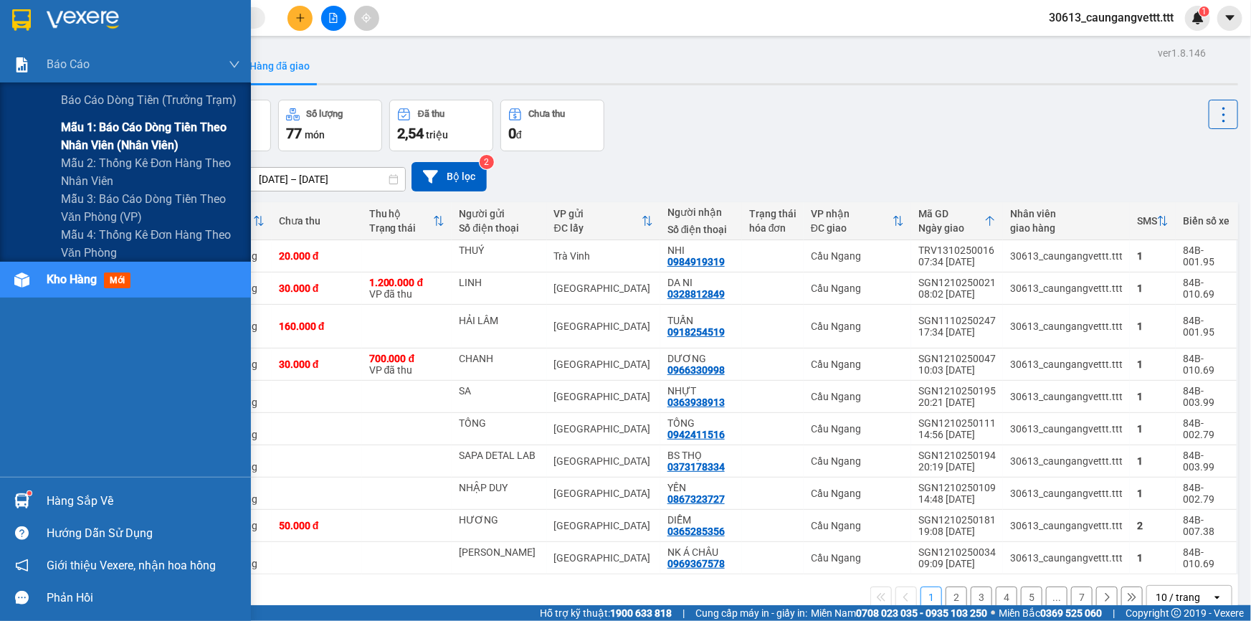
click at [115, 138] on span "Mẫu 1: Báo cáo dòng tiền theo nhân viên (nhân viên)" at bounding box center [150, 136] width 179 height 36
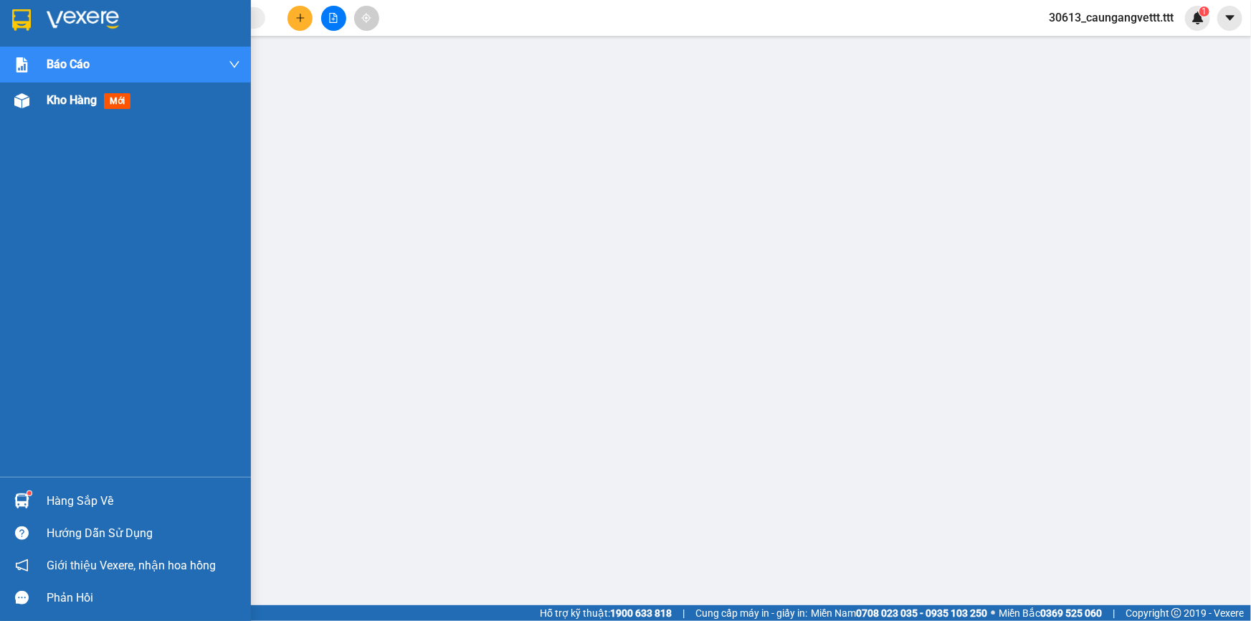
click at [51, 100] on span "Kho hàng" at bounding box center [72, 100] width 50 height 14
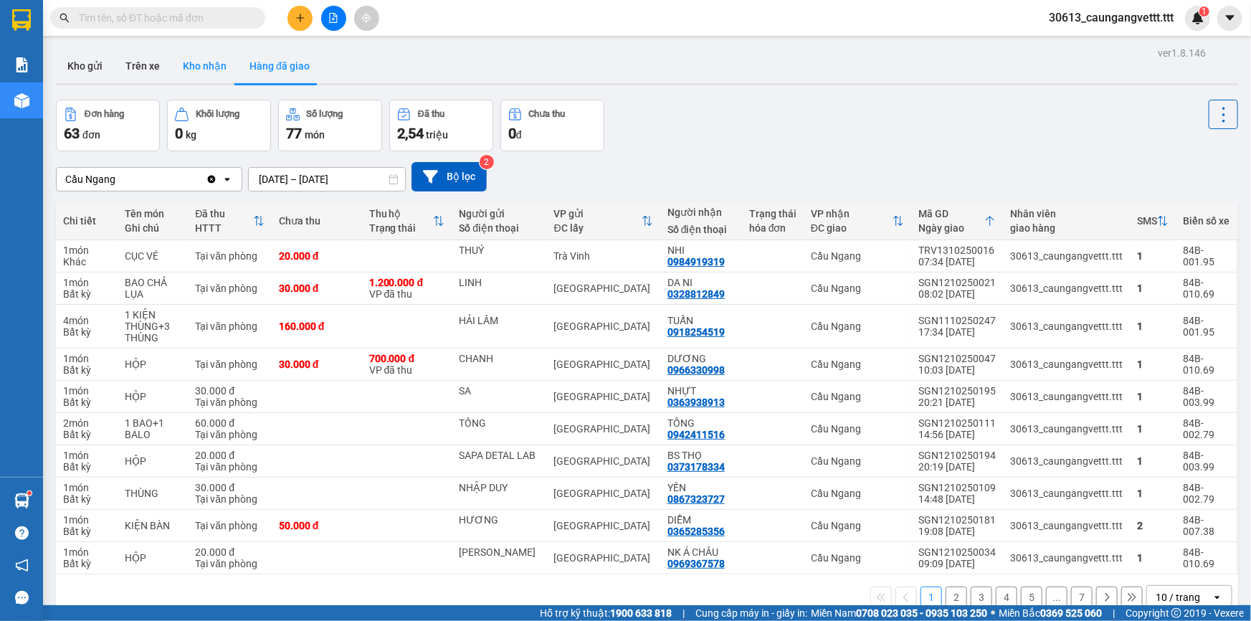
click at [196, 67] on button "Kho nhận" at bounding box center [204, 66] width 67 height 34
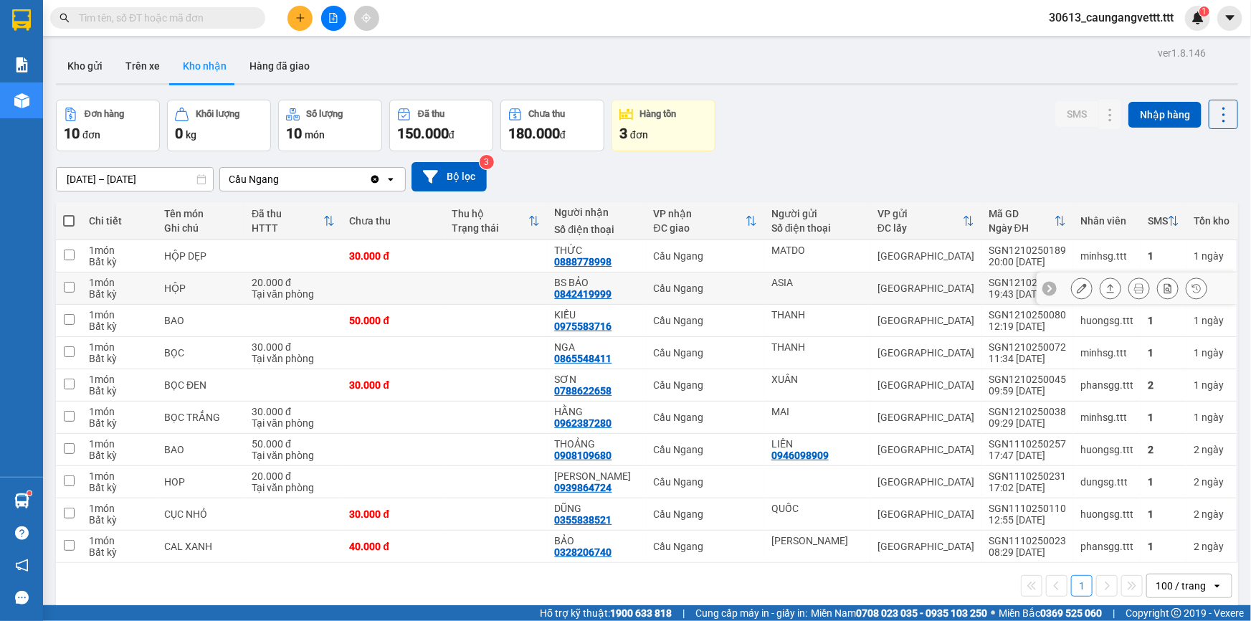
click at [1077, 289] on icon at bounding box center [1082, 288] width 10 height 10
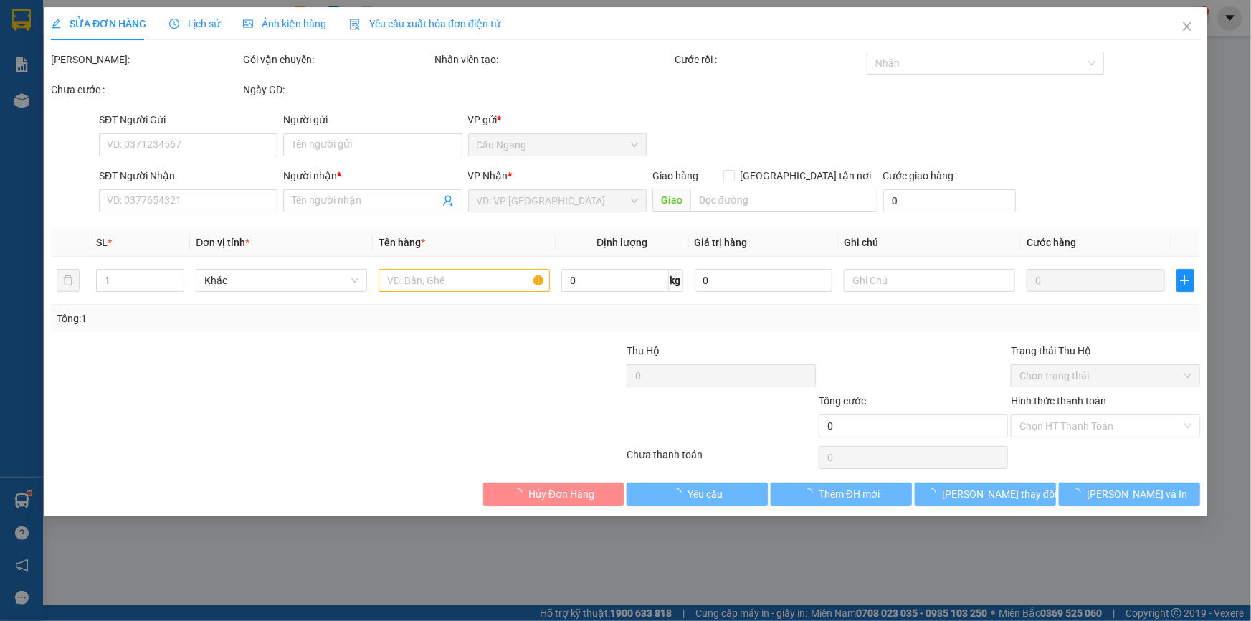
type input "ASIA"
type input "0842419999"
type input "BS BẢO"
type input "20.000"
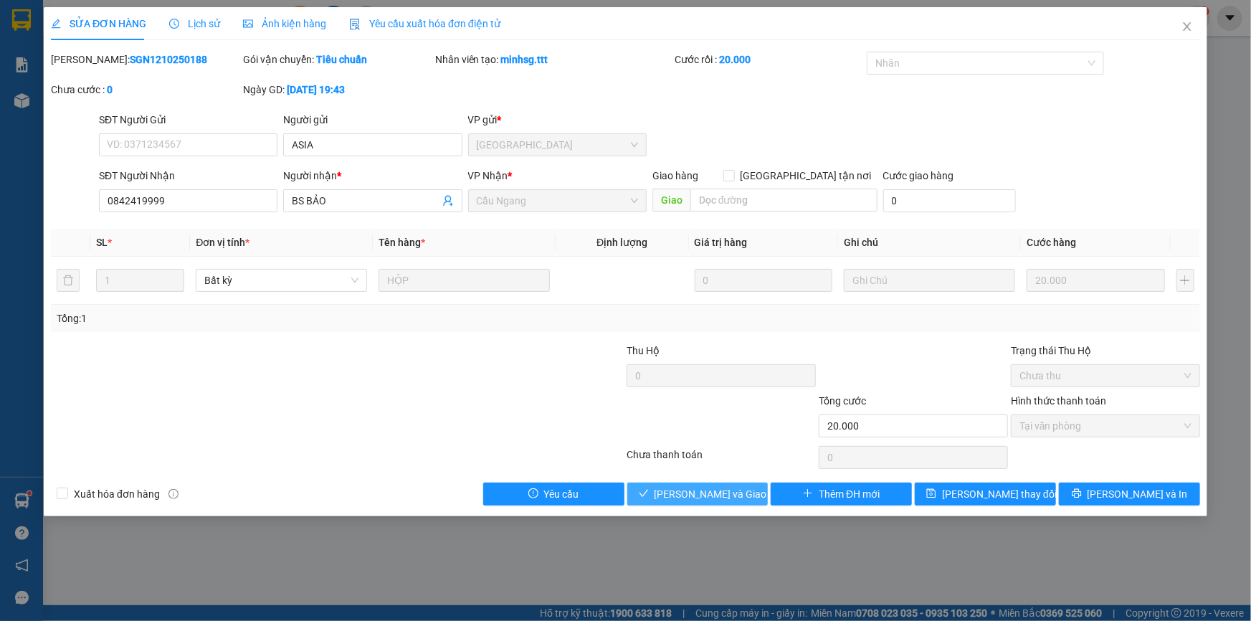
click at [709, 497] on span "[PERSON_NAME] và Giao hàng" at bounding box center [724, 494] width 138 height 16
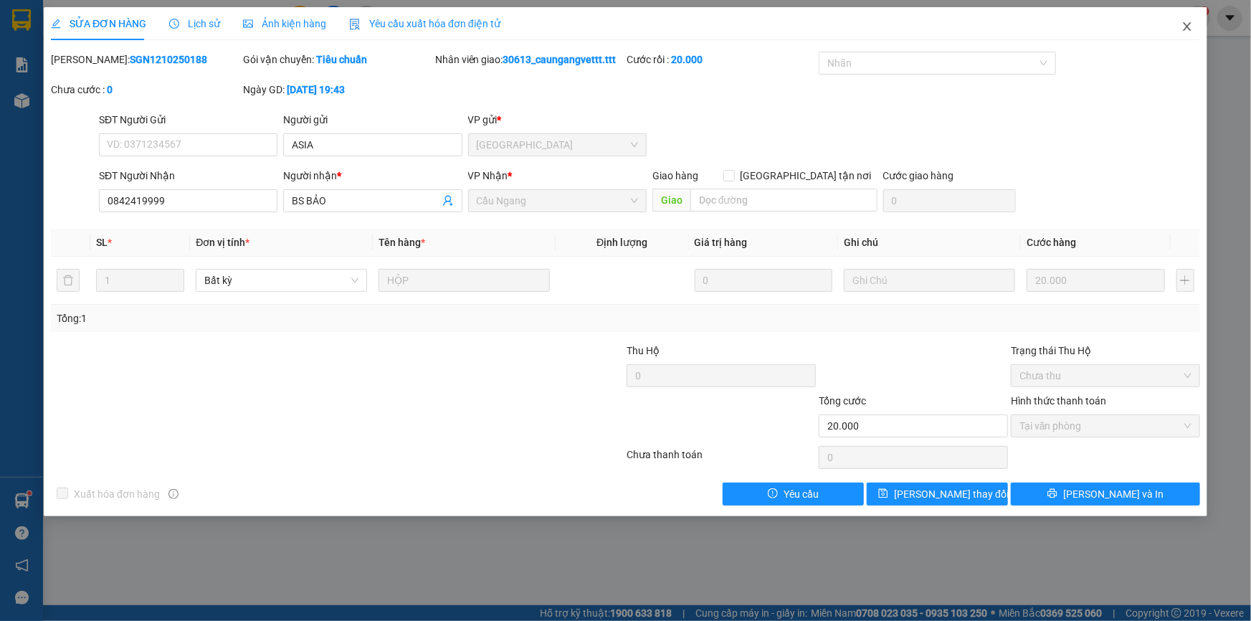
click at [1191, 29] on icon "close" at bounding box center [1187, 26] width 11 height 11
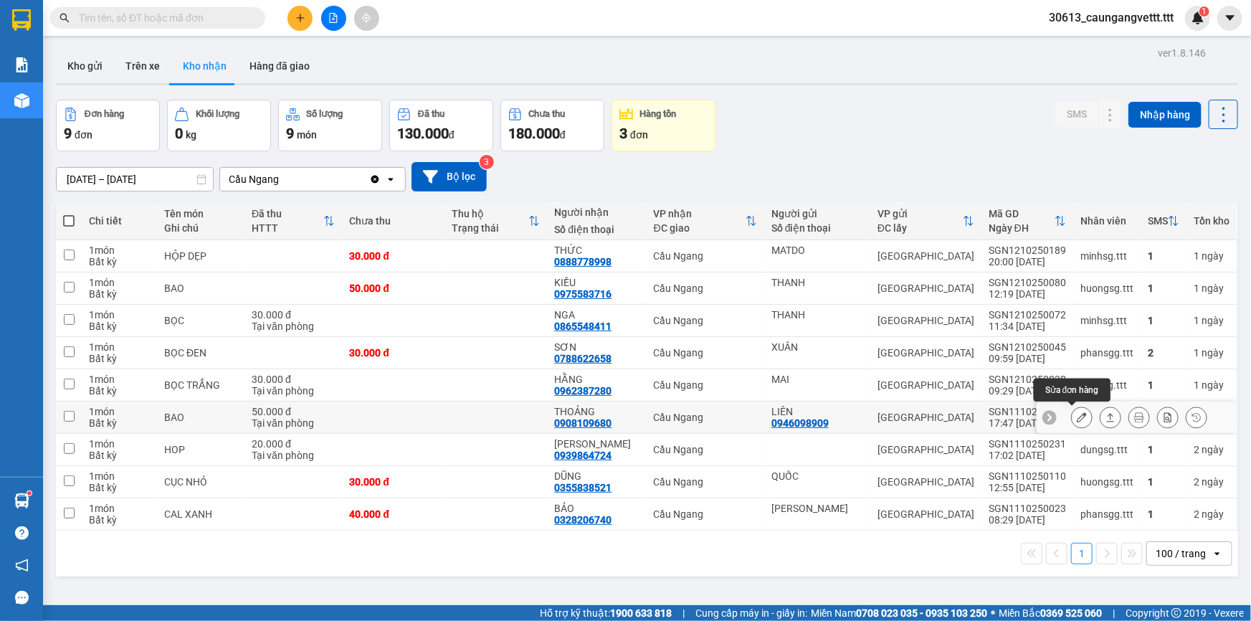
click at [1077, 416] on icon at bounding box center [1082, 417] width 10 height 10
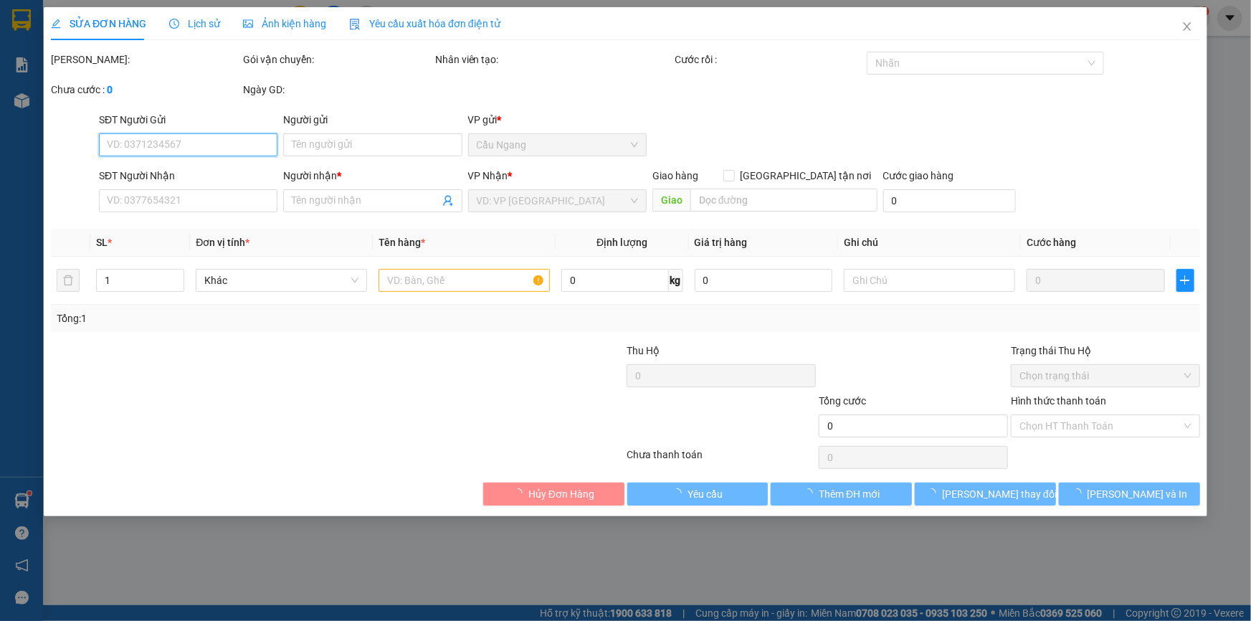
type input "0946098909"
type input "LIÊN"
type input "0908109680"
type input "THOẢNG"
type input "50.000"
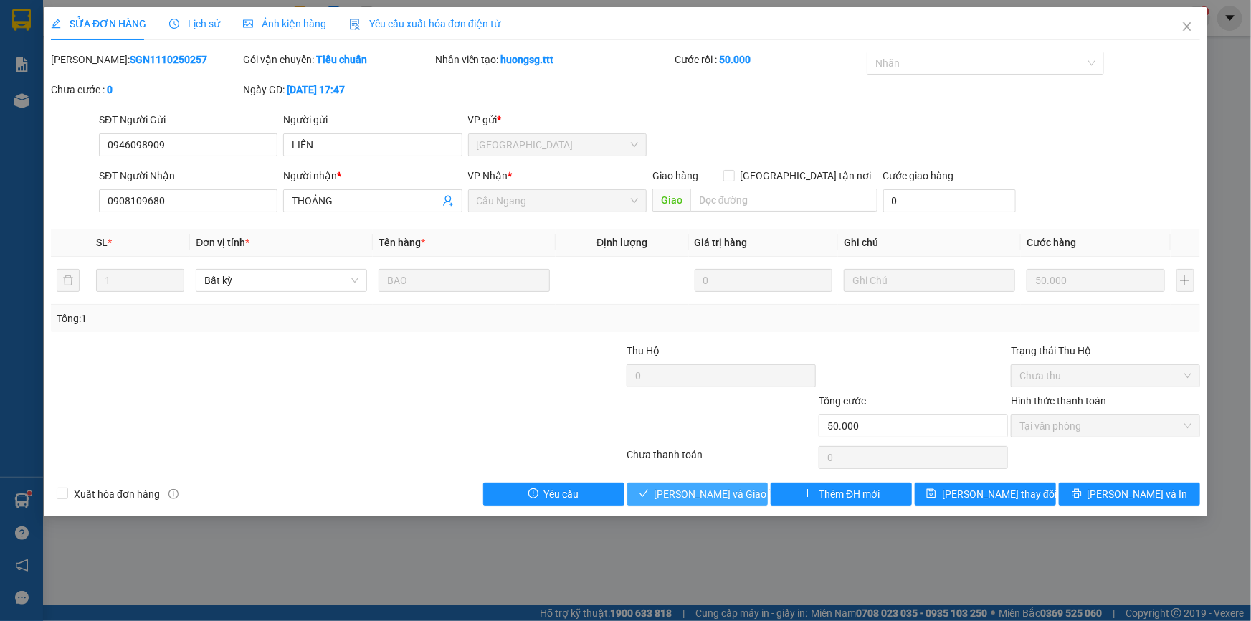
click at [704, 495] on span "[PERSON_NAME] và Giao hàng" at bounding box center [724, 494] width 138 height 16
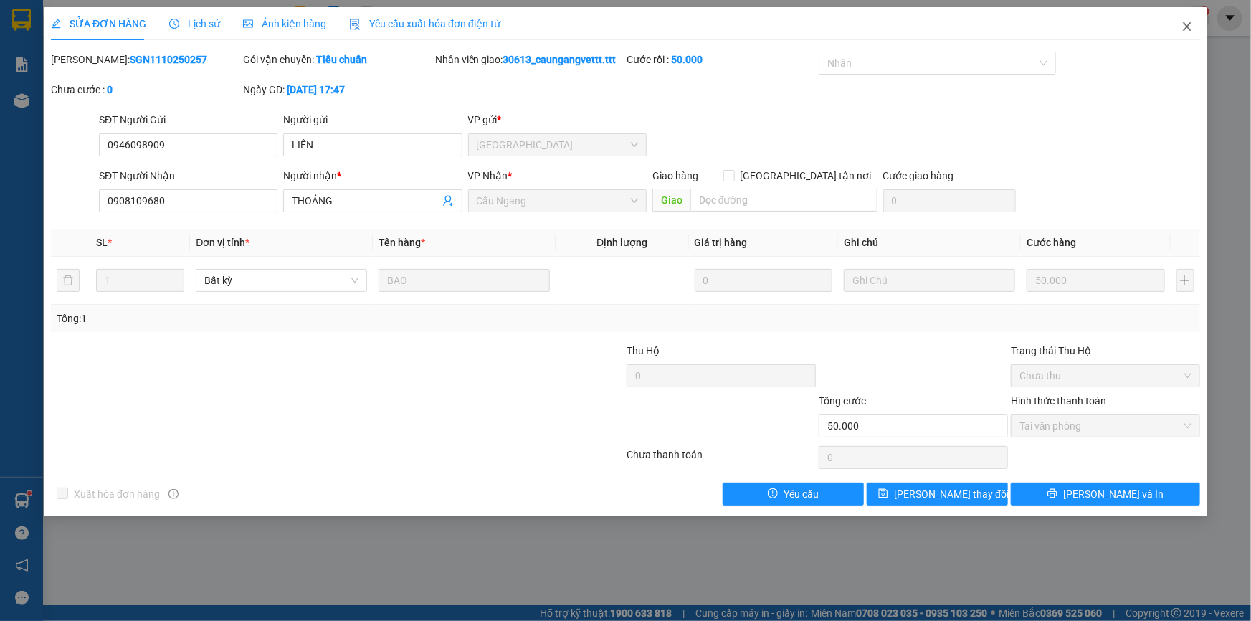
click at [1187, 25] on icon "close" at bounding box center [1187, 26] width 11 height 11
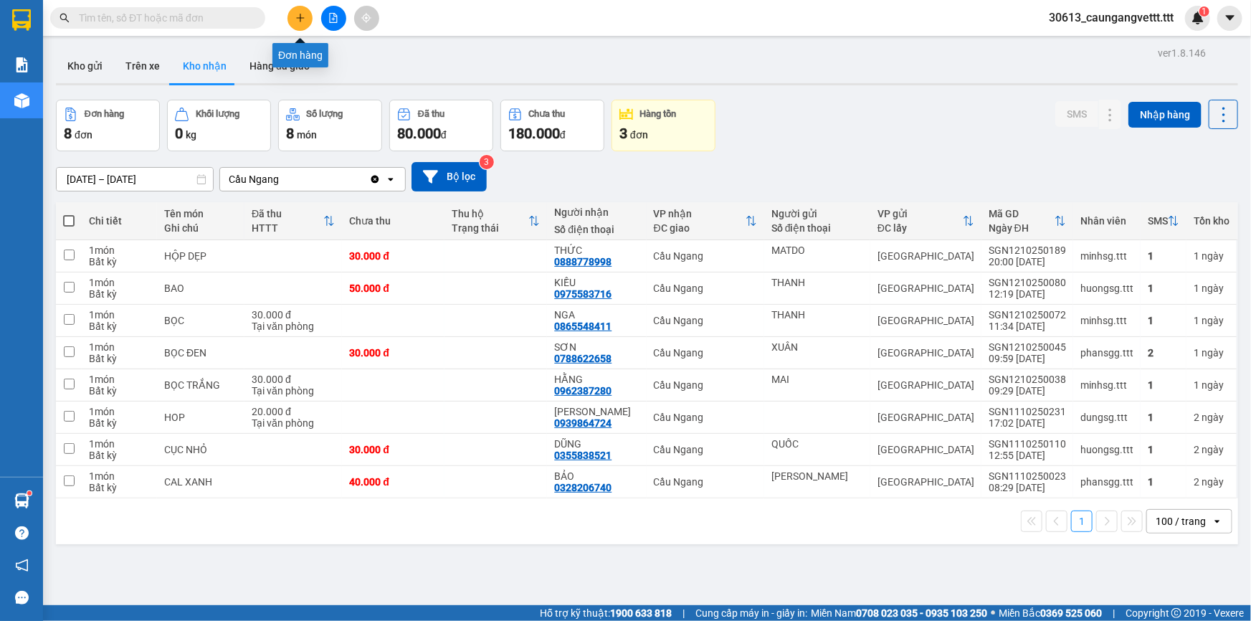
click at [299, 17] on icon "plus" at bounding box center [300, 17] width 8 height 1
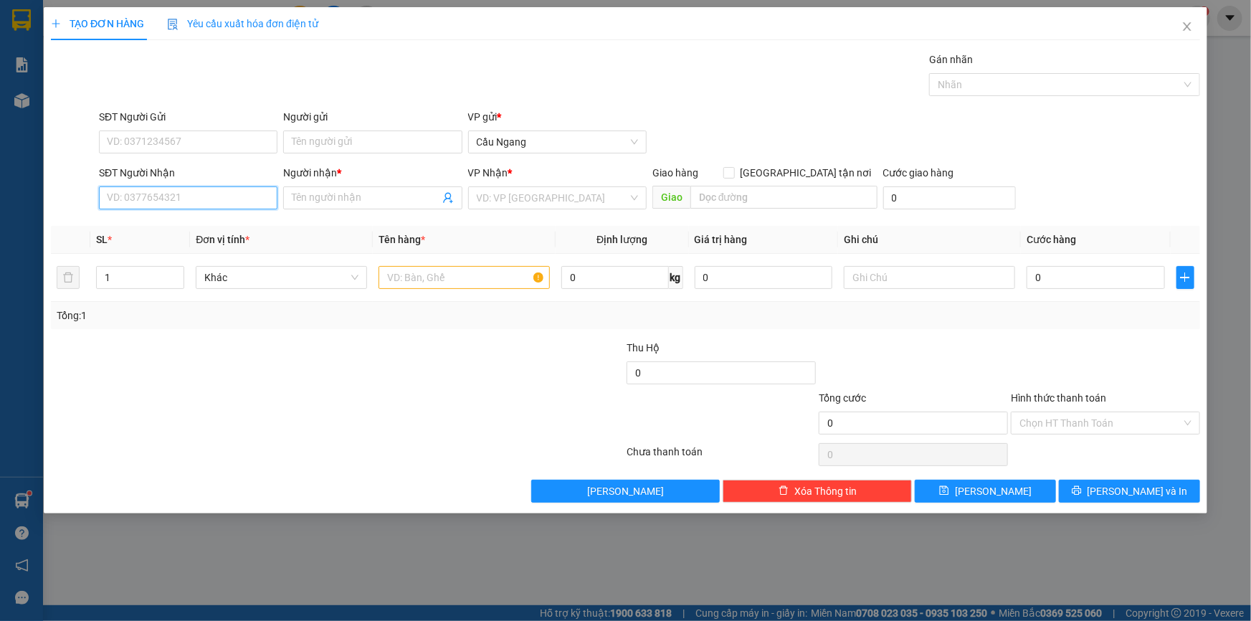
click at [205, 203] on input "SĐT Người Nhận" at bounding box center [188, 197] width 179 height 23
click at [201, 228] on div "0799664334 - [PERSON_NAME]" at bounding box center [188, 227] width 161 height 16
type input "0799664334"
type input "[PERSON_NAME]"
type input "0799664334"
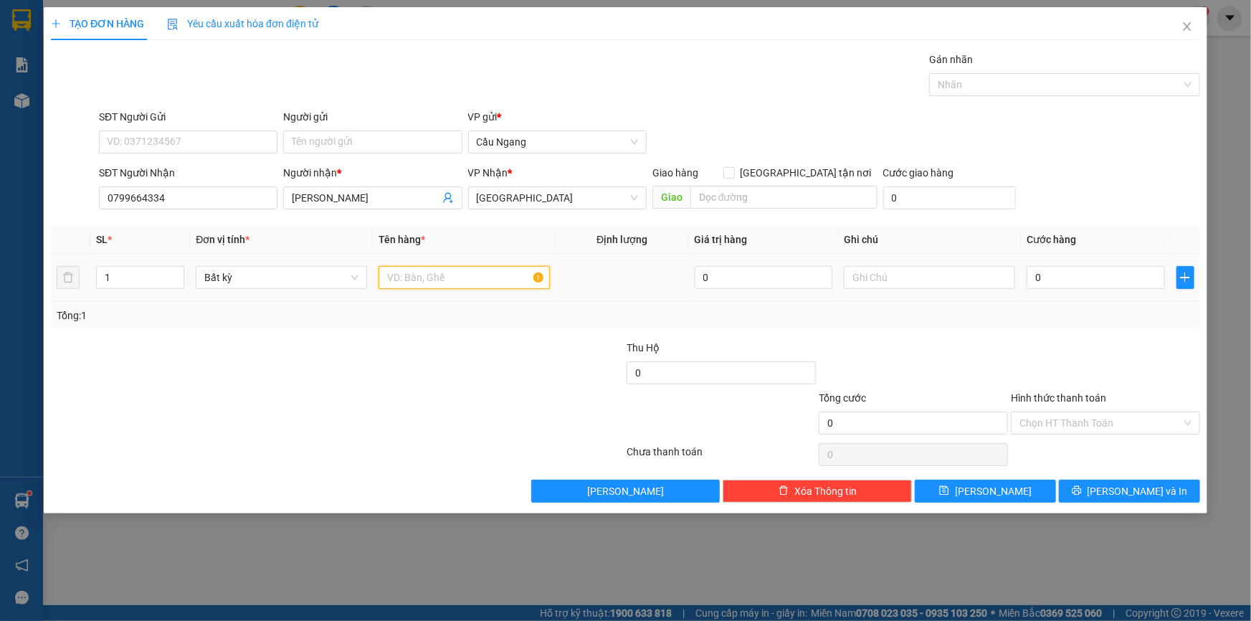
click at [459, 280] on input "text" at bounding box center [464, 277] width 171 height 23
type input "T"
click at [436, 275] on input "KIỆN HUGF XOP" at bounding box center [464, 277] width 171 height 23
type input "KIỆN THUNG XOP"
click at [1097, 272] on input "0" at bounding box center [1096, 277] width 138 height 23
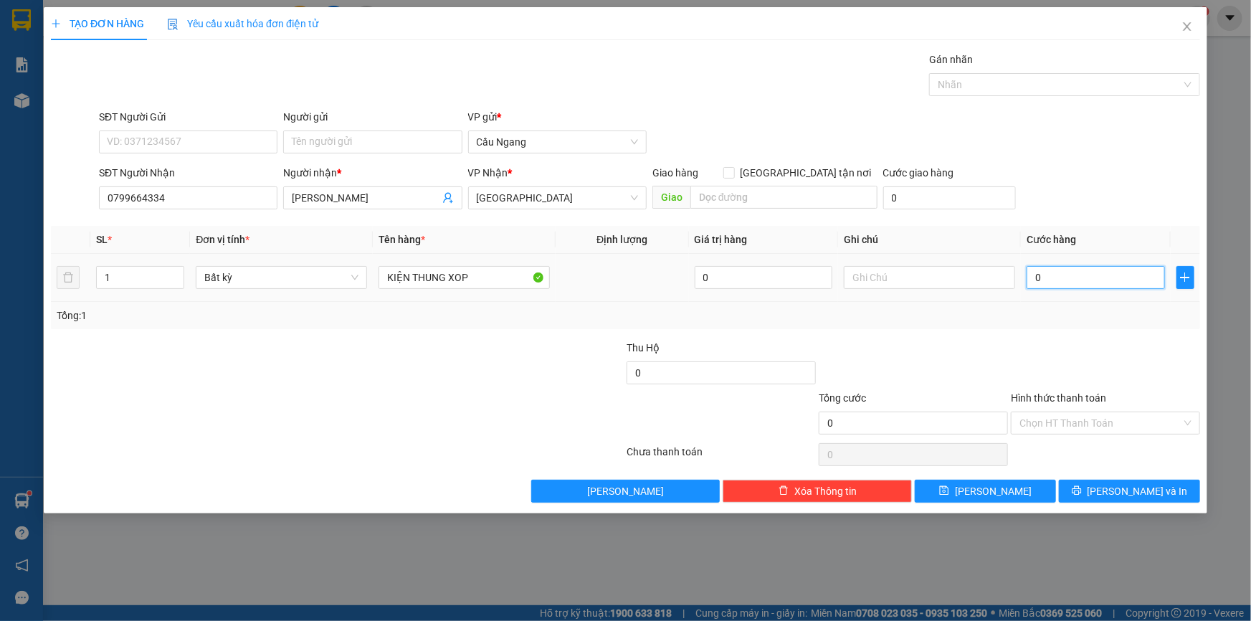
type input "4"
type input "40"
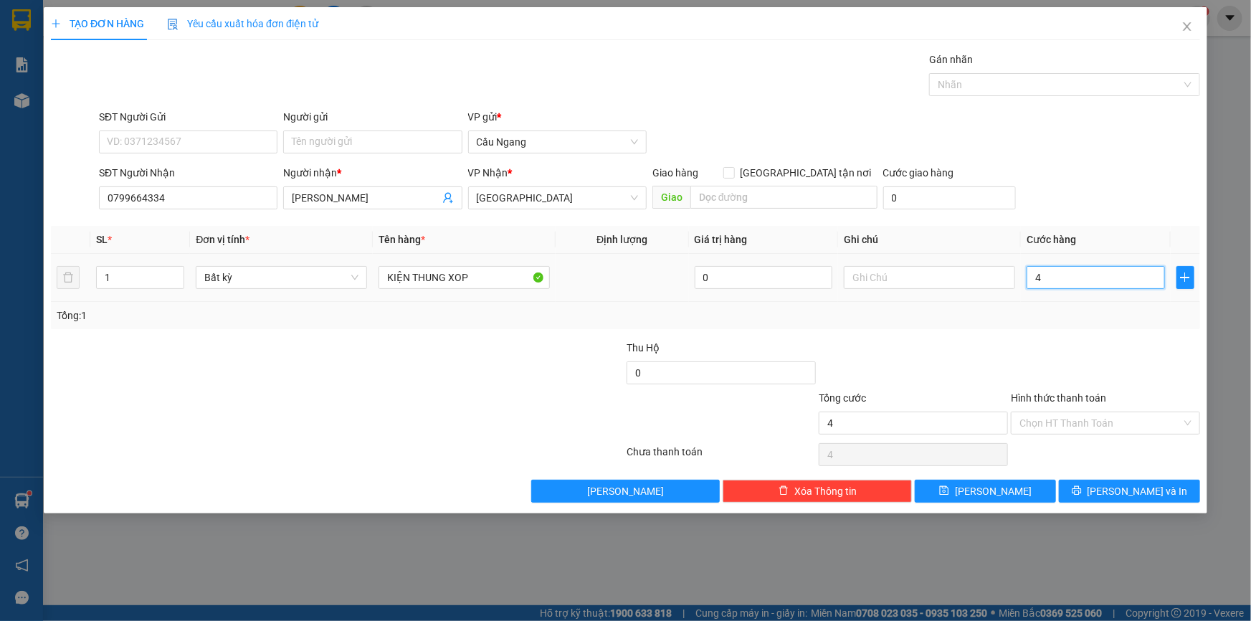
type input "40"
type input "400"
type input "4.000"
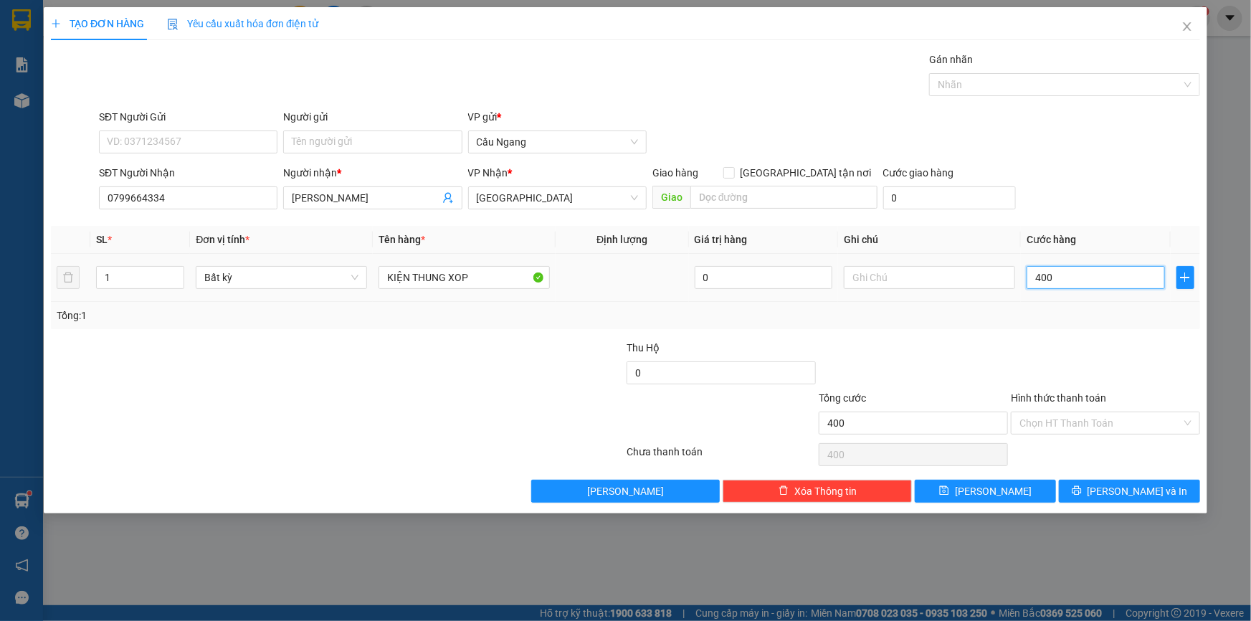
type input "4.000"
type input "40.000"
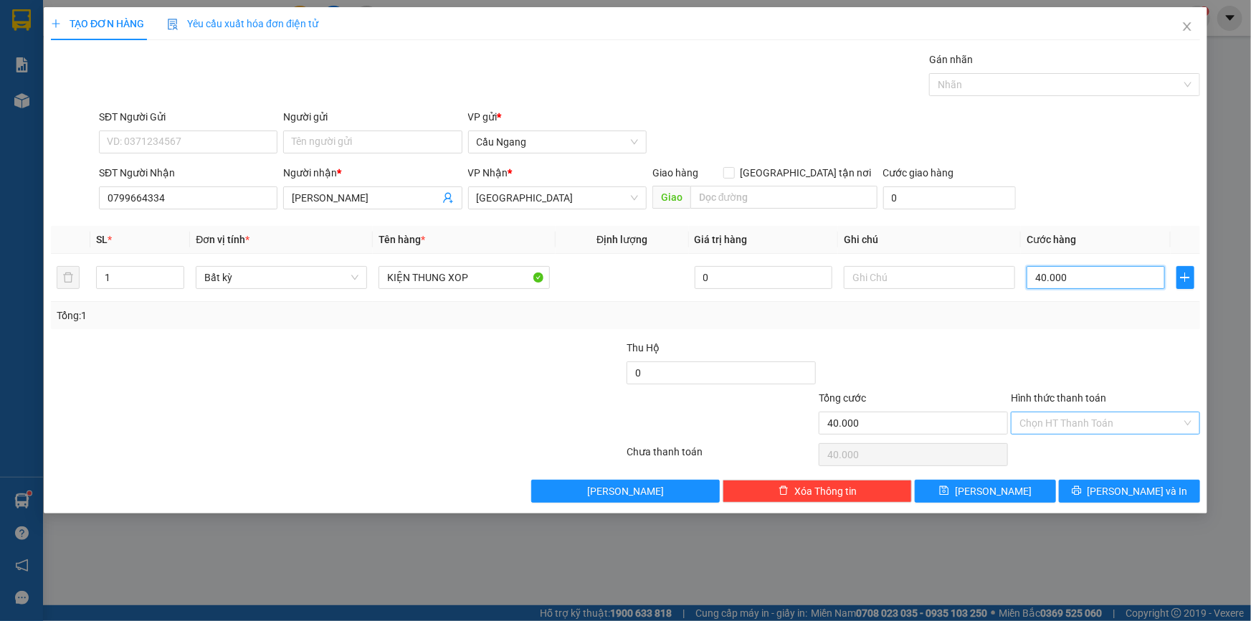
type input "40.000"
click at [1066, 418] on input "Hình thức thanh toán" at bounding box center [1101, 423] width 162 height 22
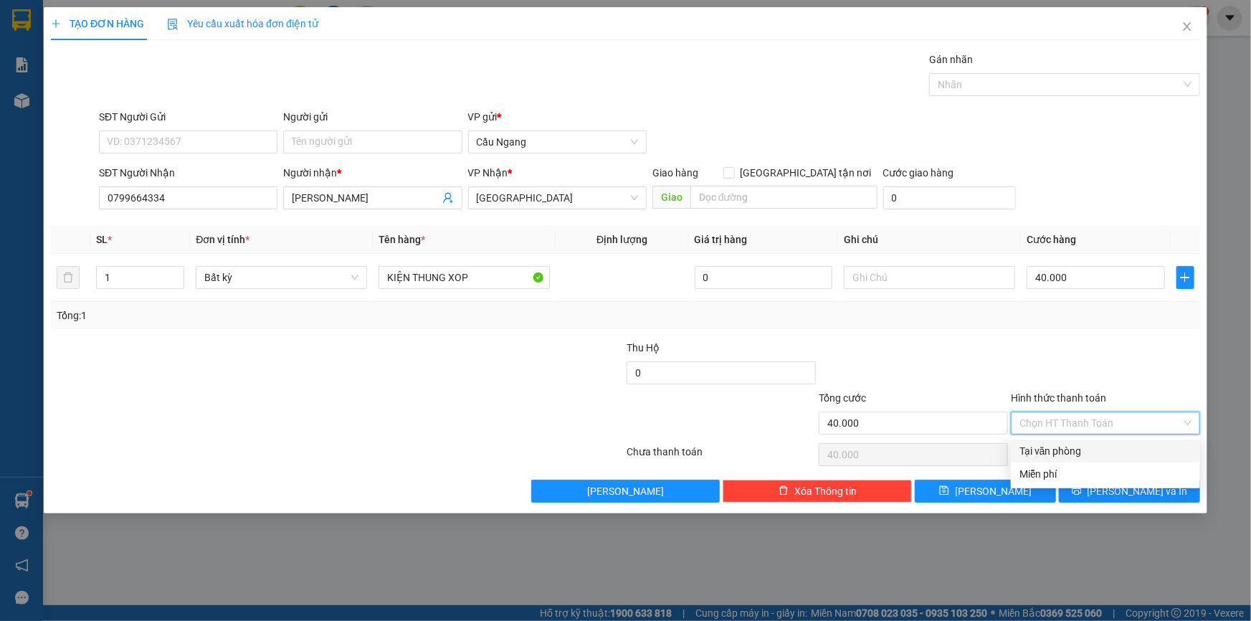
click at [1055, 448] on div "Tại văn phòng" at bounding box center [1106, 451] width 172 height 16
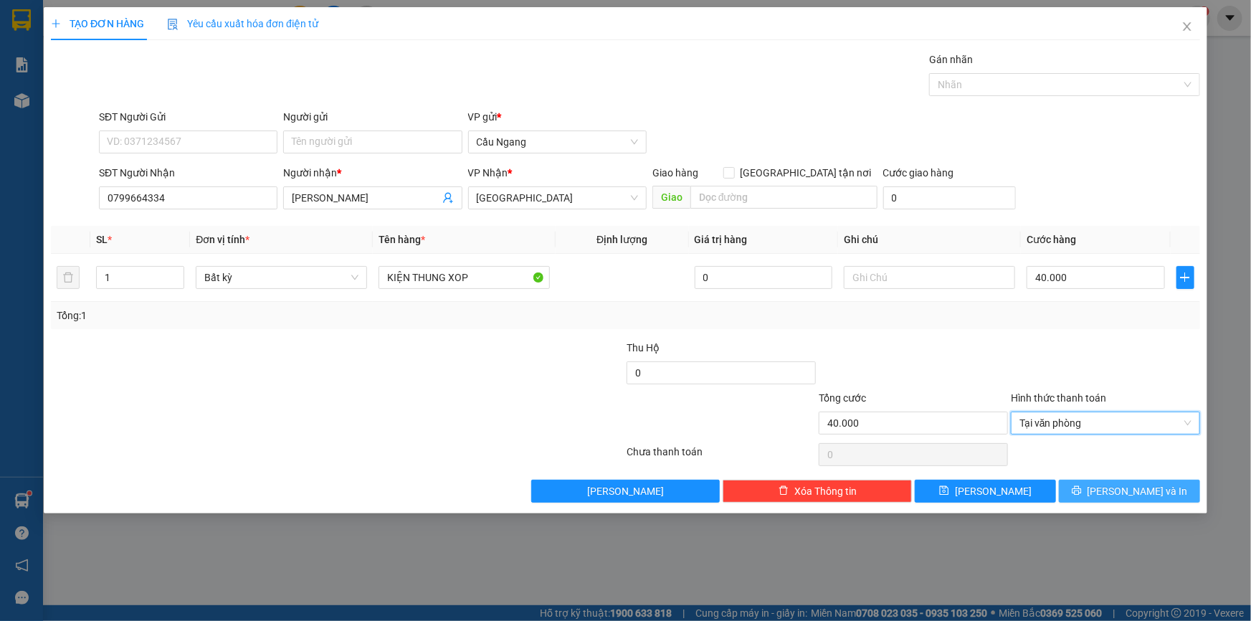
click at [1115, 495] on button "[PERSON_NAME] và In" at bounding box center [1129, 491] width 141 height 23
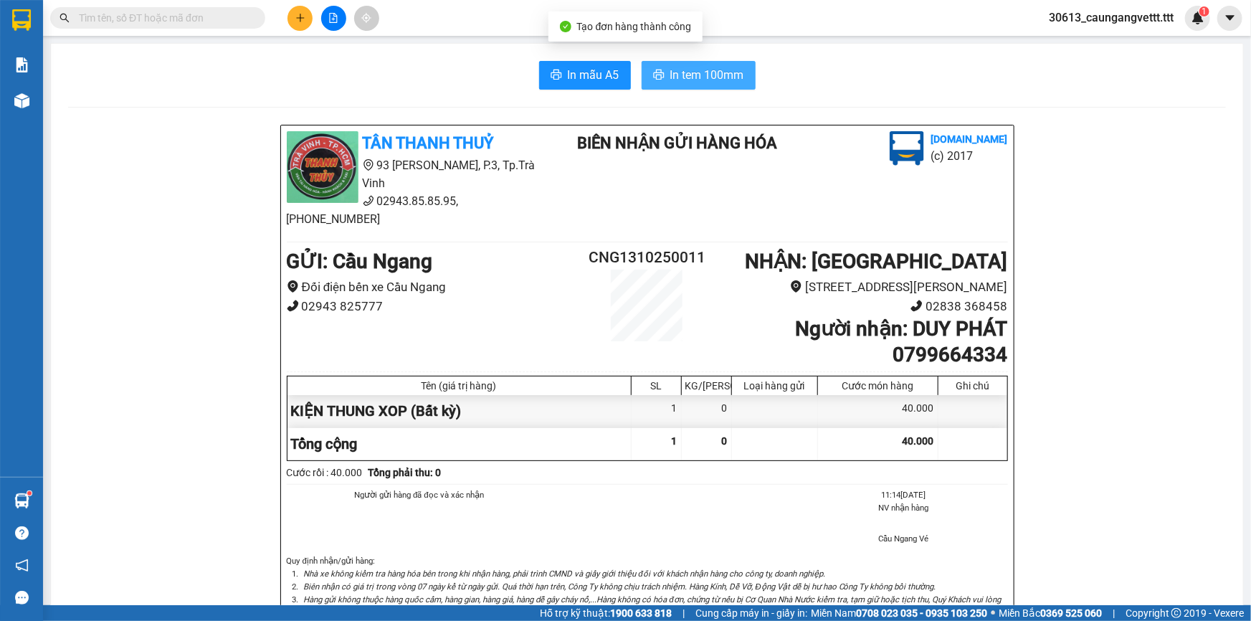
click at [709, 67] on span "In tem 100mm" at bounding box center [707, 75] width 74 height 18
click at [300, 13] on icon "plus" at bounding box center [300, 18] width 10 height 10
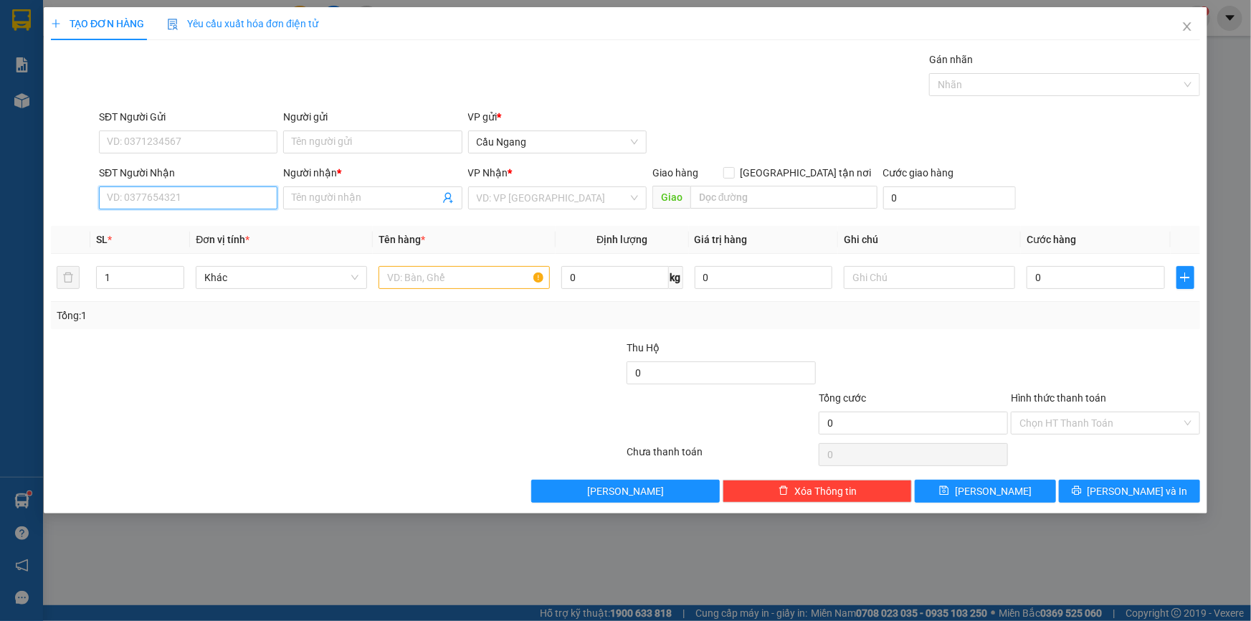
click at [157, 197] on input "SĐT Người Nhận" at bounding box center [188, 197] width 179 height 23
click at [167, 226] on div "0932665879 - TUẤN" at bounding box center [188, 227] width 161 height 16
type input "0932665879"
type input "TUẤN"
type input "0932665879"
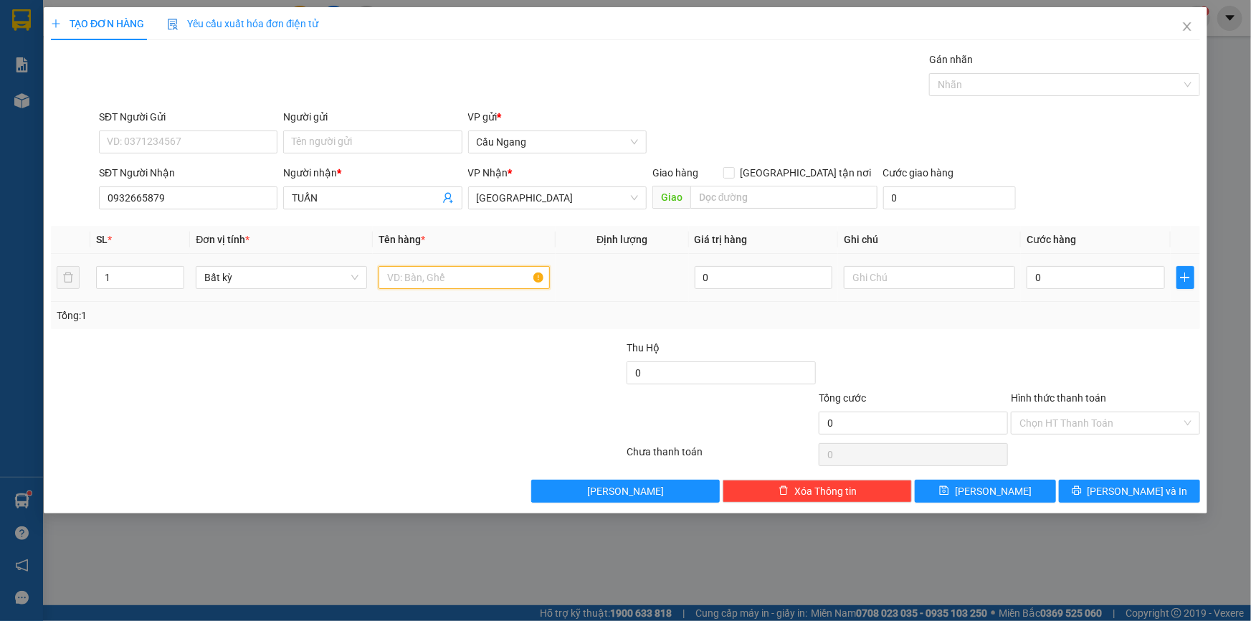
click at [435, 277] on input "text" at bounding box center [464, 277] width 171 height 23
type input "THÙNG XOP"
click at [1063, 273] on input "0" at bounding box center [1096, 277] width 138 height 23
click at [1124, 478] on div "Transit Pickup Surcharge Ids Transit Deliver Surcharge Ids Transit Deliver Surc…" at bounding box center [625, 277] width 1149 height 451
click at [1127, 488] on span "[PERSON_NAME] và In" at bounding box center [1138, 491] width 100 height 16
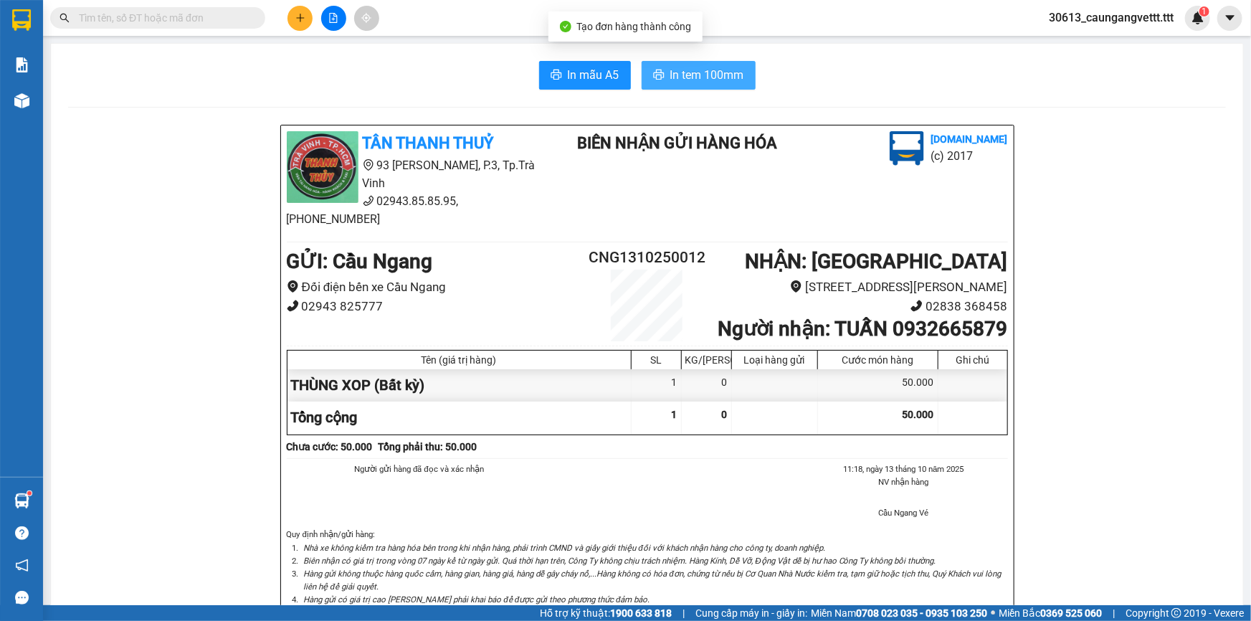
click at [708, 72] on span "In tem 100mm" at bounding box center [707, 75] width 74 height 18
